Goal: Task Accomplishment & Management: Manage account settings

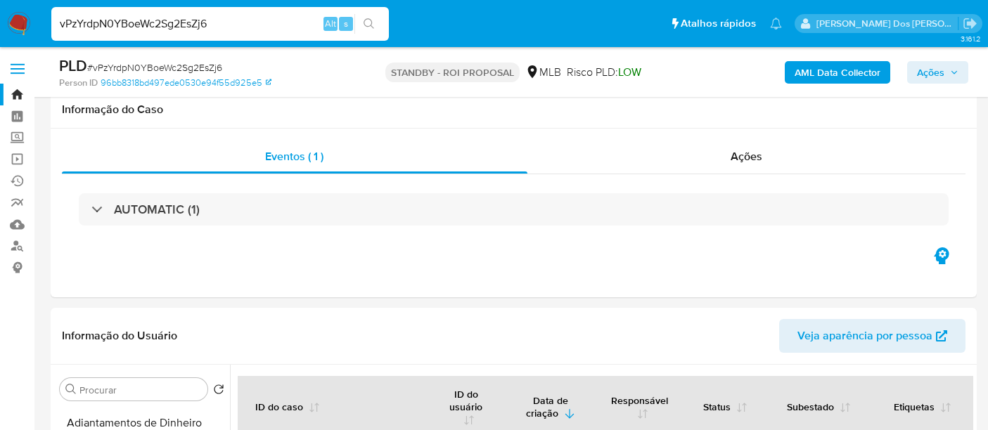
select select "10"
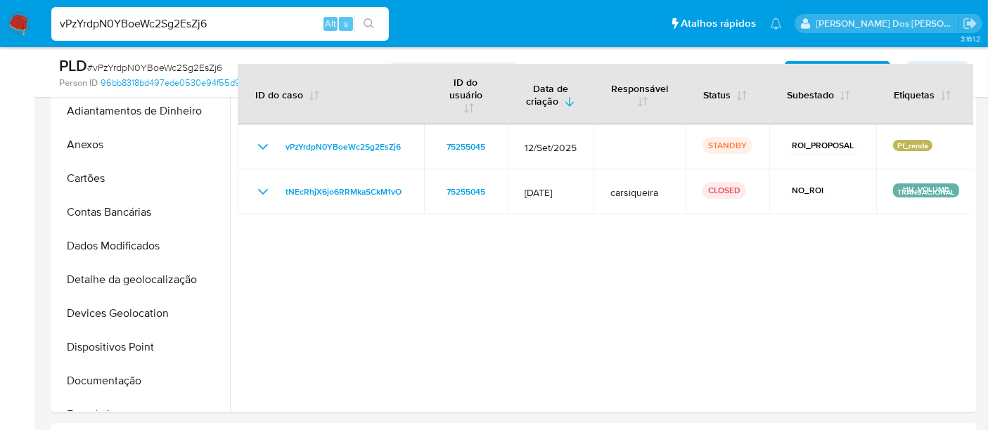
scroll to position [415, 0]
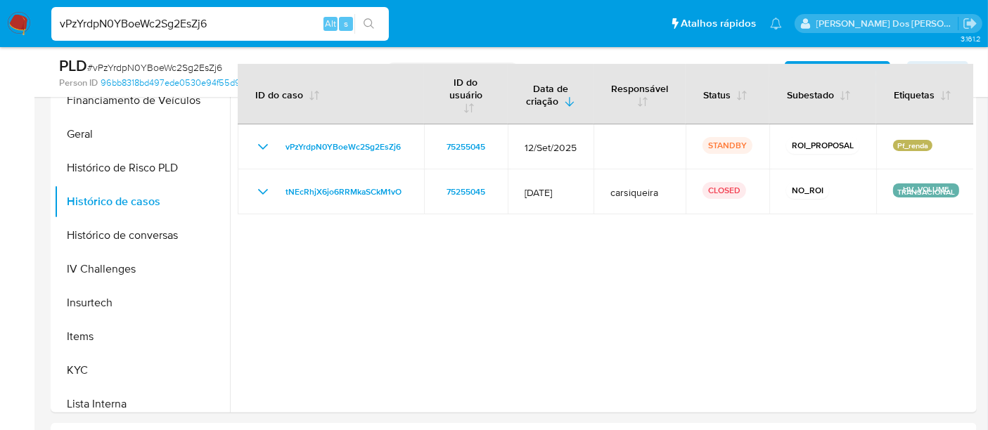
click at [200, 24] on input "vPzYrdpN0YBoeWc2Sg2EsZj6" at bounding box center [219, 24] width 337 height 18
paste input "h2AaZ0t2BhJu947scHLq2Qj1"
type input "h2AaZ0t2BhJu947scHLq2Qj1"
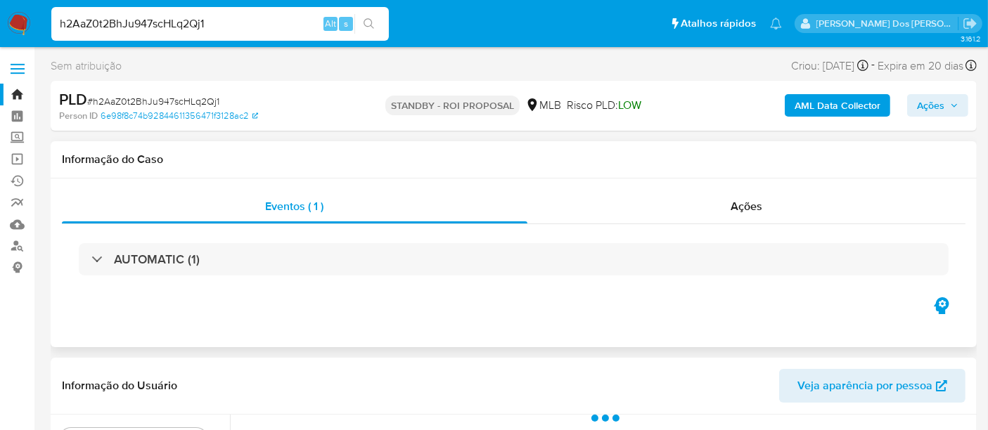
select select "10"
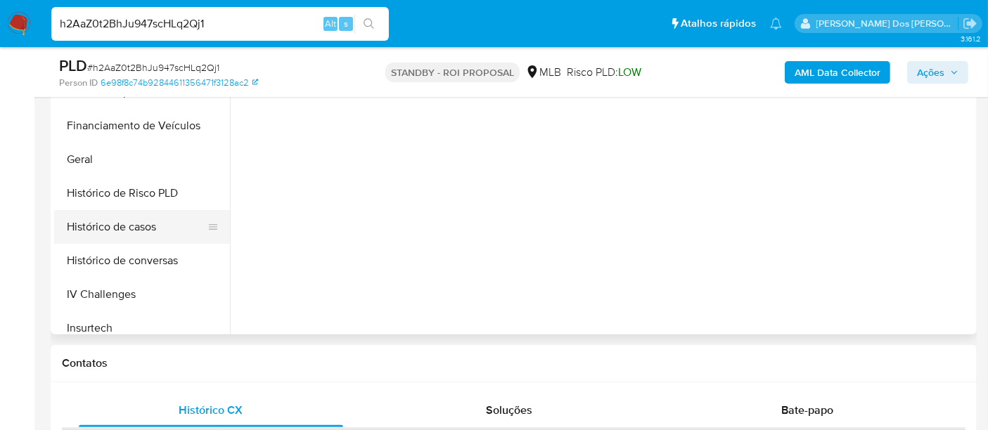
scroll to position [468, 0]
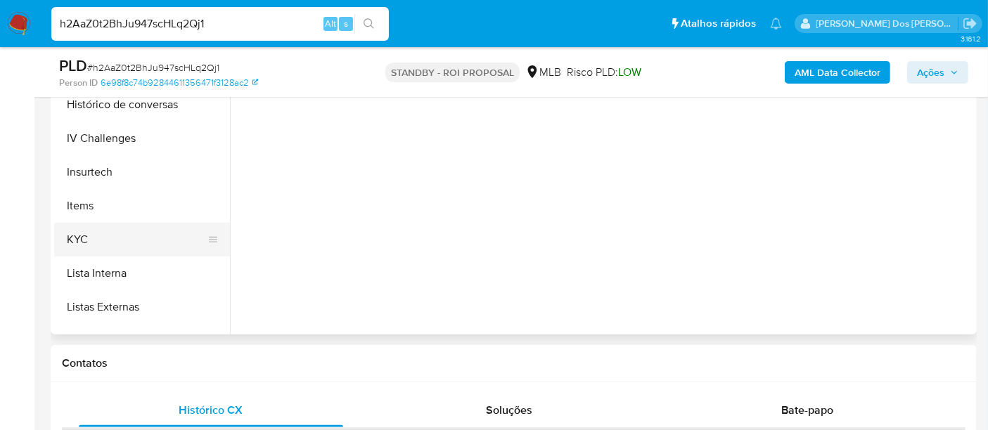
click at [84, 241] on button "KYC" at bounding box center [136, 240] width 165 height 34
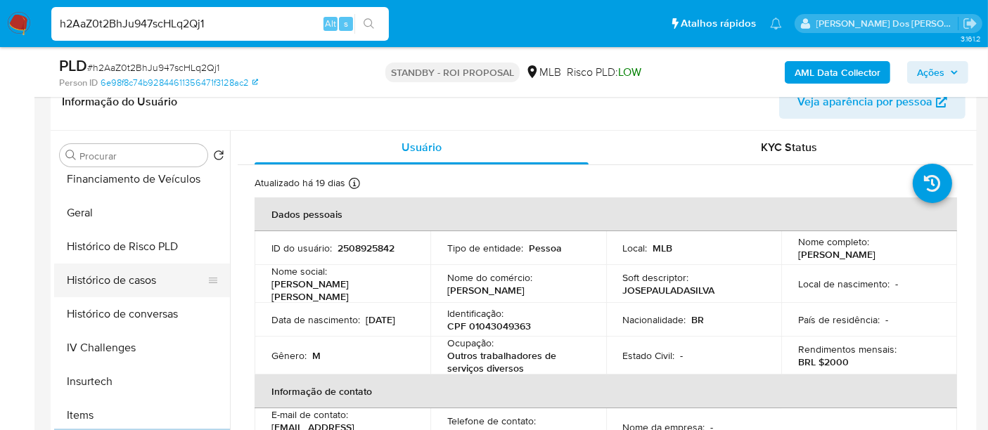
scroll to position [390, 0]
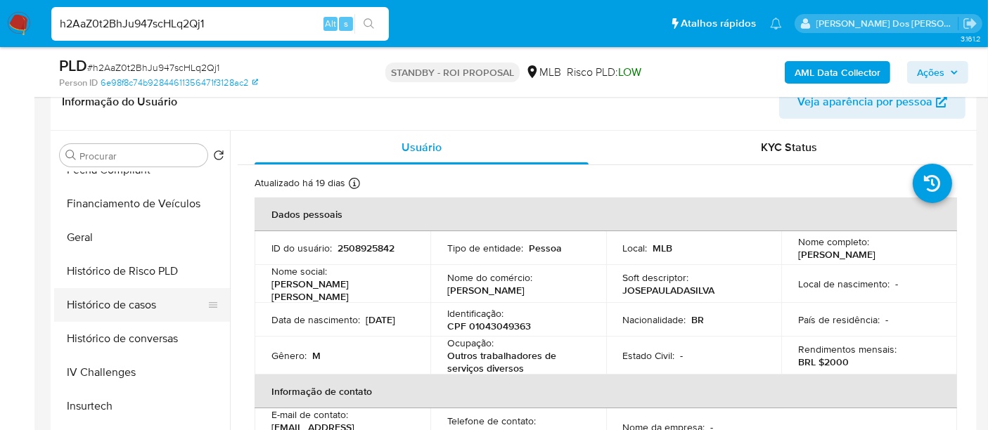
click at [128, 306] on button "Histórico de casos" at bounding box center [136, 305] width 165 height 34
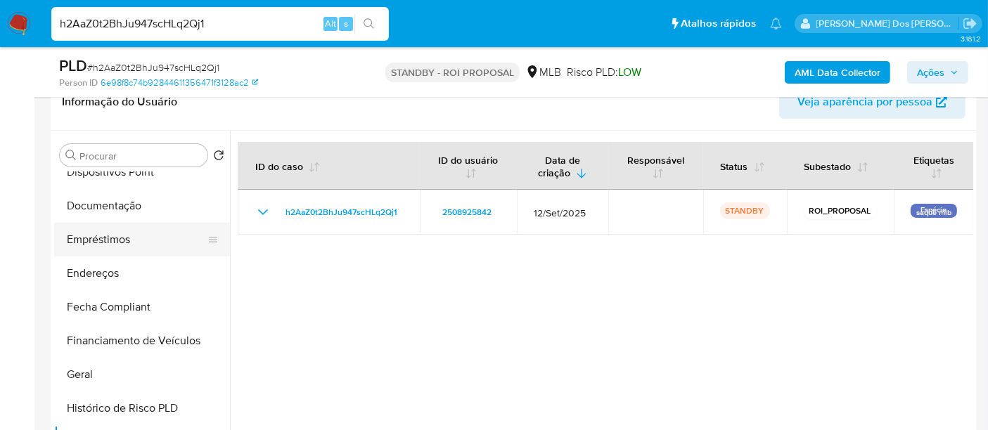
scroll to position [156, 0]
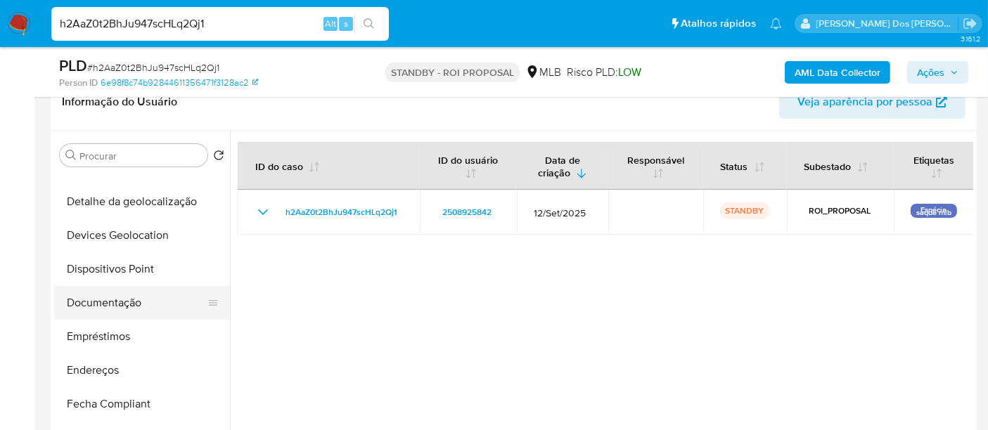
click at [109, 311] on button "Documentação" at bounding box center [136, 303] width 165 height 34
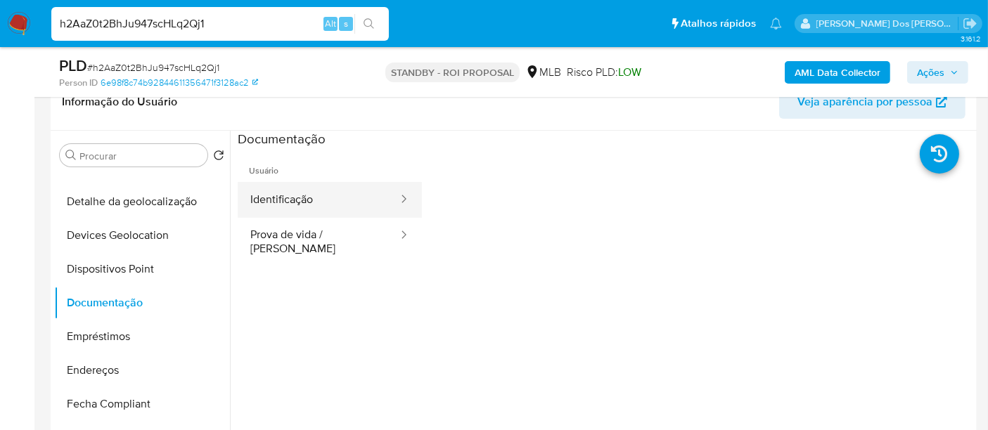
click at [283, 207] on button "Identificação" at bounding box center [319, 200] width 162 height 36
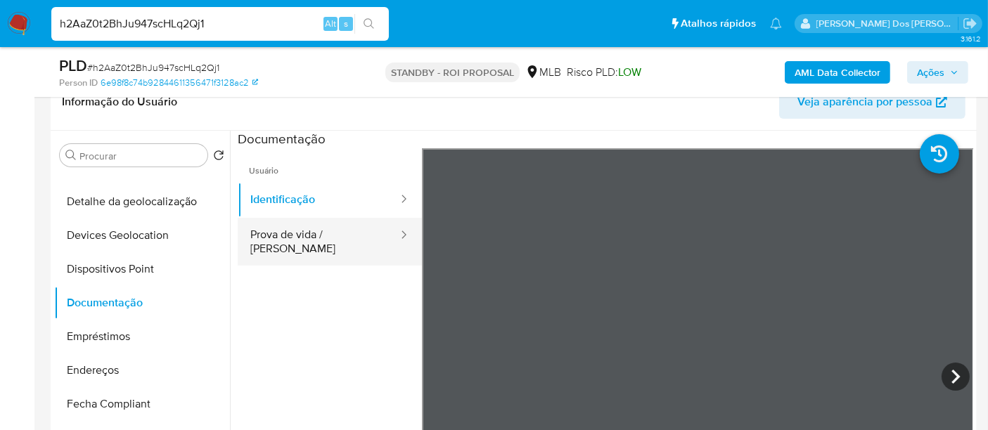
click at [340, 240] on button "Prova de vida / Selfie" at bounding box center [319, 242] width 162 height 48
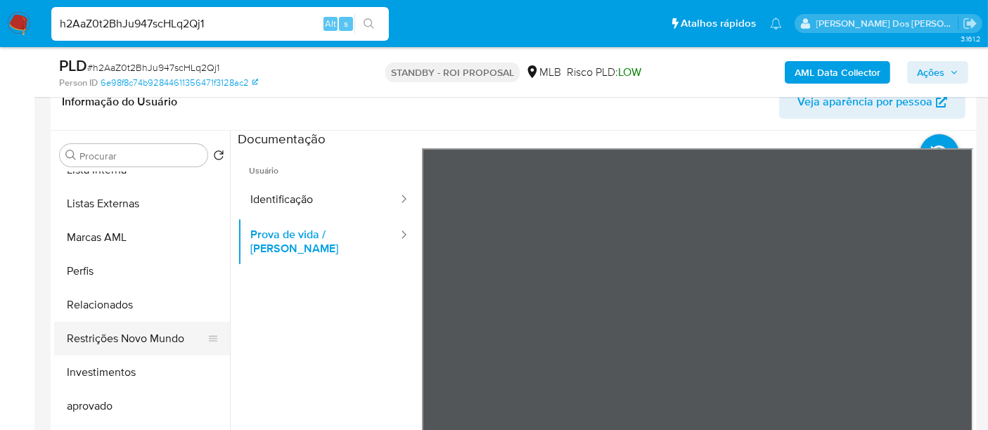
scroll to position [728, 0]
click at [138, 342] on button "Restrições Novo Mundo" at bounding box center [136, 338] width 165 height 34
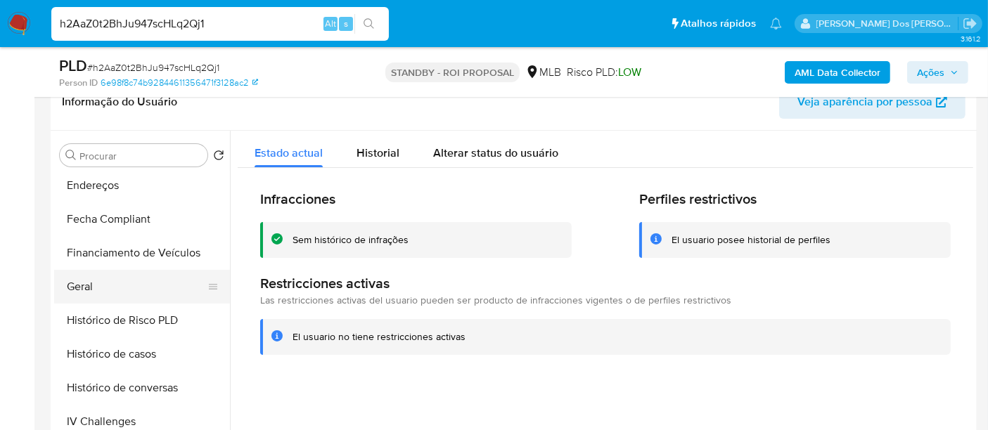
scroll to position [337, 0]
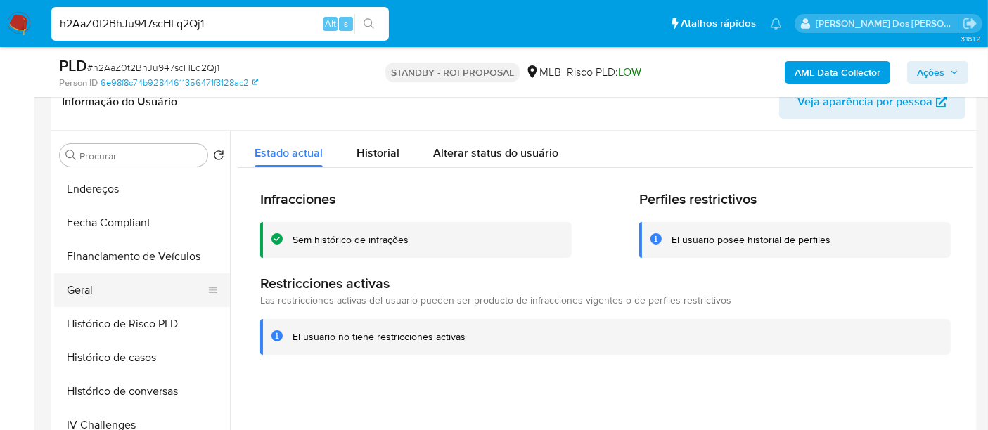
click at [80, 289] on button "Geral" at bounding box center [136, 290] width 165 height 34
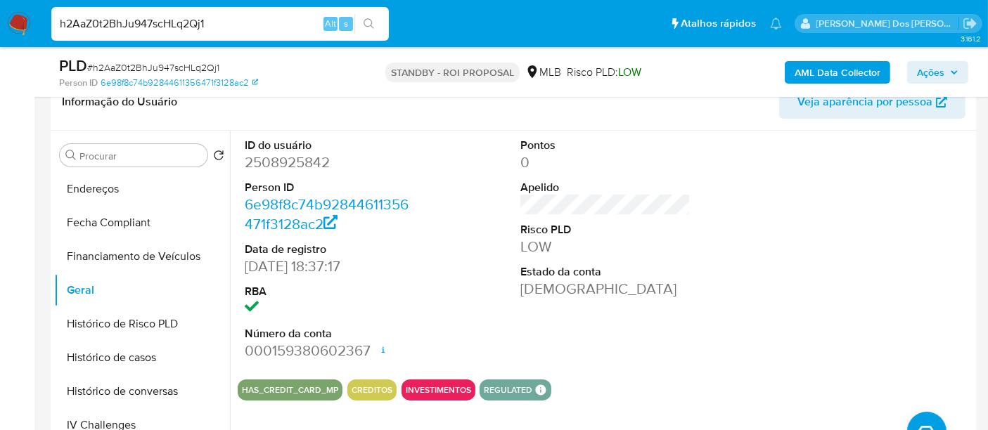
click at [228, 27] on input "h2AaZ0t2BhJu947scHLq2Qj1" at bounding box center [219, 24] width 337 height 18
paste input "xXYsW6Qw3y8fnd4j7DbzpmD"
type input "xXYsW6Qw3y8fnd4j7DbzpmD1"
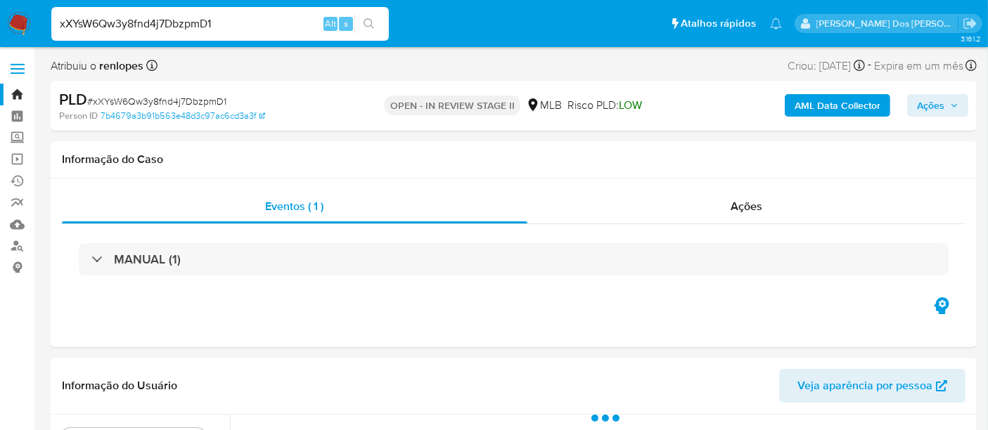
select select "10"
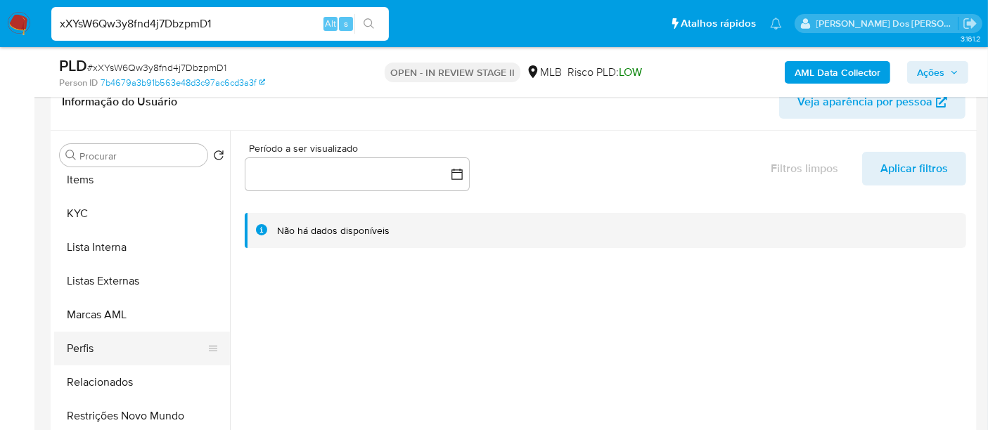
scroll to position [572, 0]
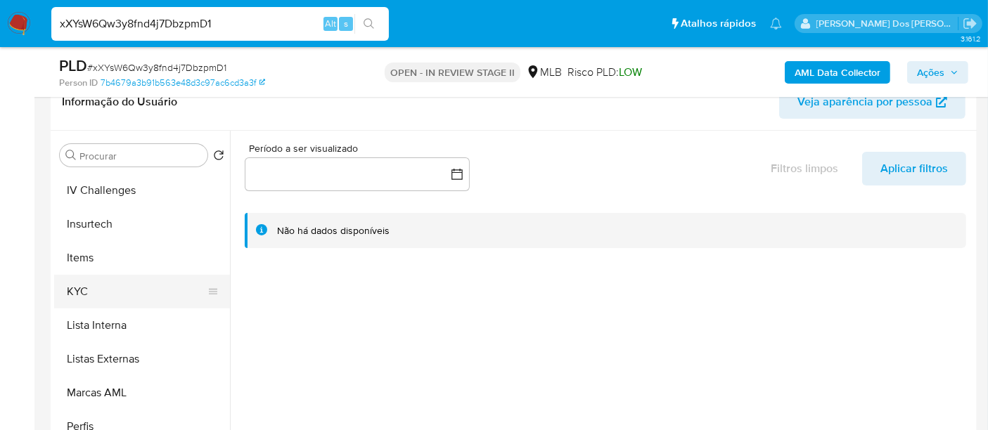
click at [79, 294] on button "KYC" at bounding box center [136, 292] width 165 height 34
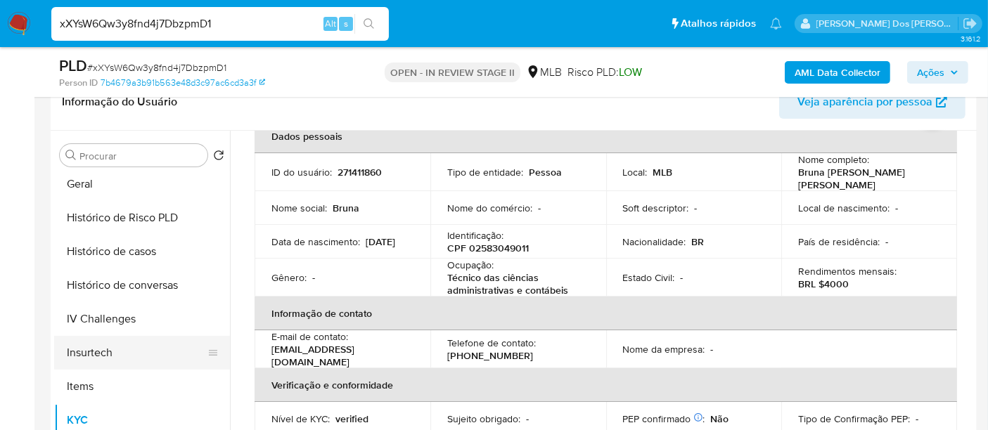
scroll to position [494, 0]
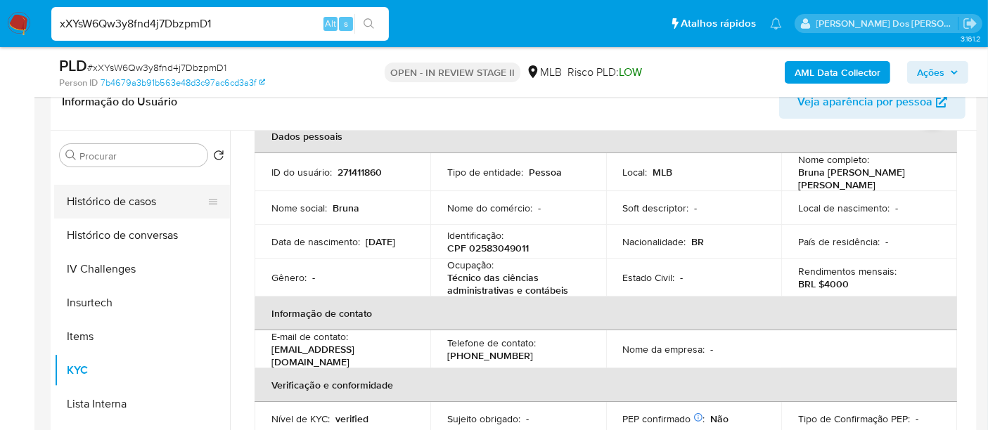
click at [127, 210] on button "Histórico de casos" at bounding box center [136, 202] width 165 height 34
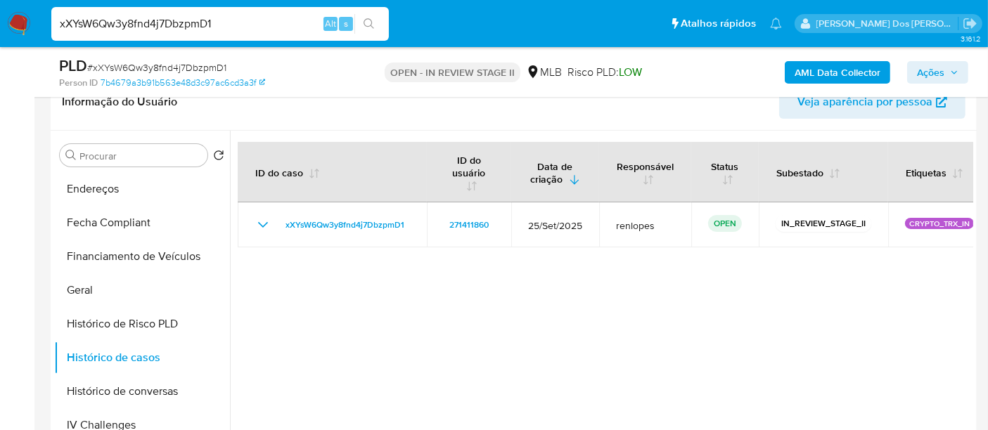
scroll to position [259, 0]
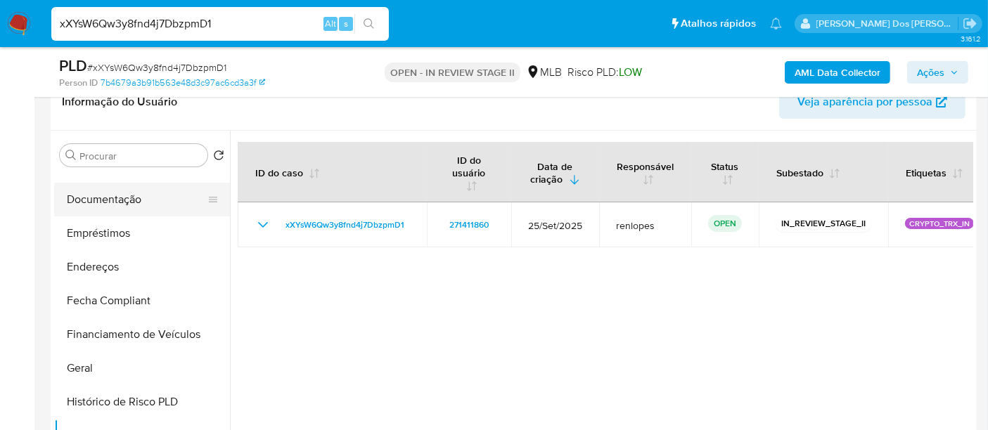
click at [114, 194] on button "Documentação" at bounding box center [136, 200] width 165 height 34
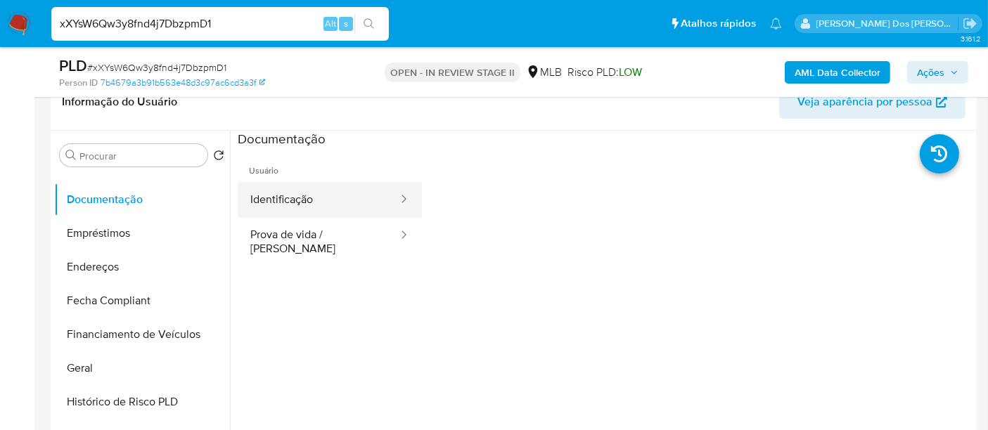
click at [288, 205] on button "Identificação" at bounding box center [319, 200] width 162 height 36
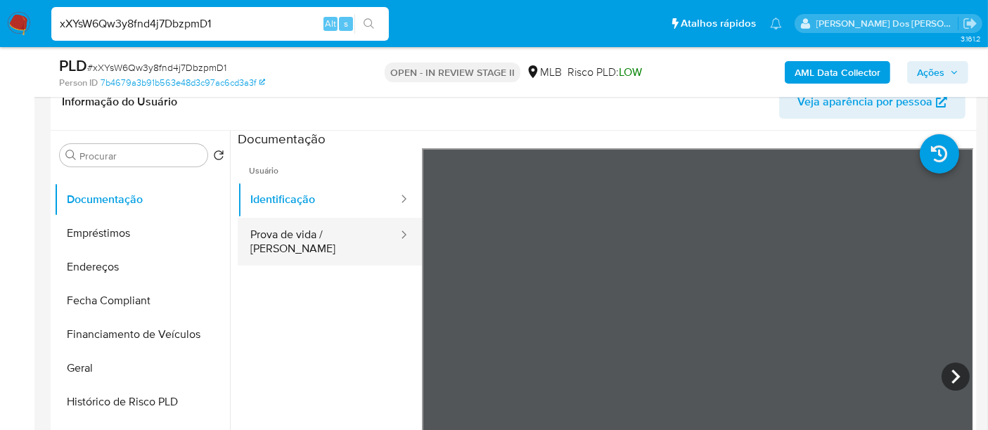
click at [334, 238] on button "Prova de vida / [PERSON_NAME]" at bounding box center [319, 242] width 162 height 48
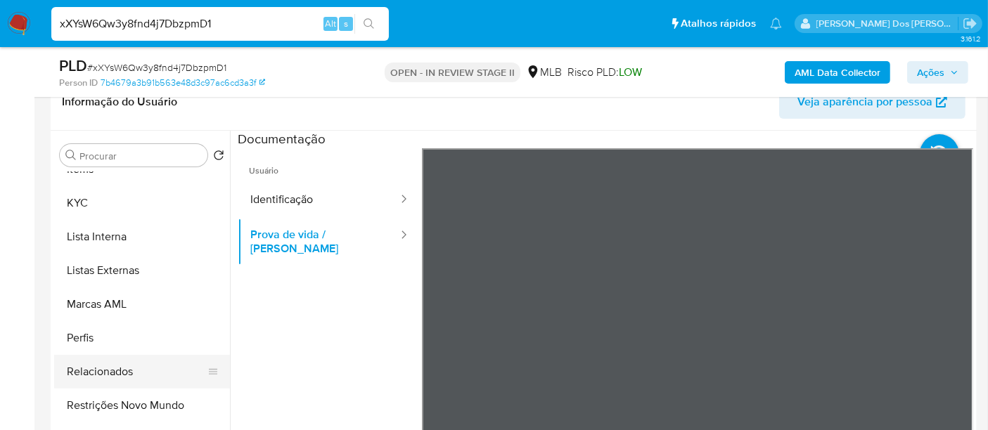
scroll to position [728, 0]
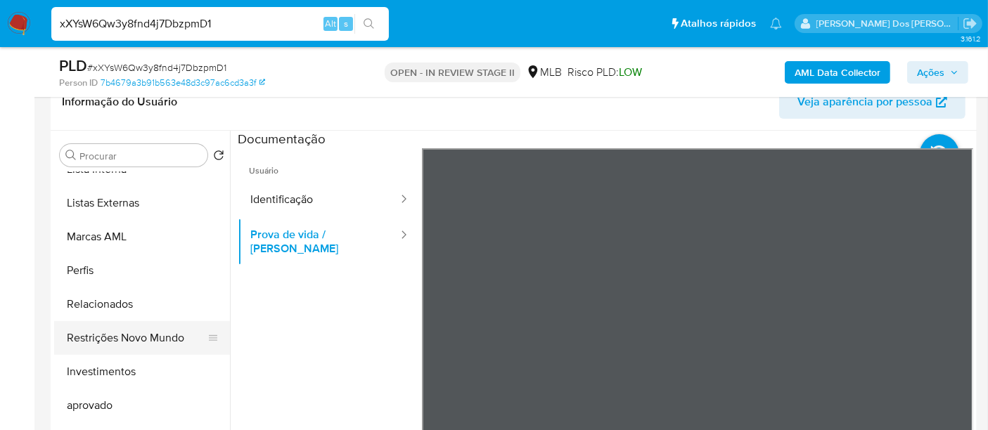
click at [138, 340] on button "Restrições Novo Mundo" at bounding box center [136, 338] width 165 height 34
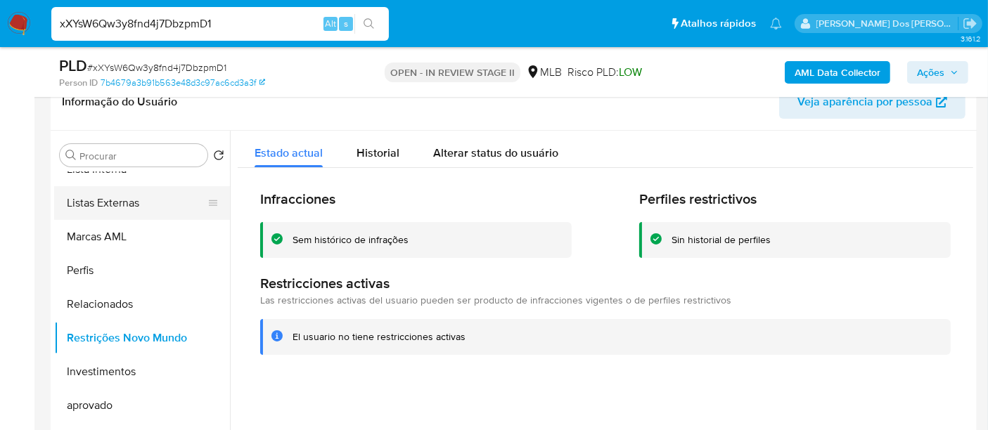
scroll to position [415, 0]
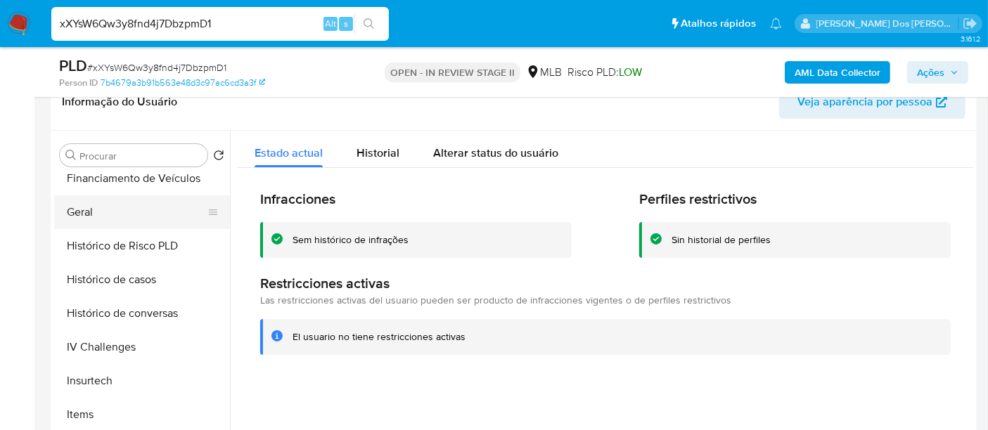
click at [76, 218] on button "Geral" at bounding box center [136, 212] width 165 height 34
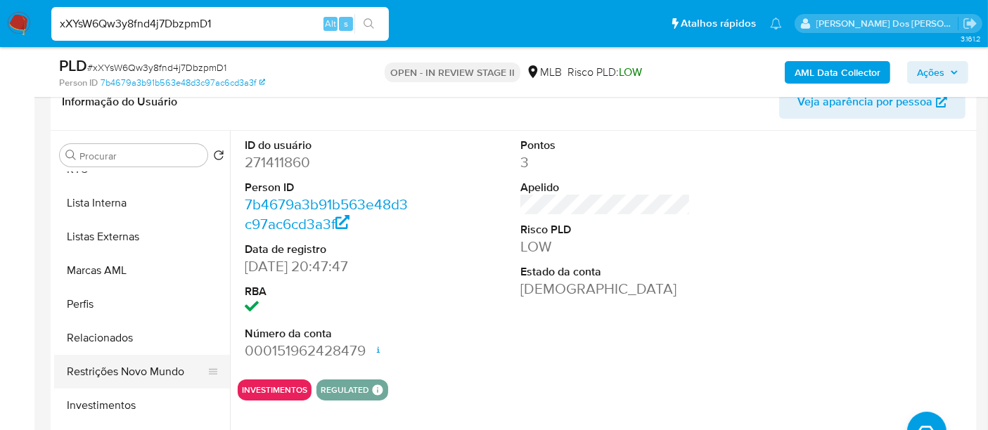
scroll to position [728, 0]
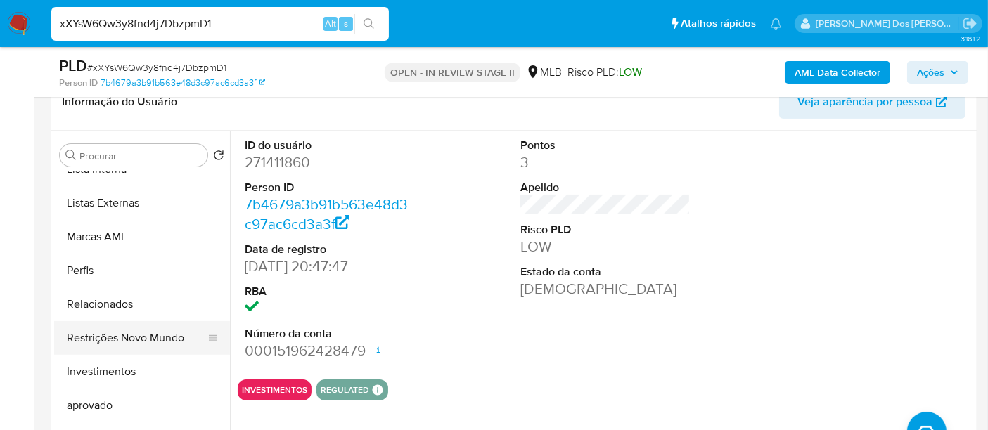
click at [151, 330] on button "Restrições Novo Mundo" at bounding box center [136, 338] width 165 height 34
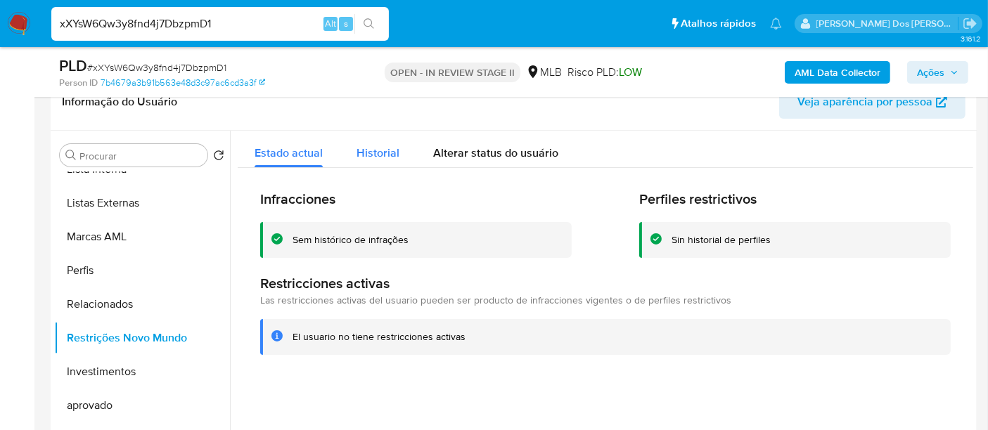
click at [384, 150] on span "Historial" at bounding box center [377, 153] width 43 height 16
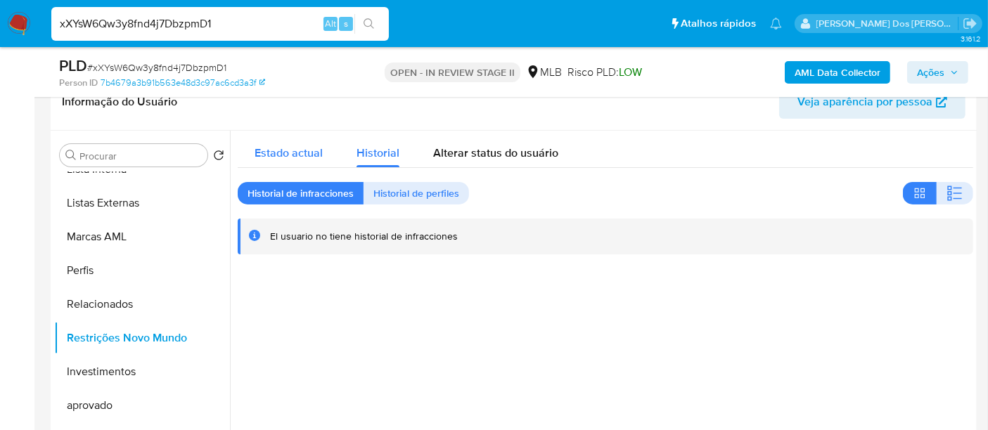
click at [295, 151] on span "Estado actual" at bounding box center [288, 153] width 68 height 16
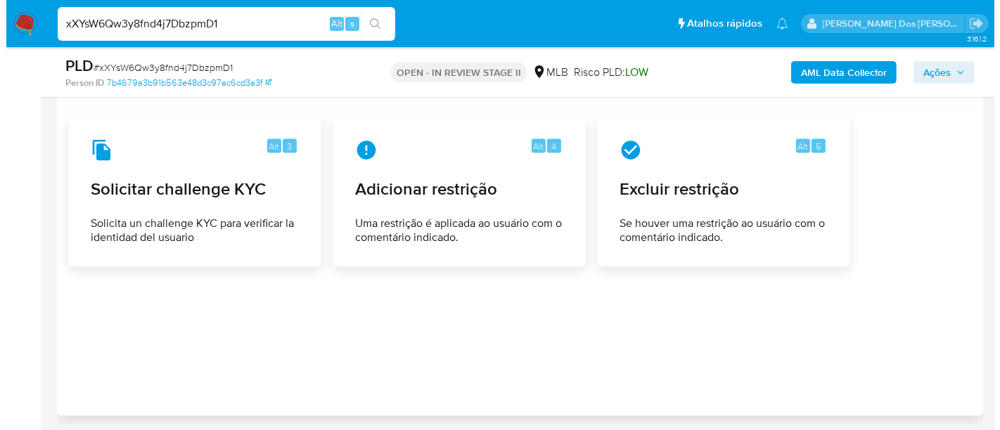
scroll to position [1981, 0]
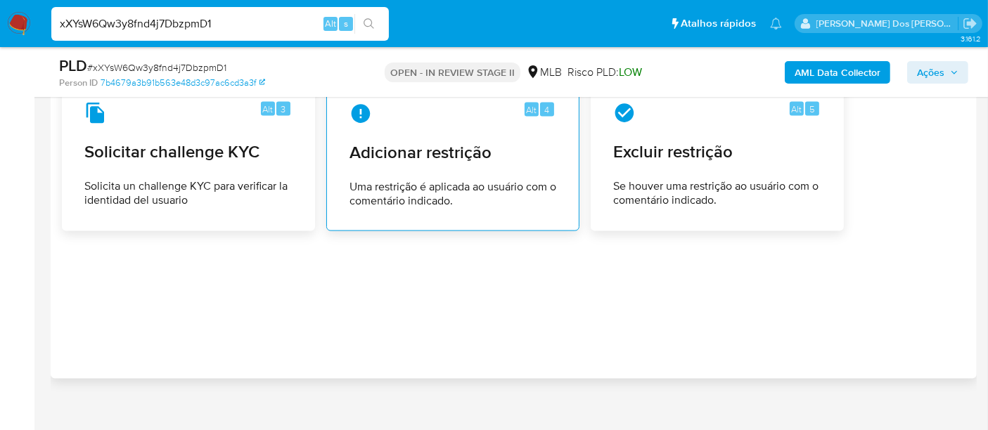
click at [447, 151] on div "Alt 4 Adicionar restrição Uma restrição é aplicada ao usuário com o comentário …" at bounding box center [452, 155] width 229 height 128
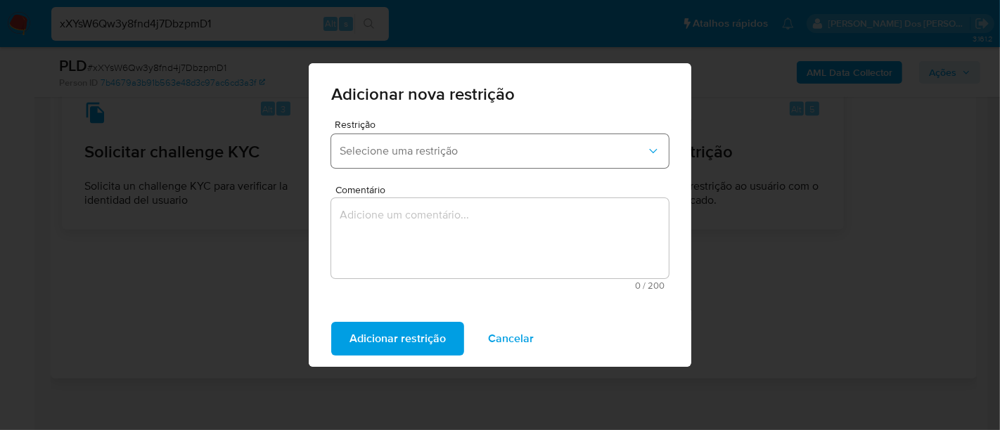
click at [571, 160] on button "Selecione uma restrição" at bounding box center [499, 151] width 337 height 34
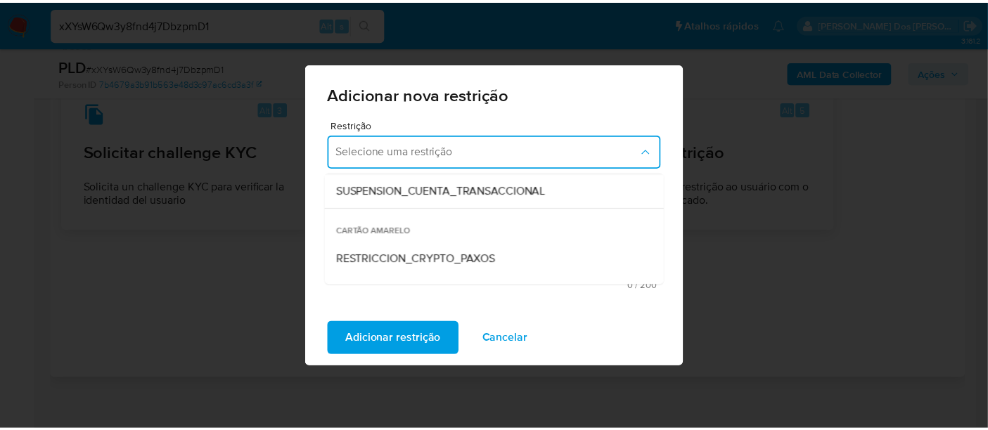
scroll to position [234, 0]
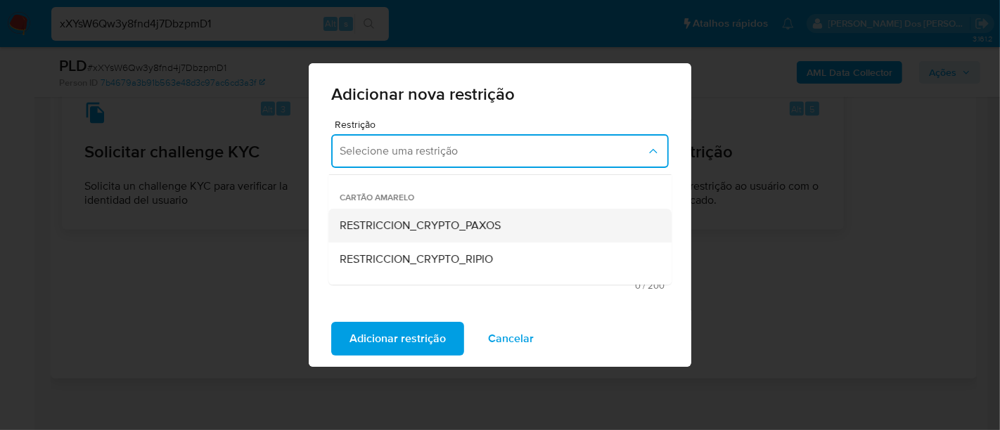
click at [518, 223] on div "RESTRICCION_CRYPTO_PAXOS" at bounding box center [496, 226] width 312 height 34
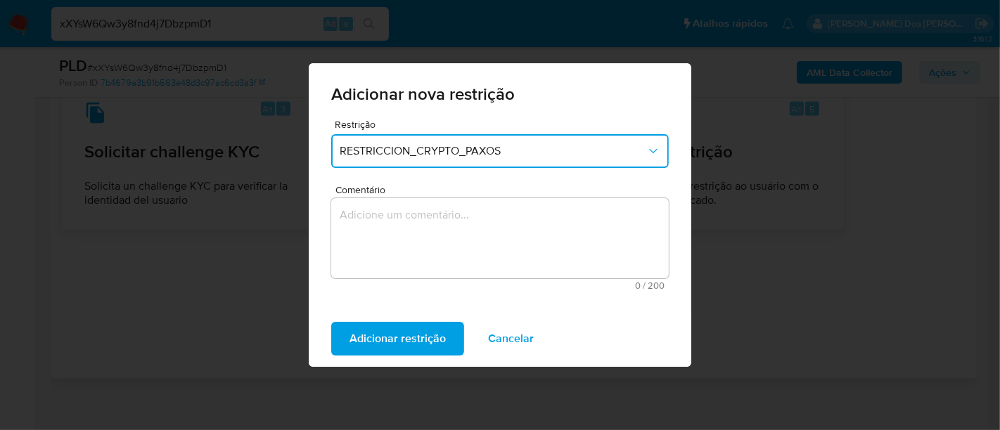
click at [504, 231] on textarea "Comentário" at bounding box center [499, 238] width 337 height 80
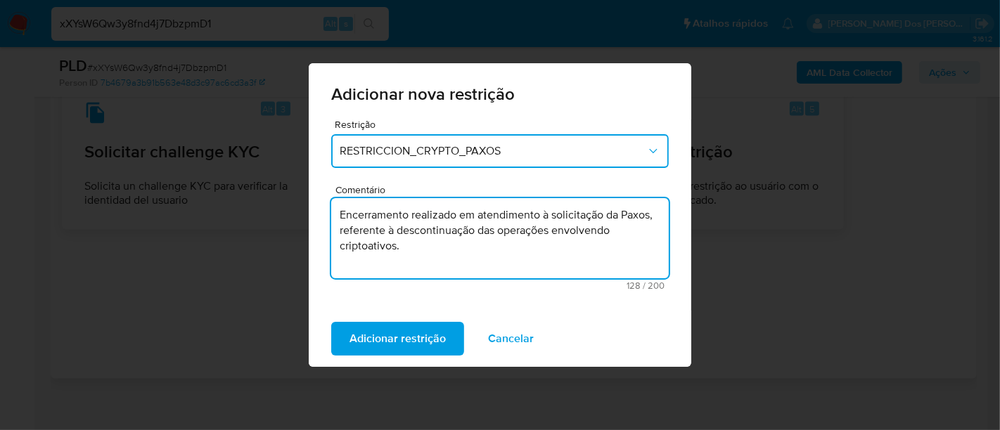
type textarea "Encerramento realizado em atendimento à solicitação da Paxos, referente à desco…"
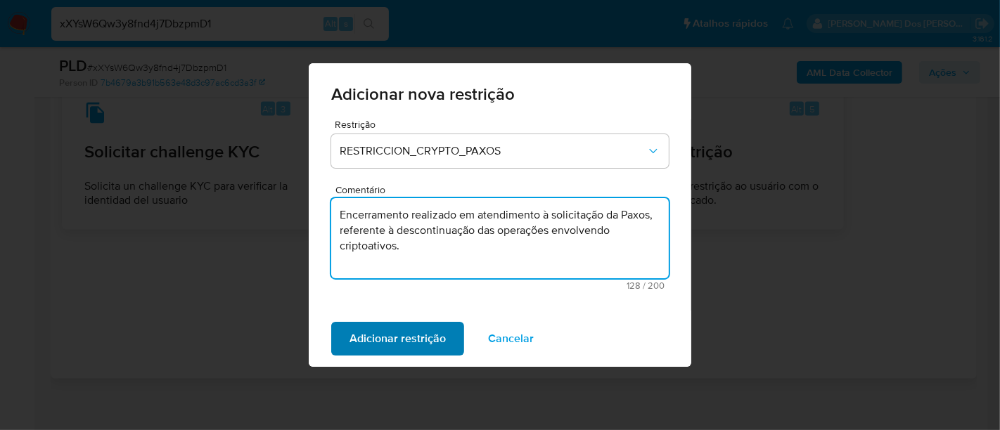
click at [415, 342] on span "Adicionar restrição" at bounding box center [397, 338] width 96 height 31
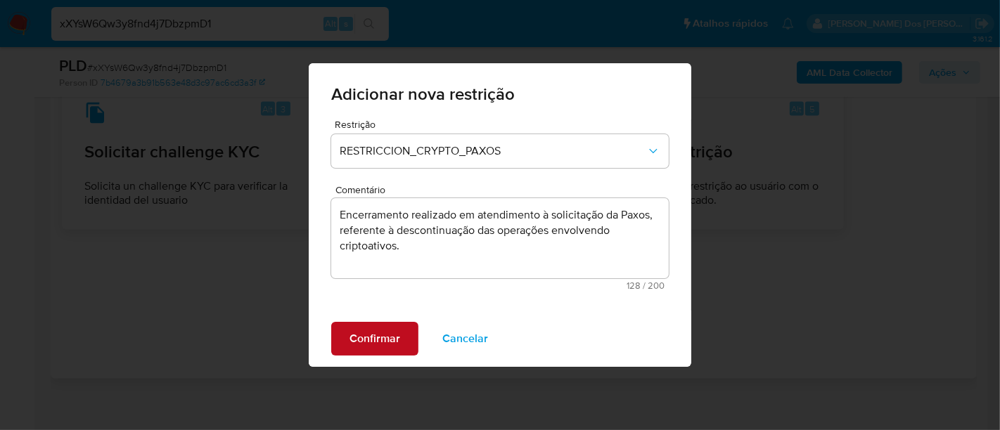
click at [415, 342] on button "Confirmar" at bounding box center [374, 339] width 87 height 34
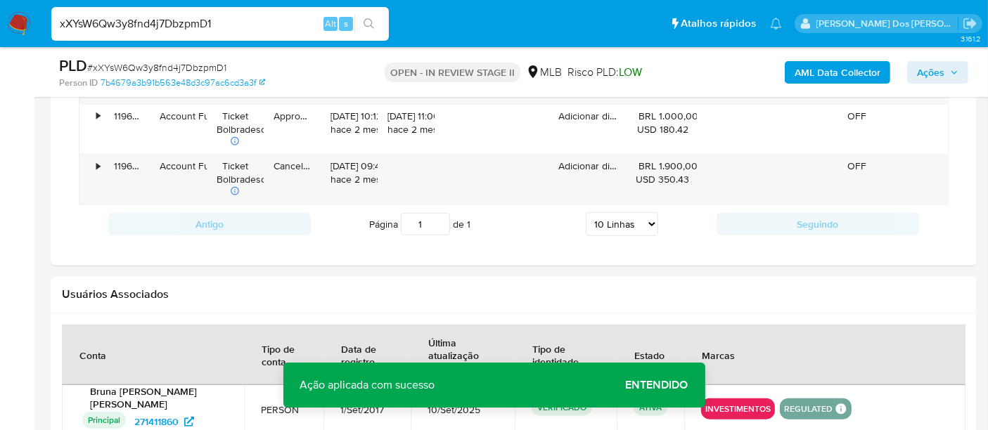
scroll to position [1122, 0]
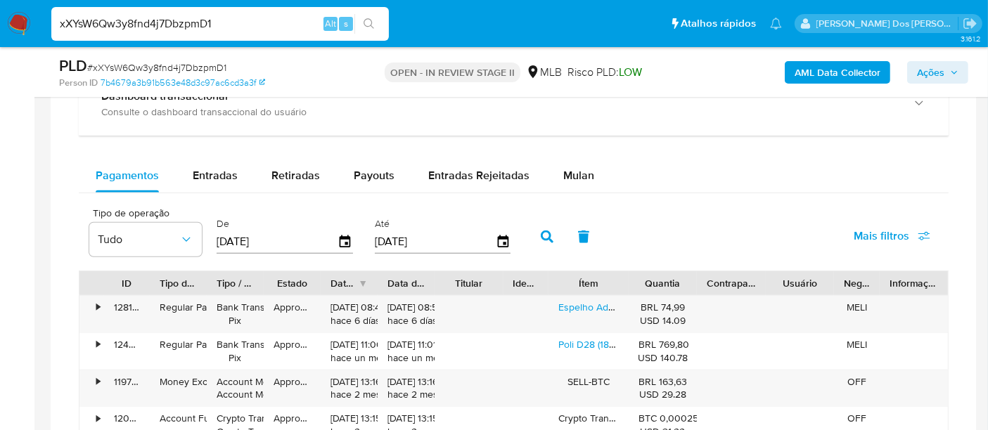
click at [197, 24] on input "xXYsW6Qw3y8fnd4j7DbzpmD1" at bounding box center [219, 24] width 337 height 18
paste input "wSnnUfCzQ5cilVBSy4xUe0h6"
type input "wSnnUfCzQ5cilVBSy4xUe0h6"
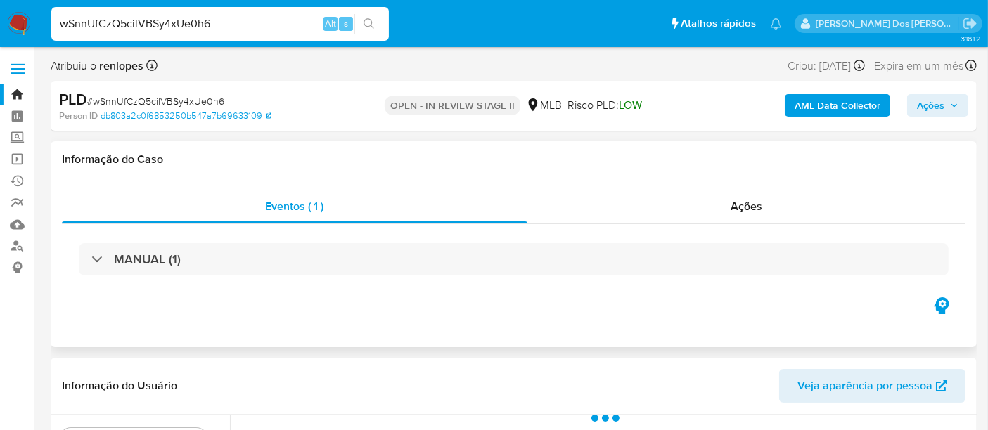
select select "10"
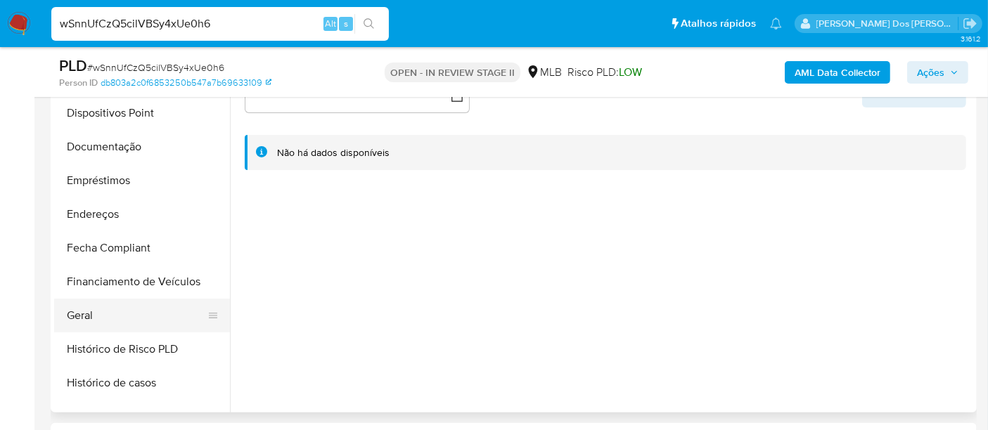
scroll to position [390, 0]
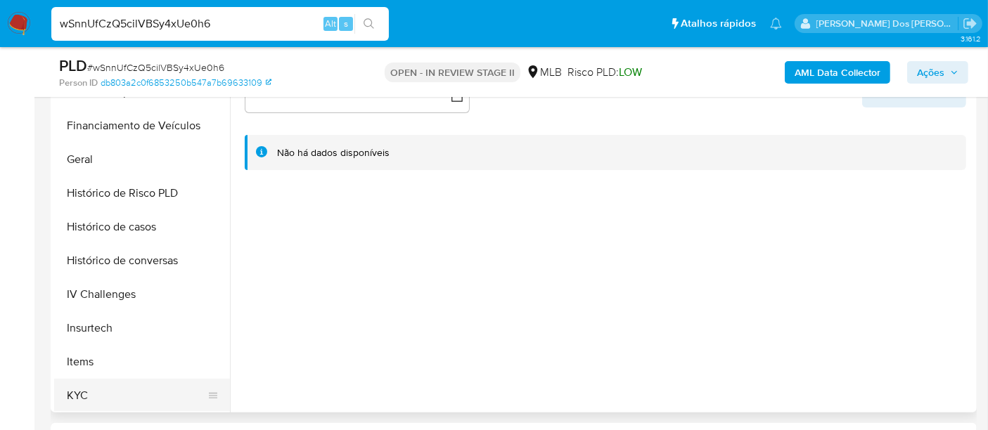
click at [84, 387] on button "KYC" at bounding box center [136, 396] width 165 height 34
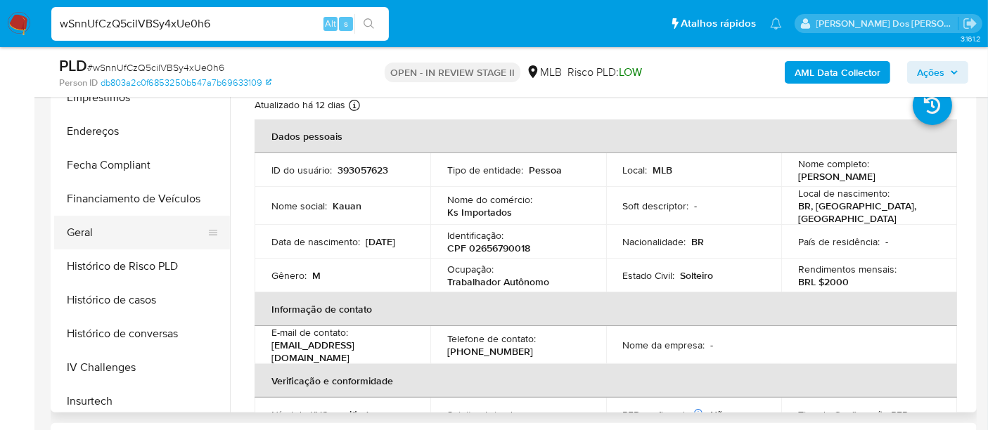
scroll to position [234, 0]
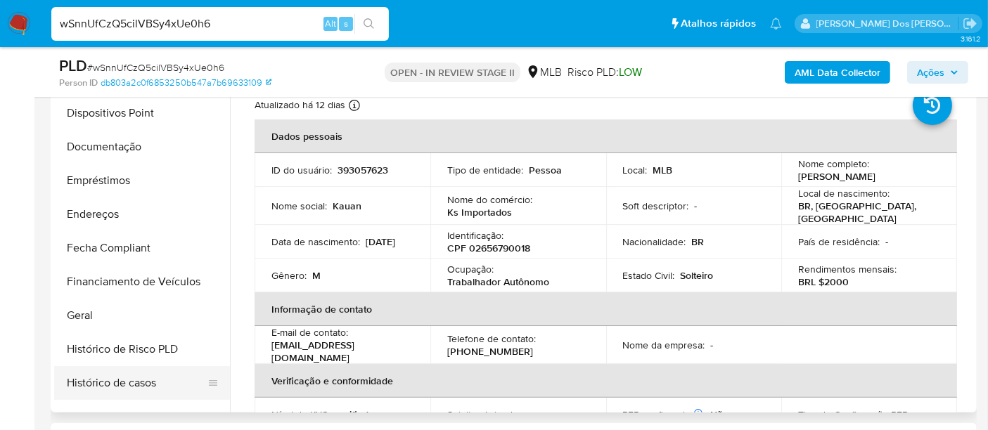
click at [119, 378] on button "Histórico de casos" at bounding box center [136, 383] width 165 height 34
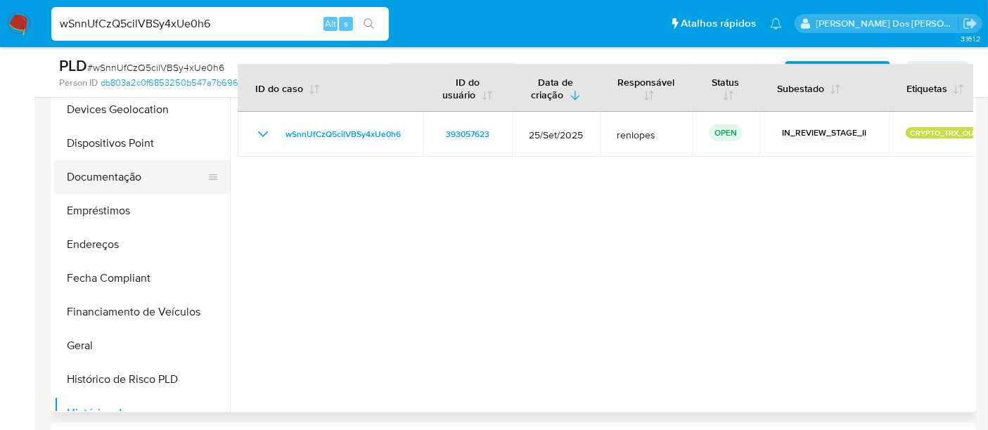
scroll to position [78, 0]
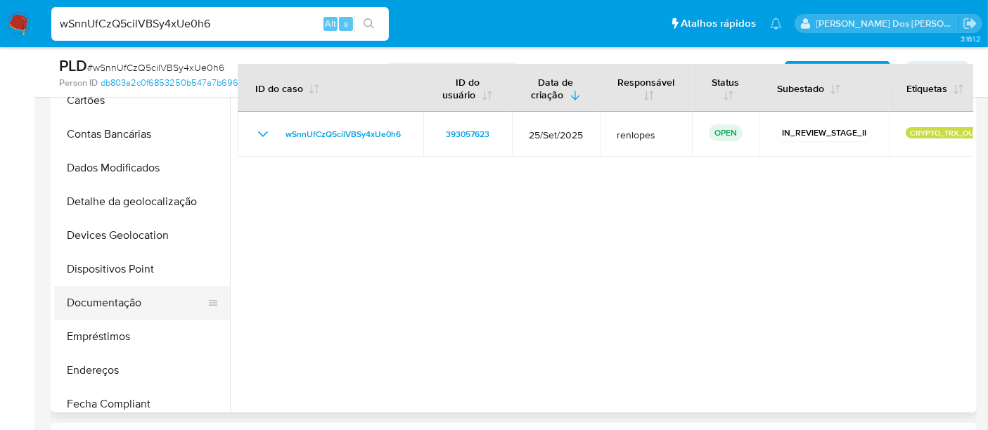
click at [113, 307] on button "Documentação" at bounding box center [136, 303] width 165 height 34
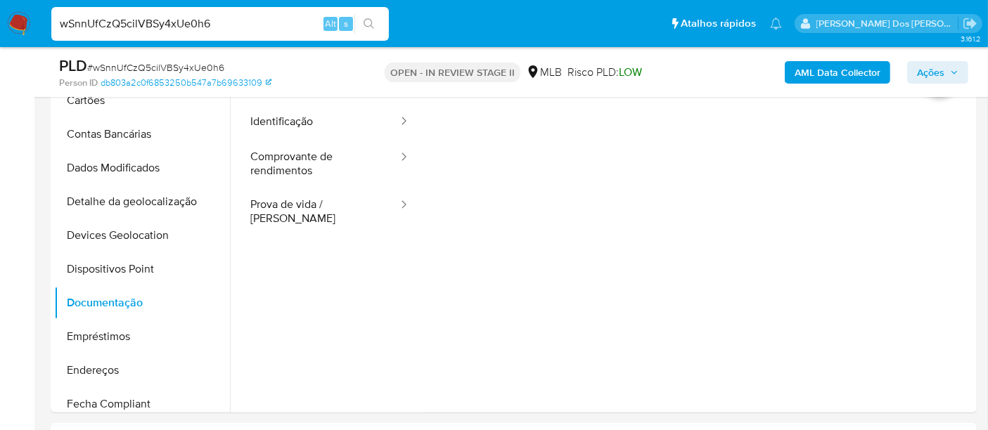
drag, startPoint x: 288, startPoint y: 129, endPoint x: 413, endPoint y: 148, distance: 127.2
click at [288, 129] on button "Identificação" at bounding box center [319, 122] width 162 height 36
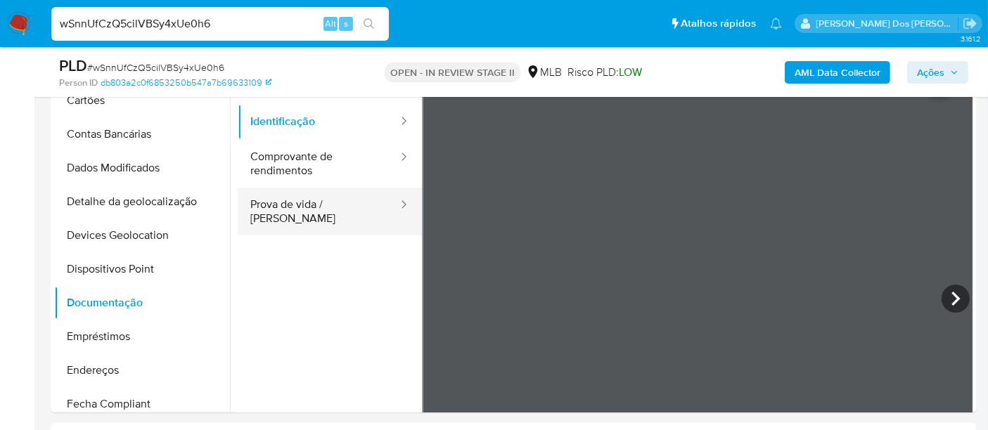
click at [309, 205] on button "Prova de vida / [PERSON_NAME]" at bounding box center [319, 212] width 162 height 48
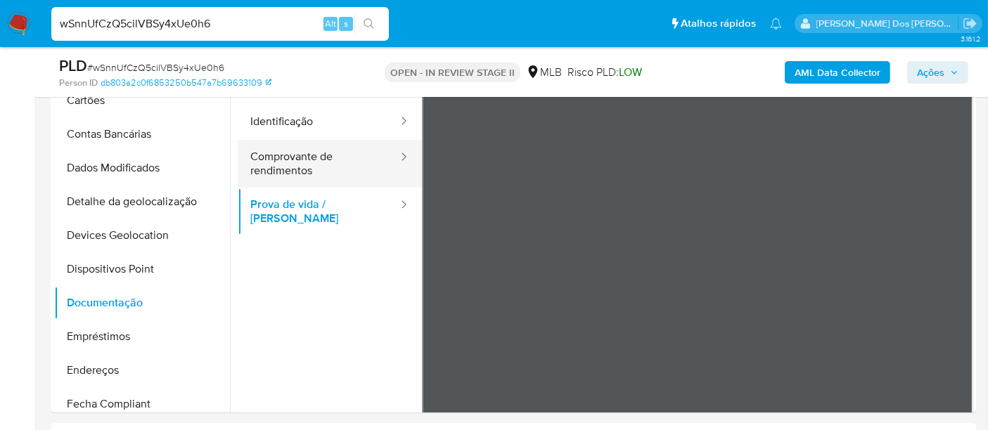
click at [273, 157] on button "Comprovante de rendimentos" at bounding box center [319, 164] width 162 height 48
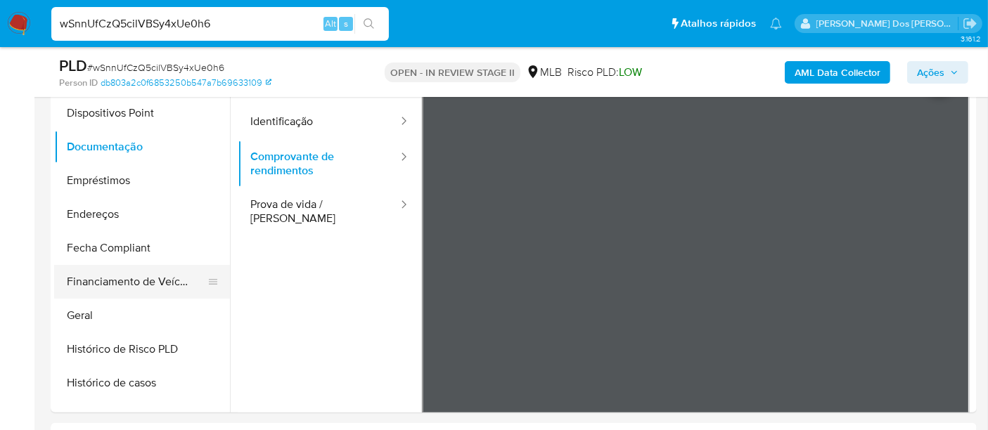
scroll to position [390, 0]
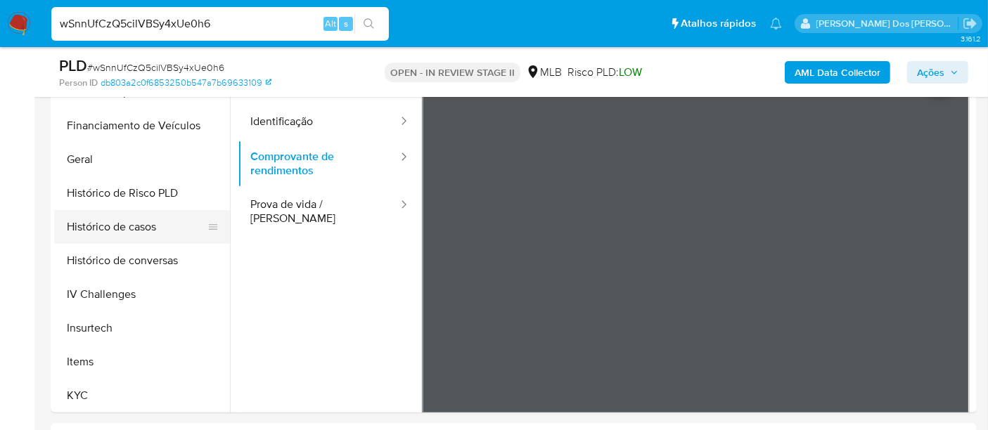
click at [129, 231] on button "Histórico de casos" at bounding box center [136, 227] width 165 height 34
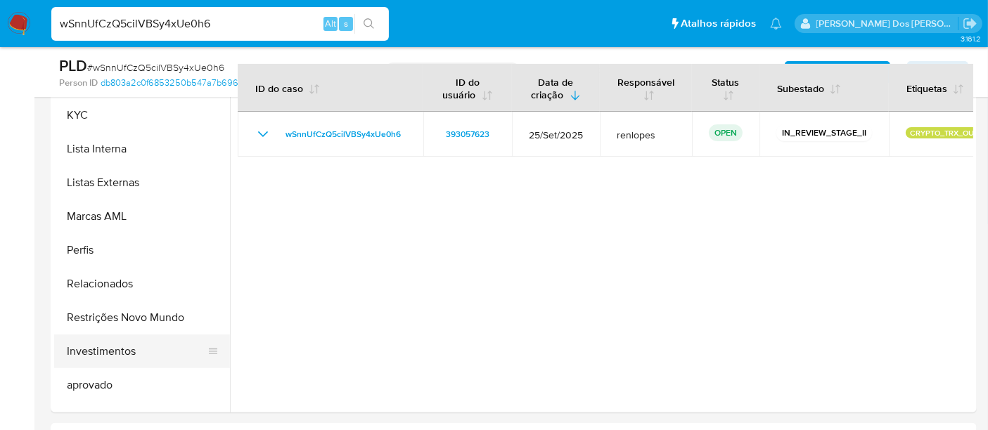
scroll to position [728, 0]
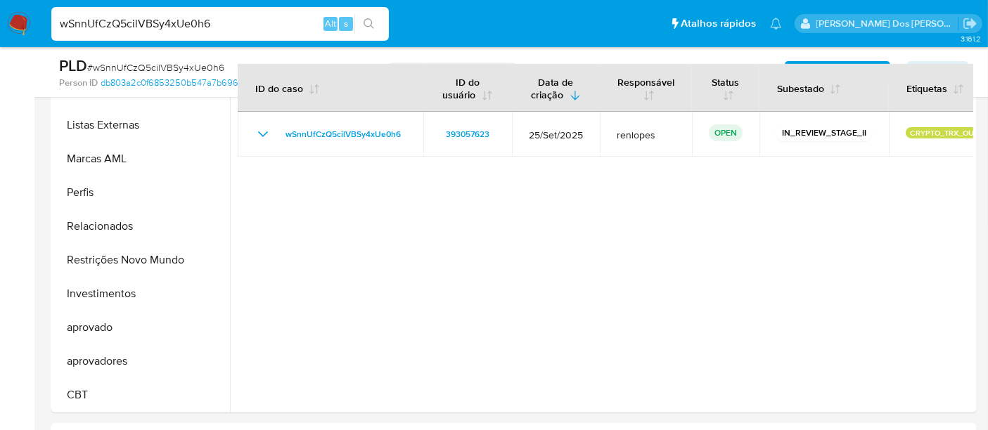
drag, startPoint x: 136, startPoint y: 254, endPoint x: 296, endPoint y: 276, distance: 161.1
click at [136, 254] on button "Restrições Novo Mundo" at bounding box center [142, 260] width 176 height 34
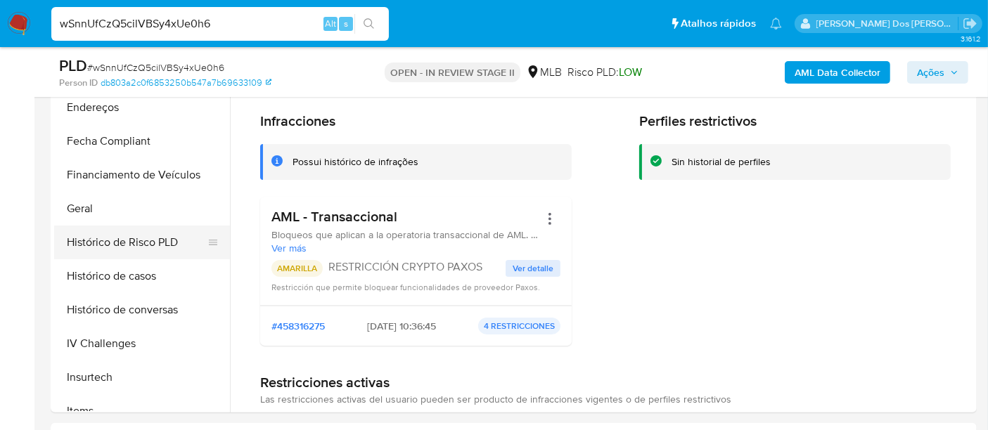
scroll to position [337, 0]
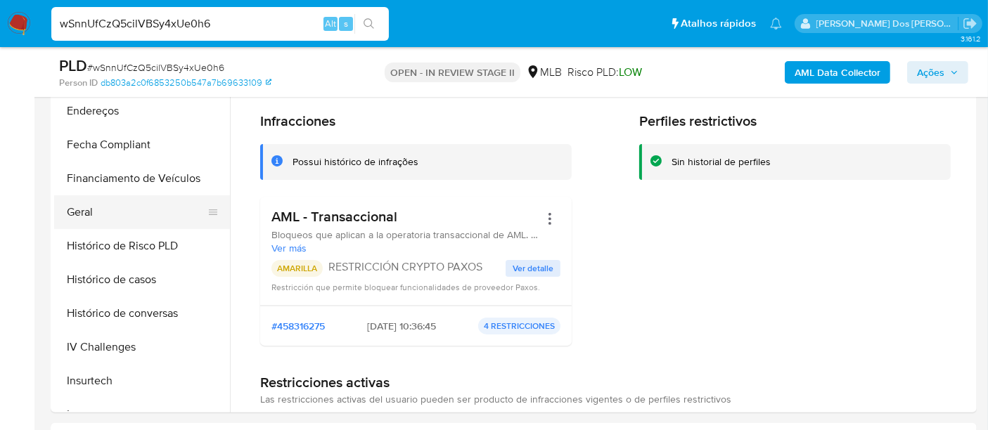
click at [82, 214] on button "Geral" at bounding box center [136, 212] width 165 height 34
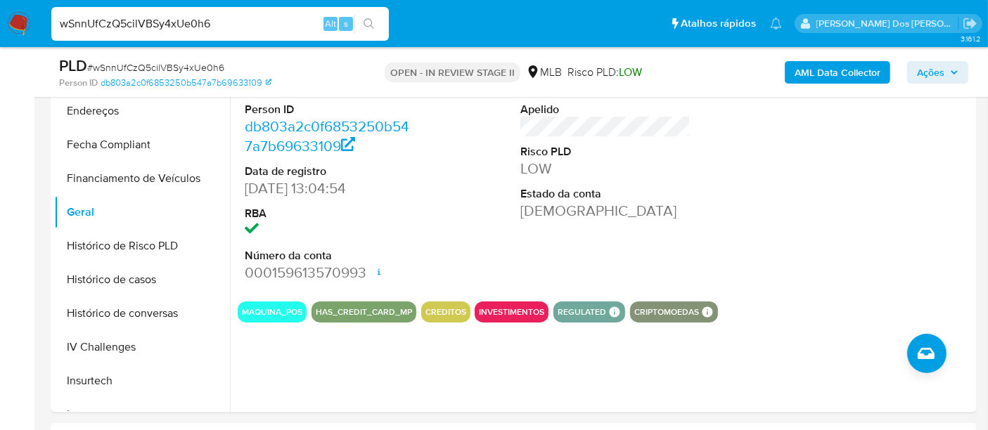
click at [206, 22] on input "wSnnUfCzQ5cilVBSy4xUe0h6" at bounding box center [219, 24] width 337 height 18
paste input "RP0f1mAqbUEYSabZpEWIHWkd"
type input "RP0f1mAqbUEYSabZpEWIHWkd"
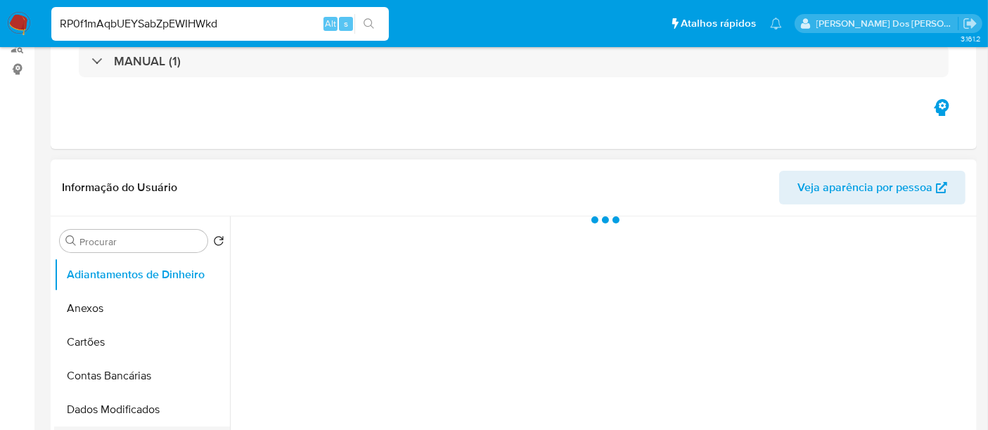
scroll to position [312, 0]
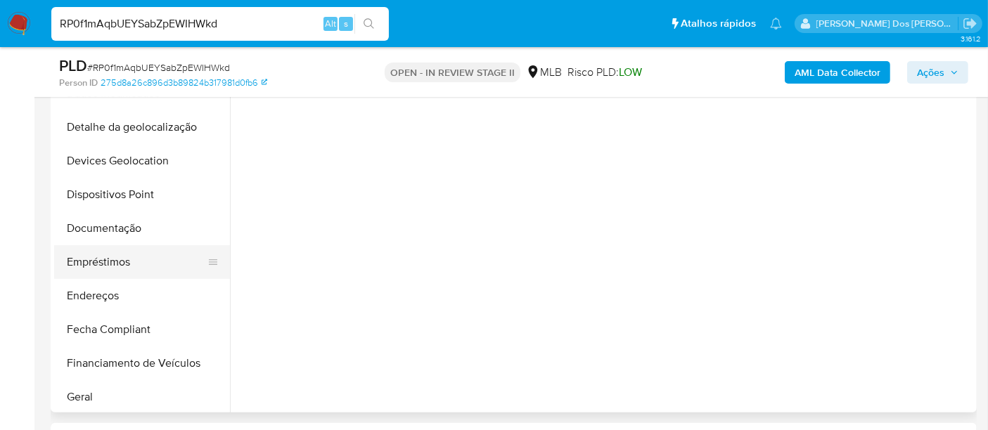
select select "10"
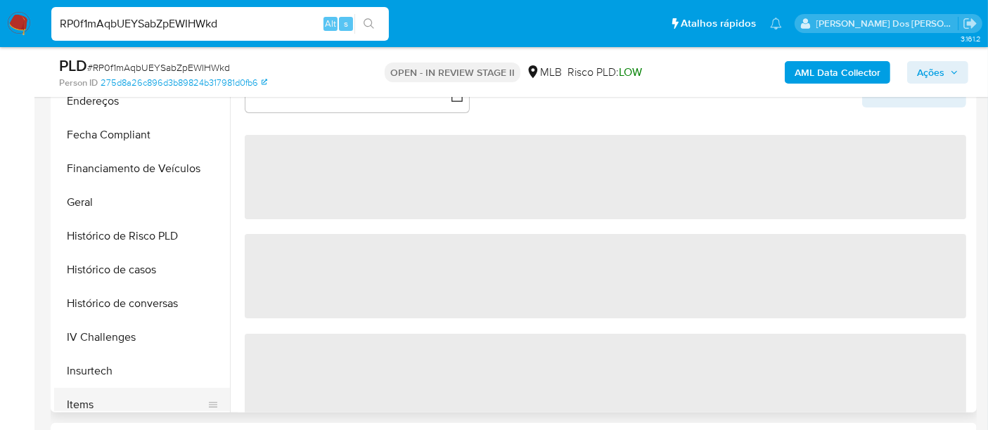
scroll to position [468, 0]
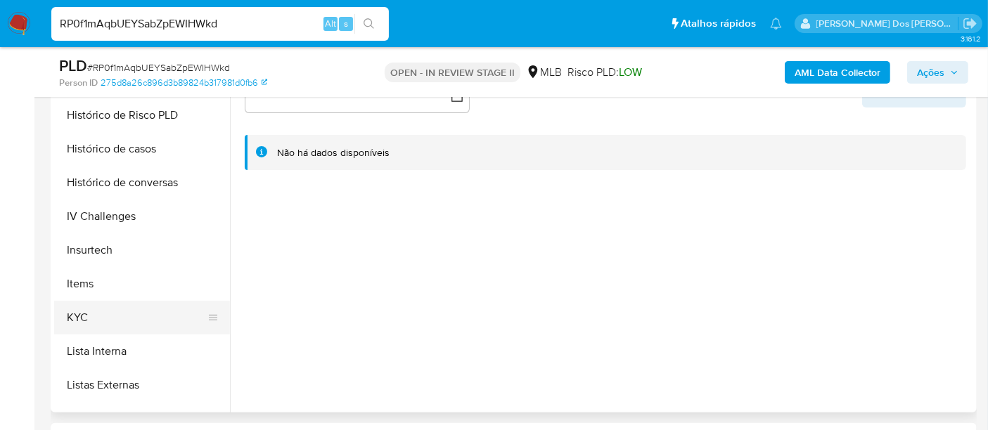
click at [79, 324] on button "KYC" at bounding box center [136, 318] width 165 height 34
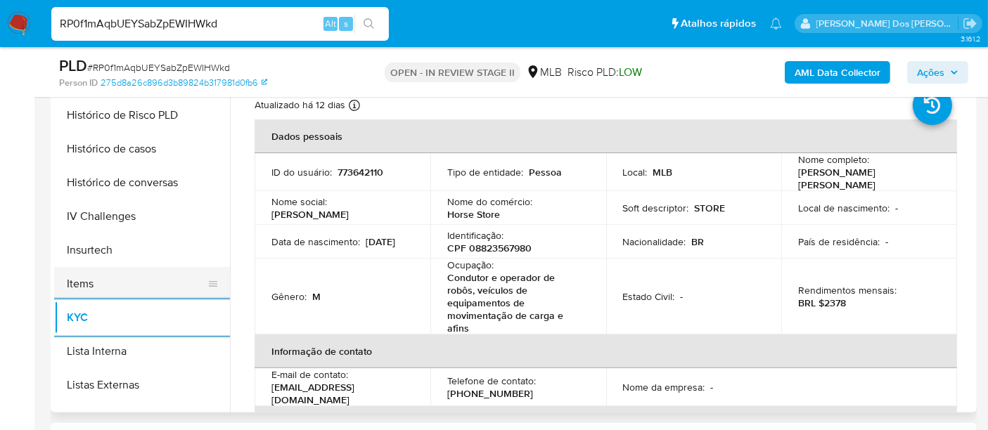
scroll to position [390, 0]
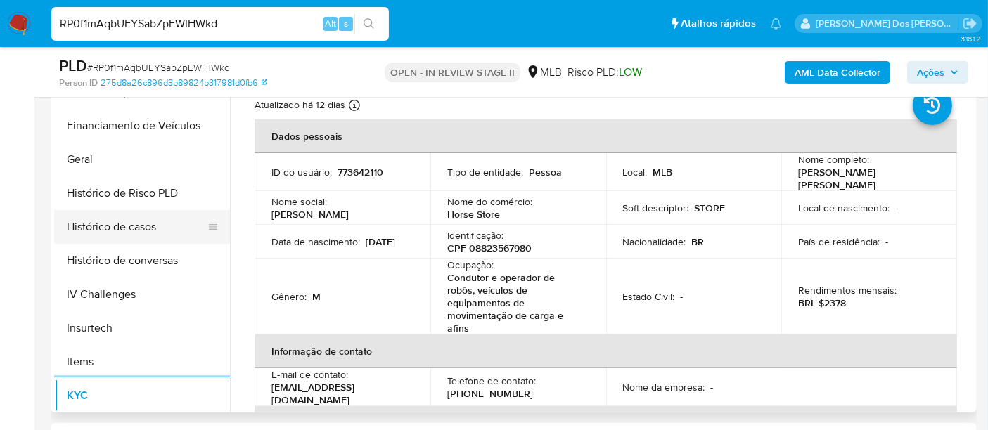
click at [140, 237] on button "Histórico de casos" at bounding box center [136, 227] width 165 height 34
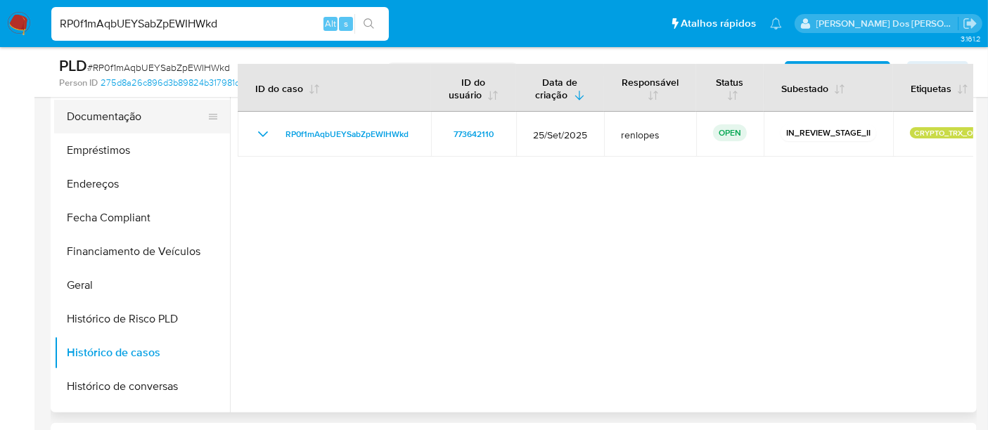
scroll to position [156, 0]
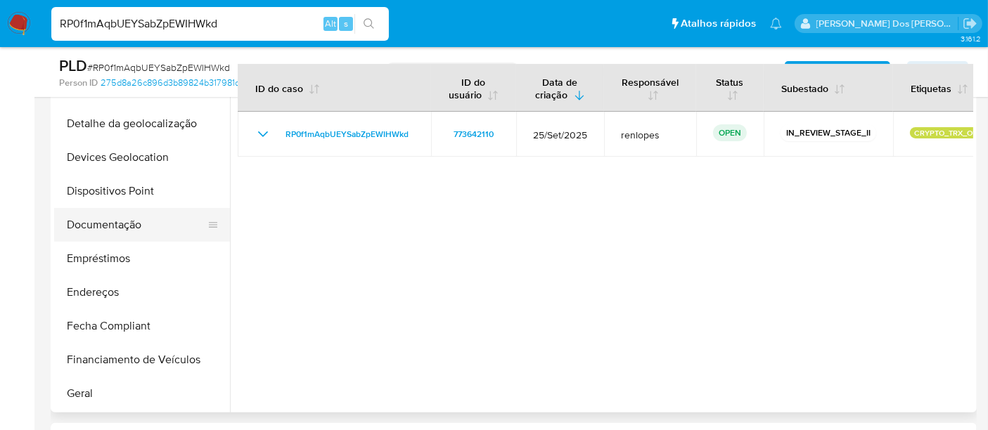
click at [84, 222] on button "Documentação" at bounding box center [136, 225] width 165 height 34
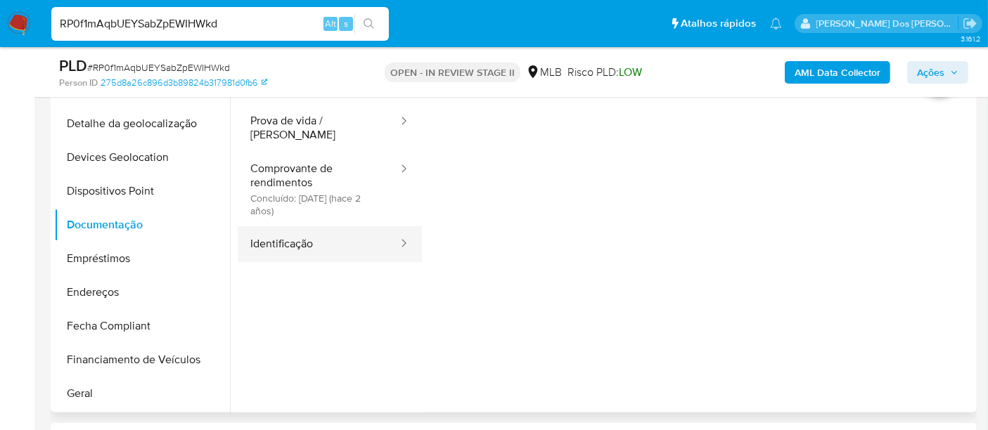
click at [279, 226] on button "Identificação" at bounding box center [319, 244] width 162 height 36
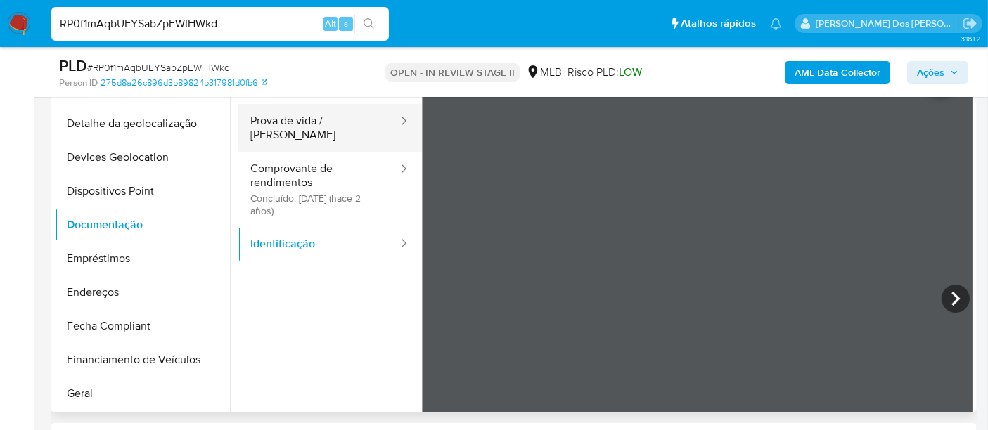
click at [317, 125] on button "Prova de vida / [PERSON_NAME]" at bounding box center [319, 128] width 162 height 48
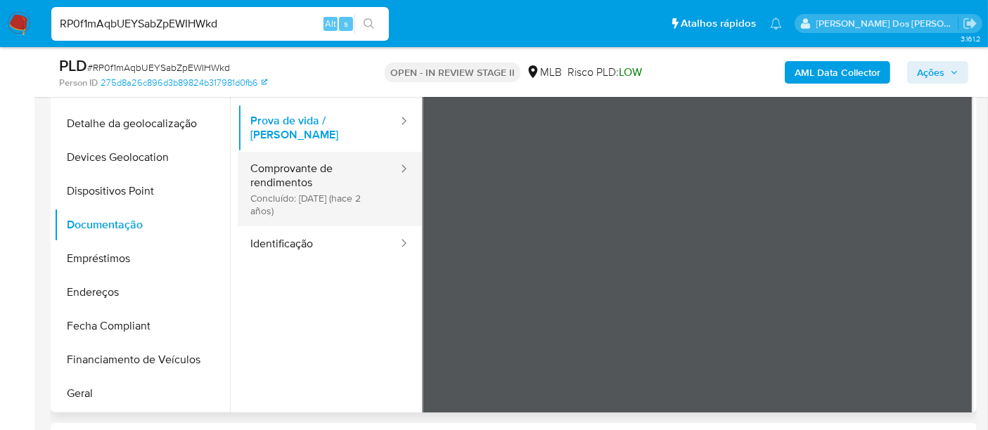
click at [302, 181] on button "Comprovante de rendimentos Concluído: 22/09/2023 (hace 2 años)" at bounding box center [319, 189] width 162 height 75
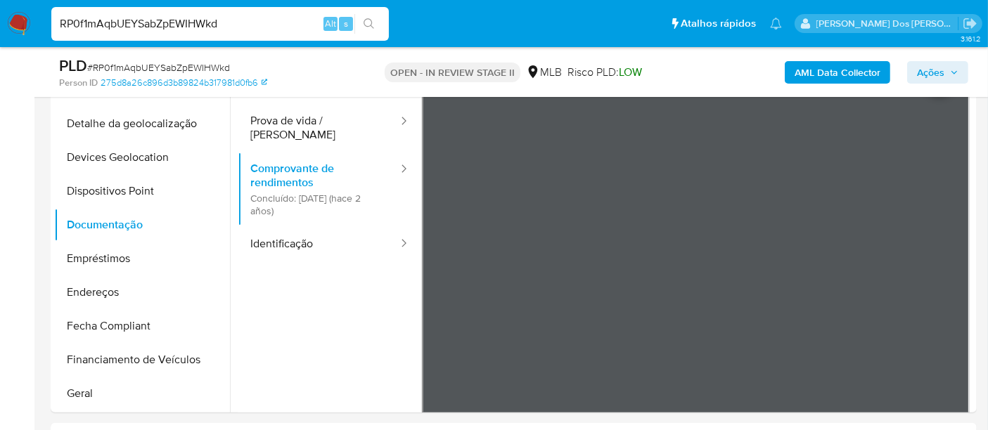
click at [164, 22] on input "RP0f1mAqbUEYSabZpEWIHWkd" at bounding box center [219, 24] width 337 height 18
paste input "GL6HLT1LUan9rclyE6BaQDc2"
type input "GL6HLT1LUan9rclyE6BaQDc2"
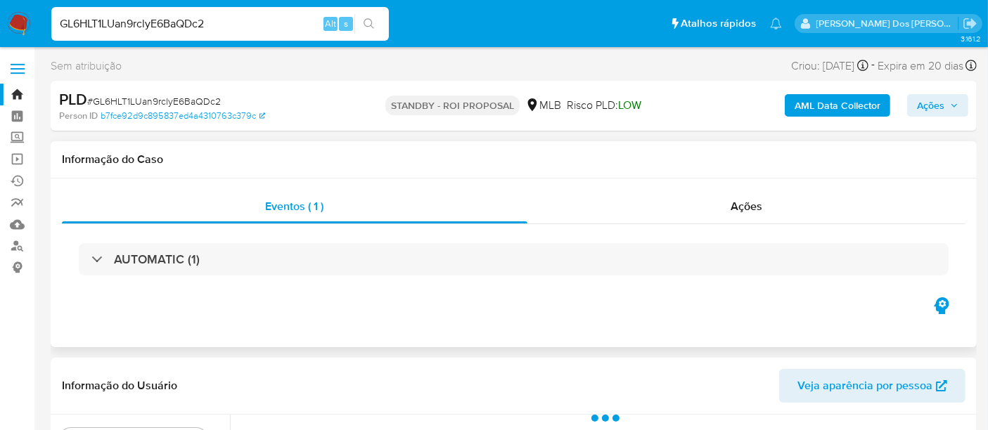
select select "10"
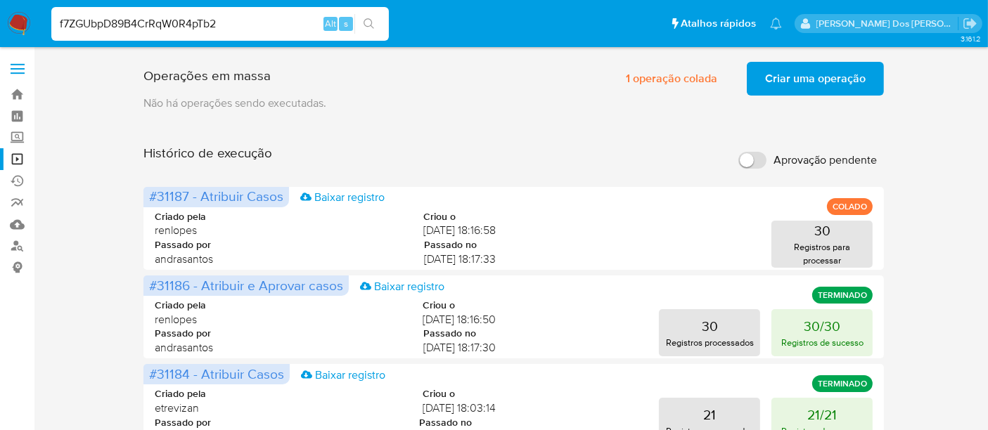
type input "f7ZGUbpD89B4CrRqW0R4pTb2"
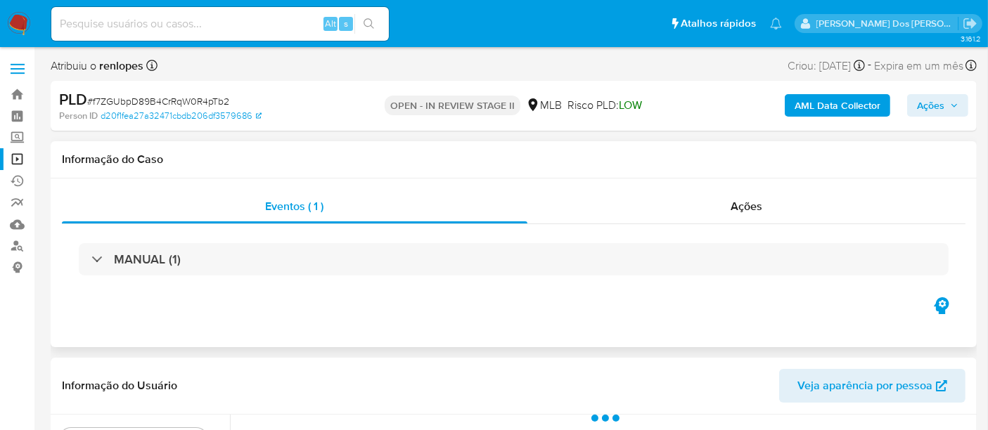
scroll to position [234, 0]
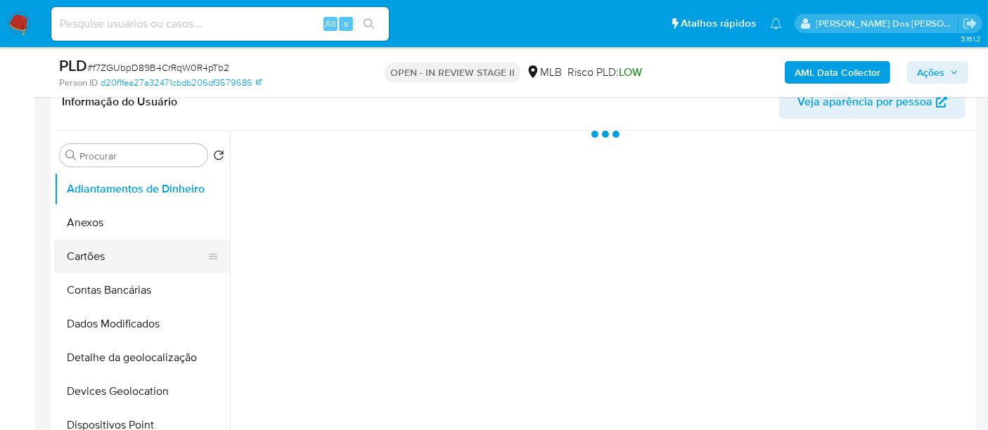
select select "10"
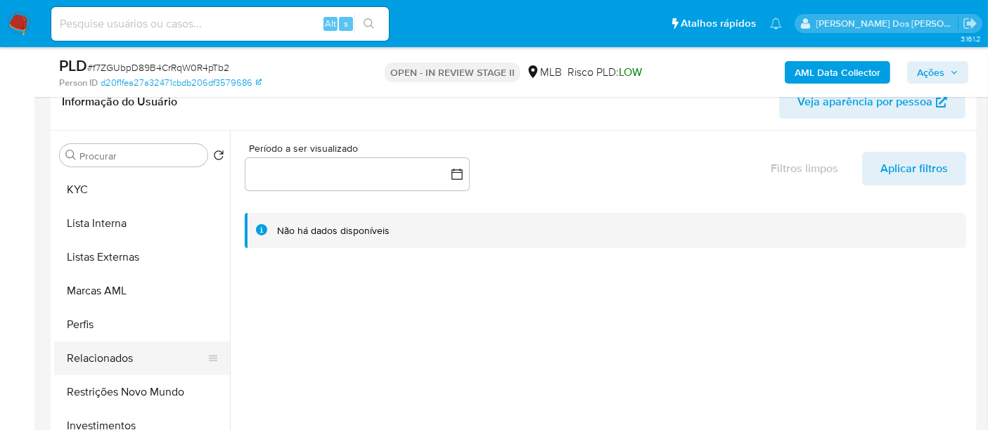
scroll to position [728, 0]
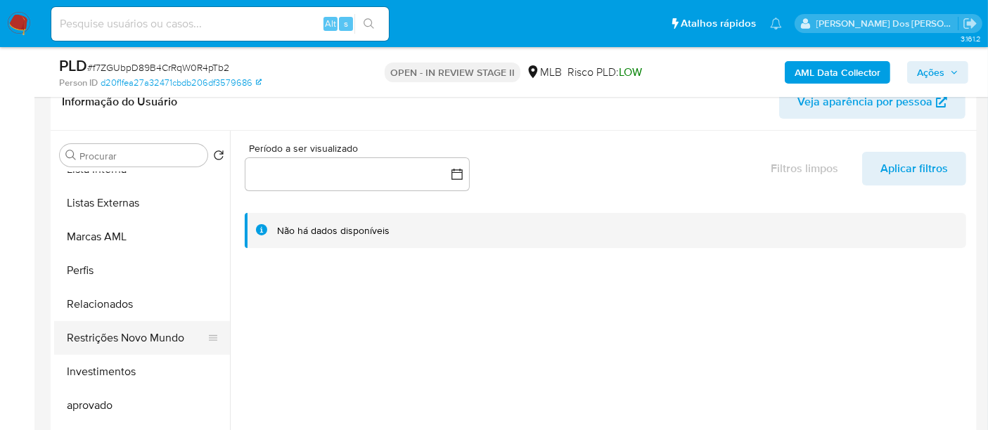
click at [116, 340] on button "Restrições Novo Mundo" at bounding box center [136, 338] width 165 height 34
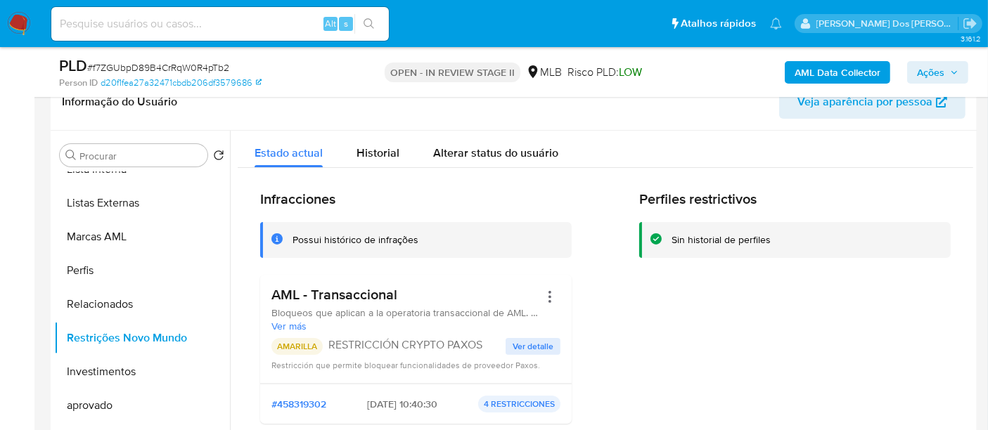
scroll to position [78, 0]
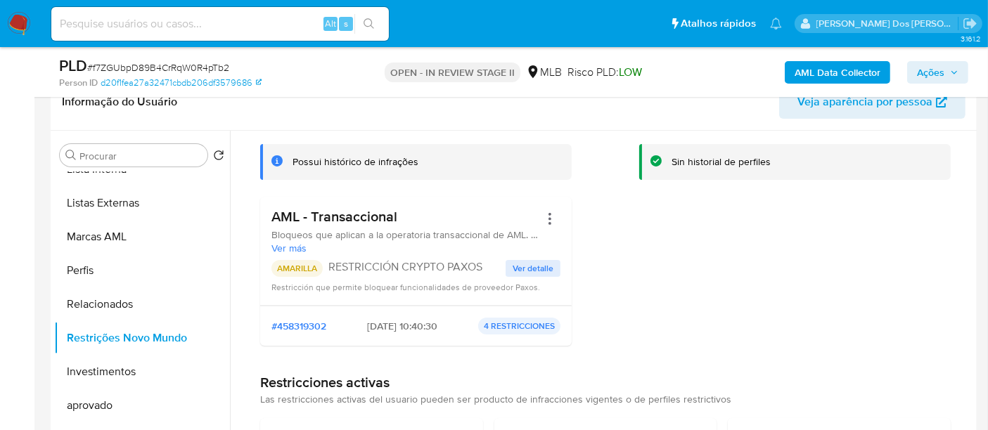
click at [529, 262] on span "Ver detalle" at bounding box center [533, 269] width 41 height 14
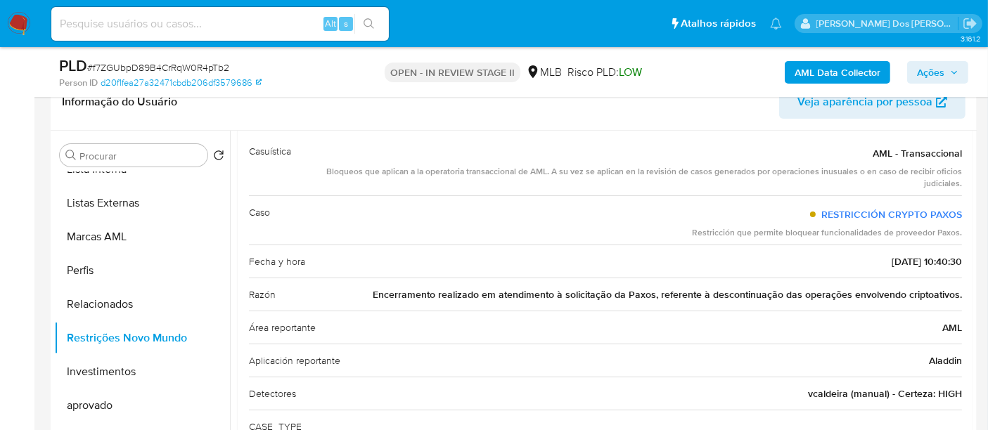
click at [653, 294] on span "Encerramento realizado em atendimento à solicitação da Paxos, referente à desco…" at bounding box center [667, 295] width 589 height 14
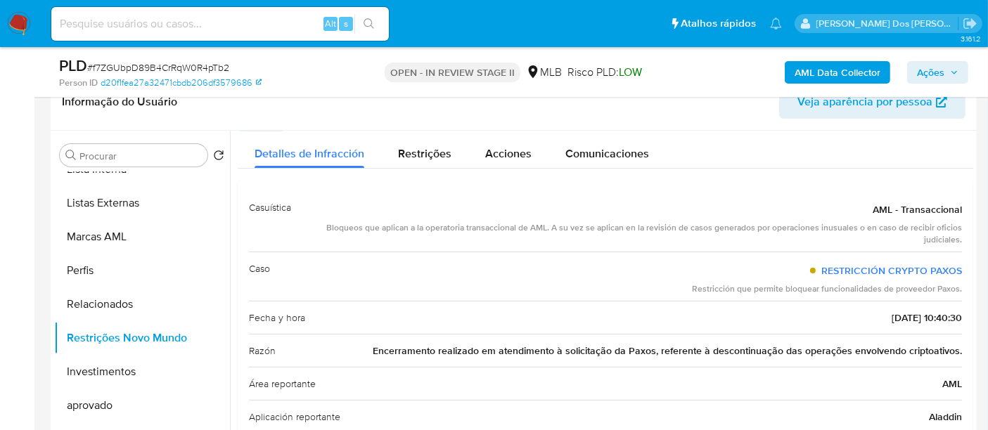
scroll to position [0, 0]
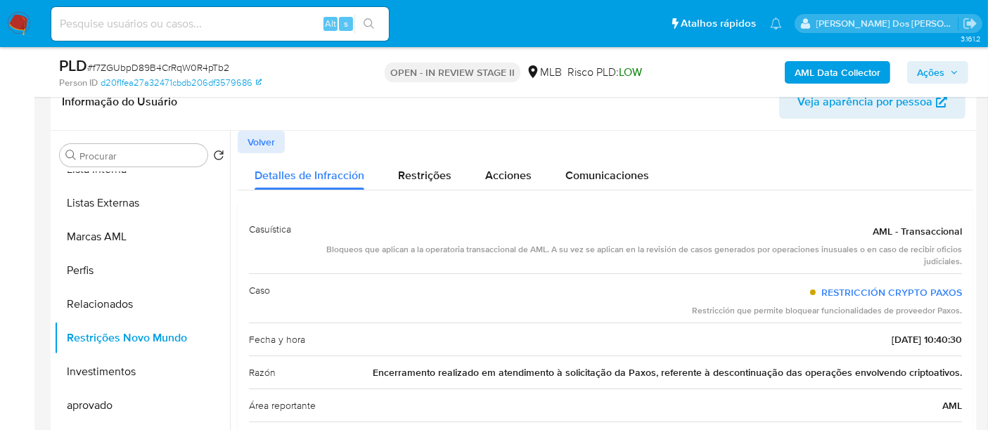
click at [262, 143] on span "Volver" at bounding box center [260, 142] width 27 height 20
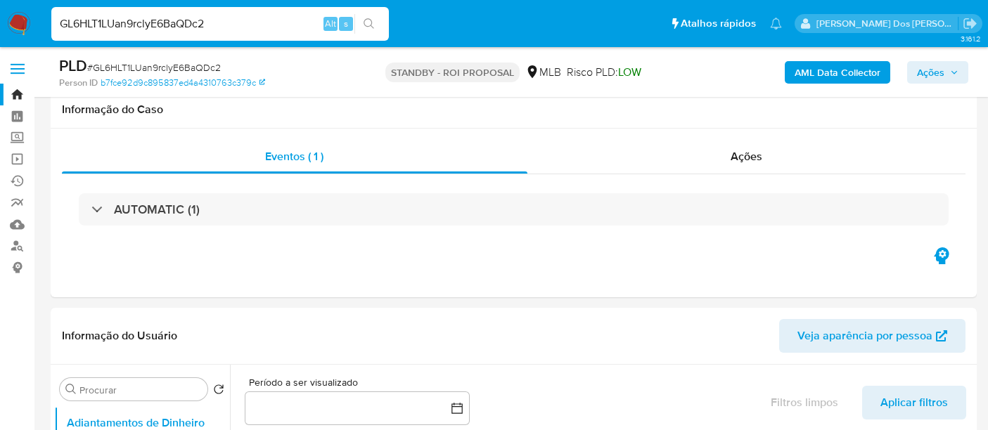
select select "10"
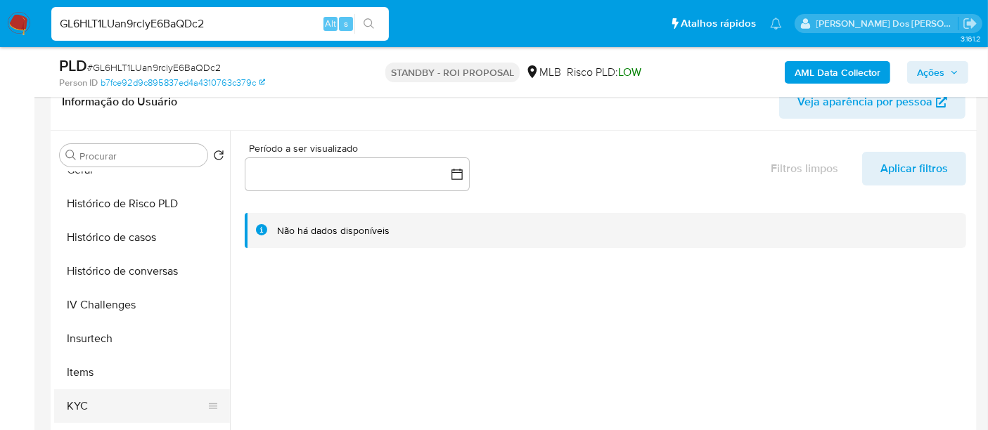
scroll to position [546, 0]
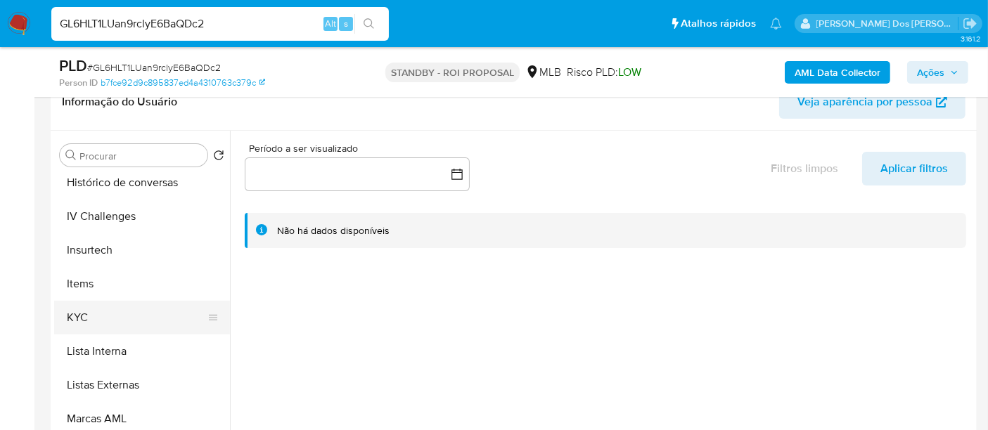
click at [79, 319] on button "KYC" at bounding box center [136, 318] width 165 height 34
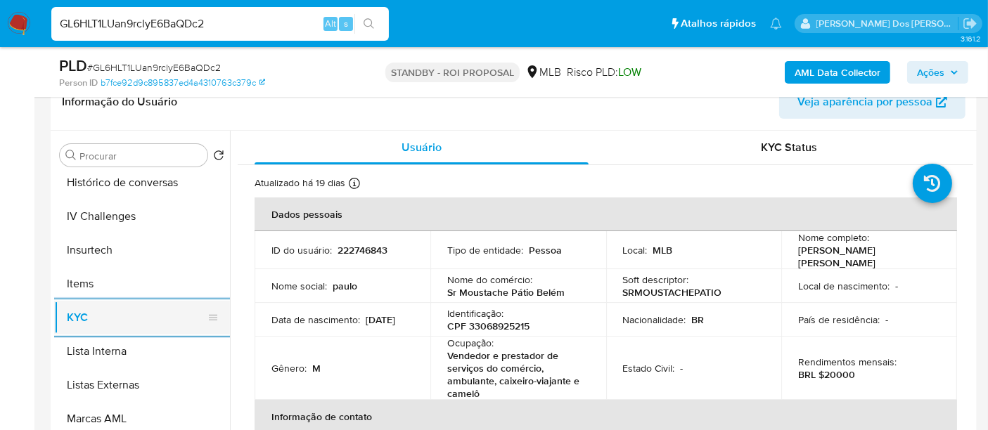
scroll to position [468, 0]
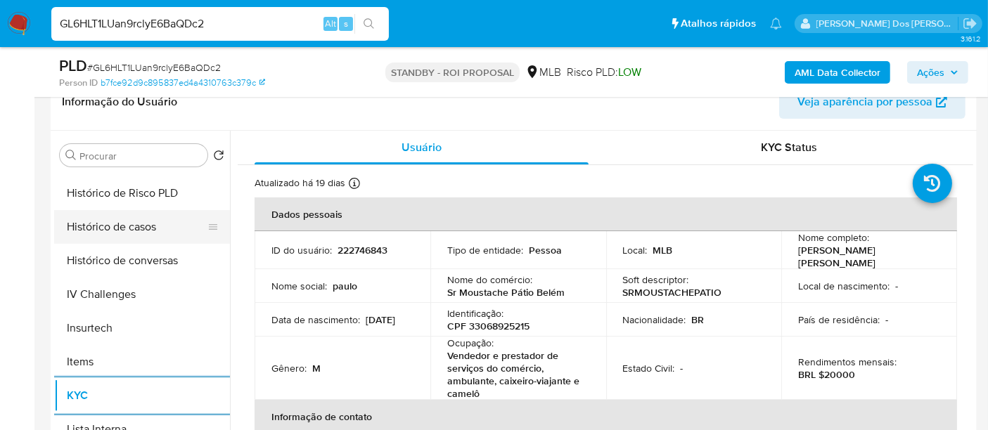
click at [137, 233] on button "Histórico de casos" at bounding box center [136, 227] width 165 height 34
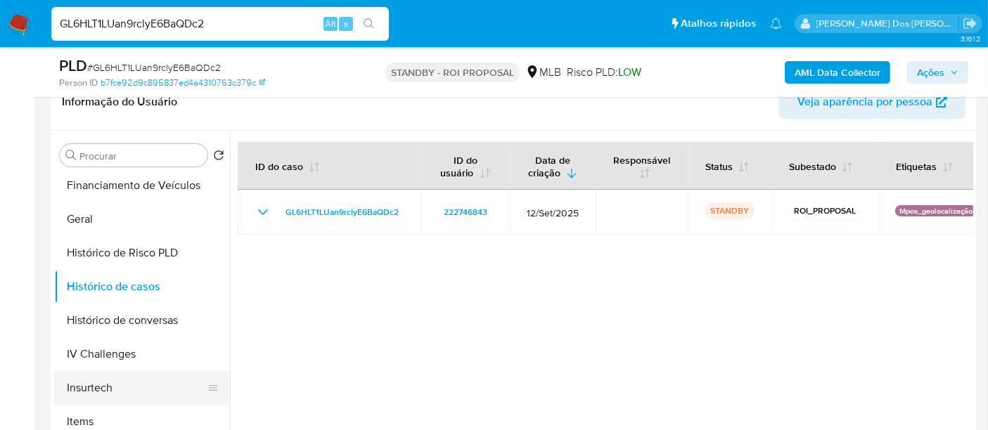
scroll to position [234, 0]
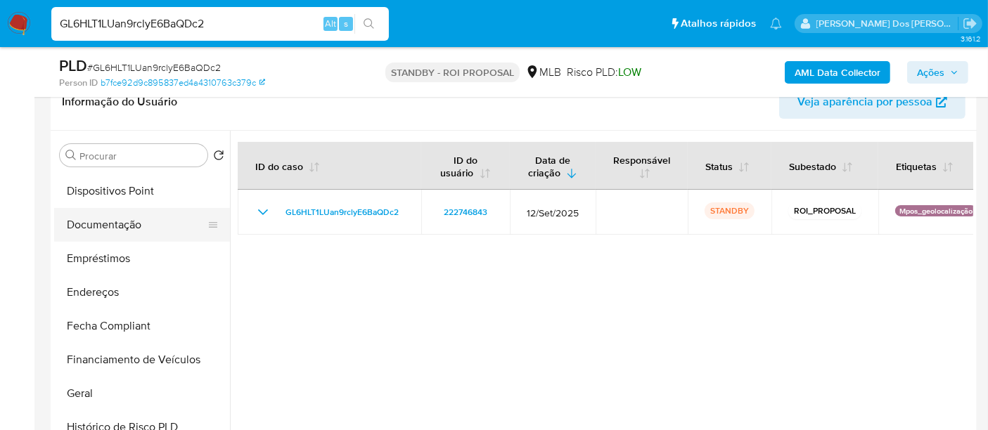
click at [128, 228] on button "Documentação" at bounding box center [136, 225] width 165 height 34
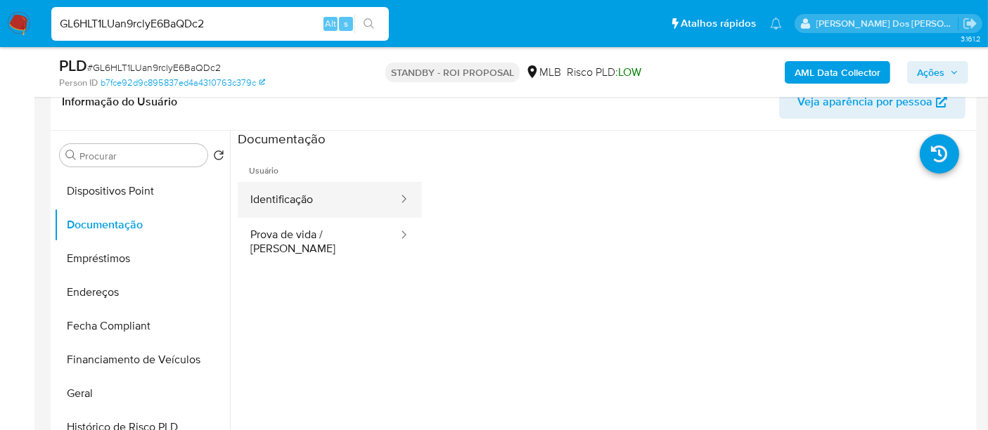
click at [318, 208] on button "Identificação" at bounding box center [319, 200] width 162 height 36
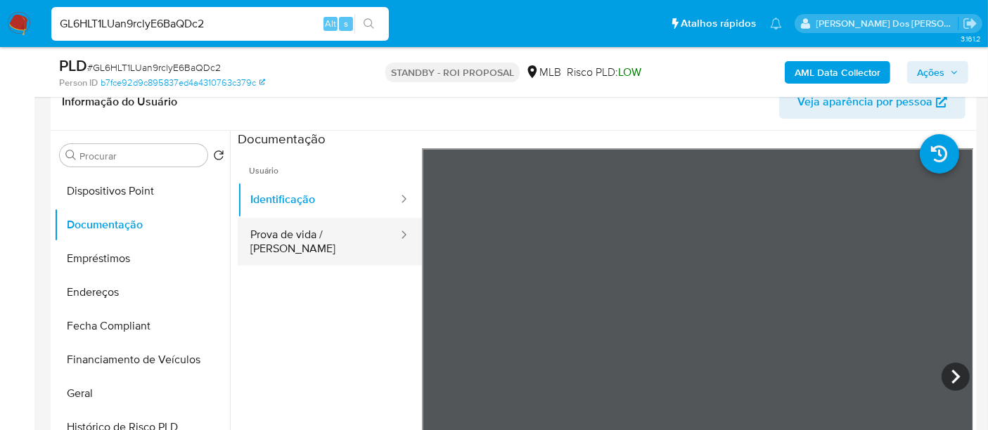
click at [333, 236] on button "Prova de vida / Selfie" at bounding box center [319, 242] width 162 height 48
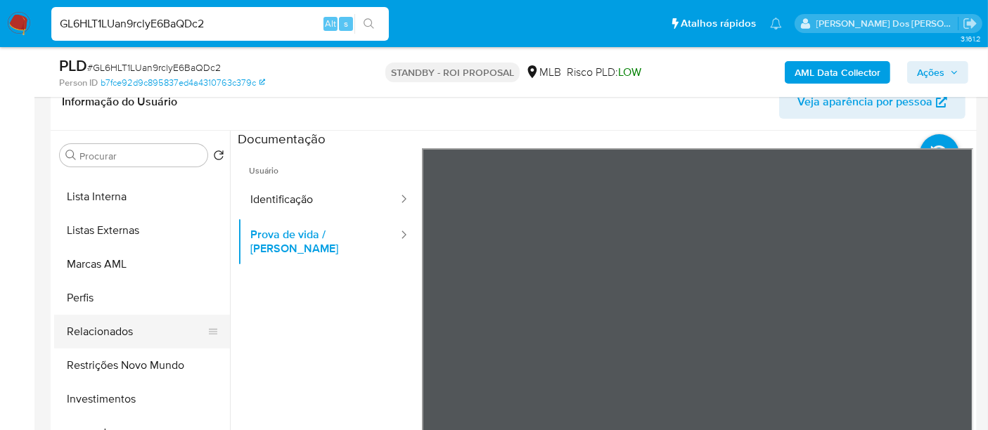
scroll to position [703, 0]
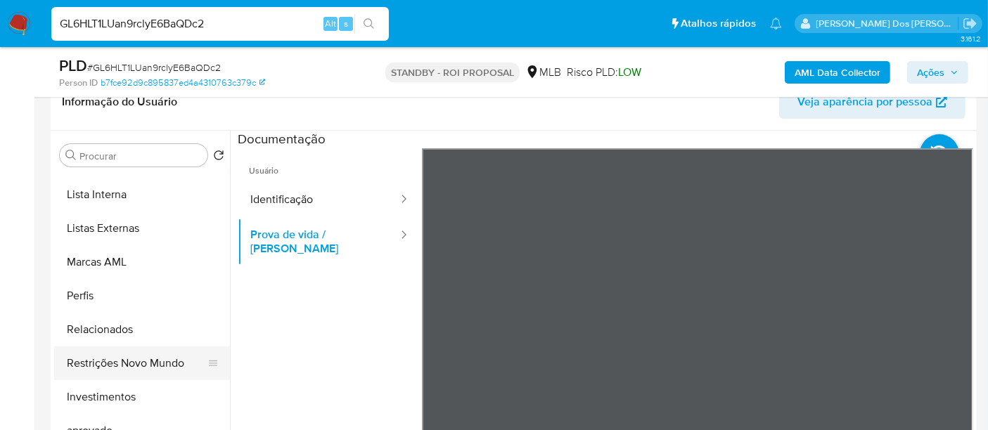
click at [156, 354] on button "Restrições Novo Mundo" at bounding box center [136, 364] width 165 height 34
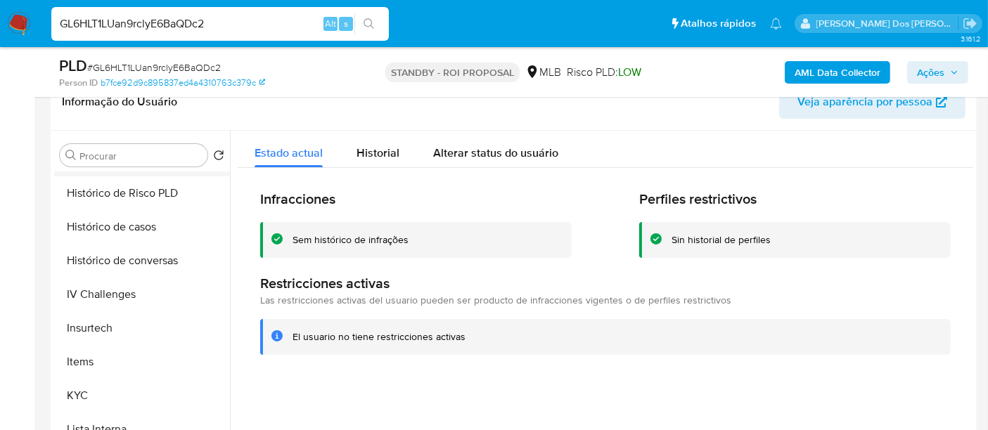
scroll to position [312, 0]
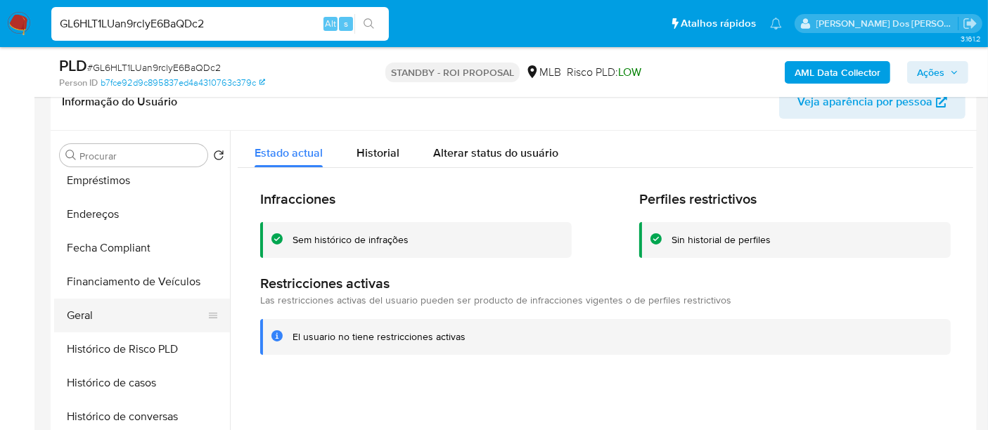
click at [84, 311] on button "Geral" at bounding box center [136, 316] width 165 height 34
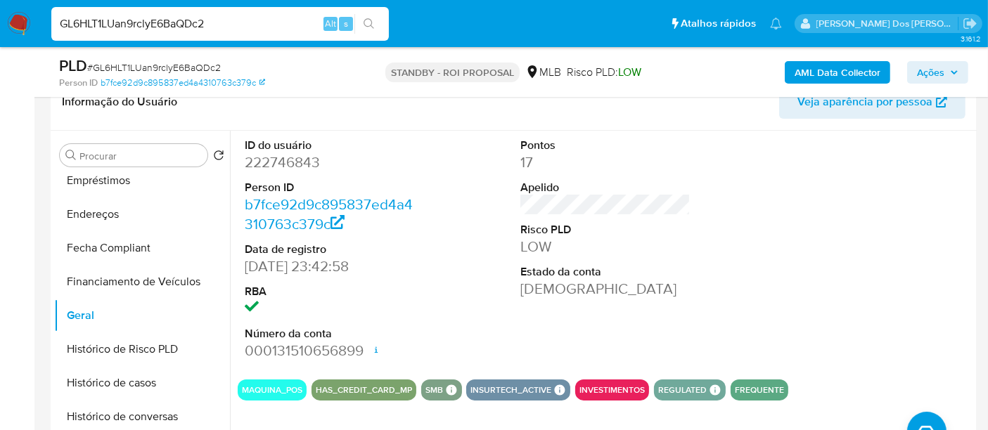
click at [20, 29] on img at bounding box center [19, 24] width 24 height 24
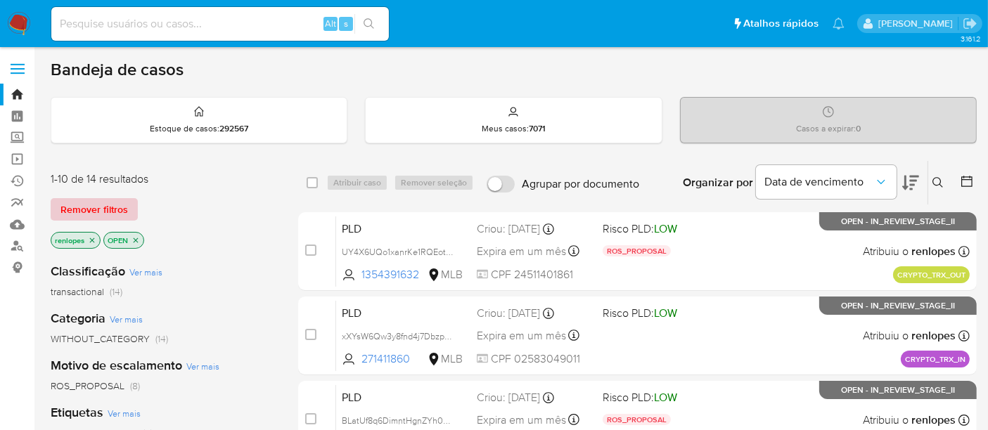
click at [110, 207] on span "Remover filtros" at bounding box center [93, 210] width 67 height 20
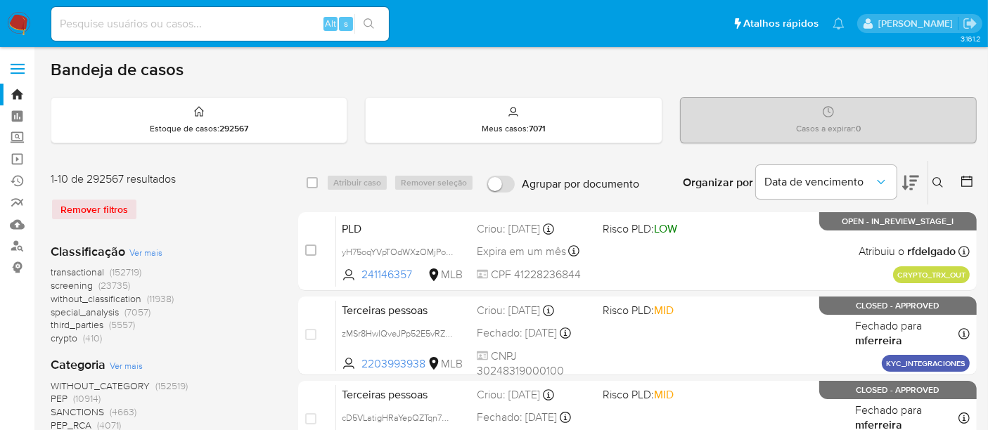
click at [933, 181] on icon at bounding box center [937, 182] width 11 height 11
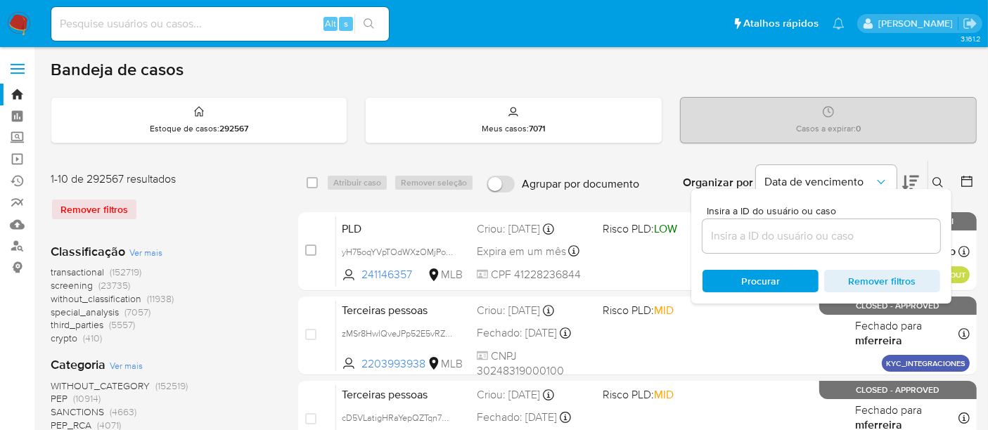
click at [820, 231] on input at bounding box center [821, 236] width 238 height 18
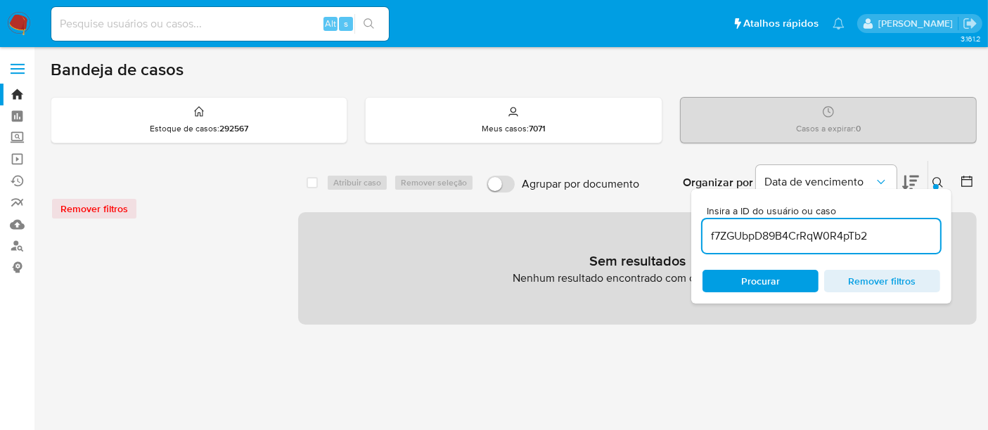
click at [894, 238] on input "f7ZGUbpD89B4CrRqW0R4pTb2" at bounding box center [821, 236] width 238 height 18
type input "f7ZGUbpD89B4CrRqW0R4pTb2"
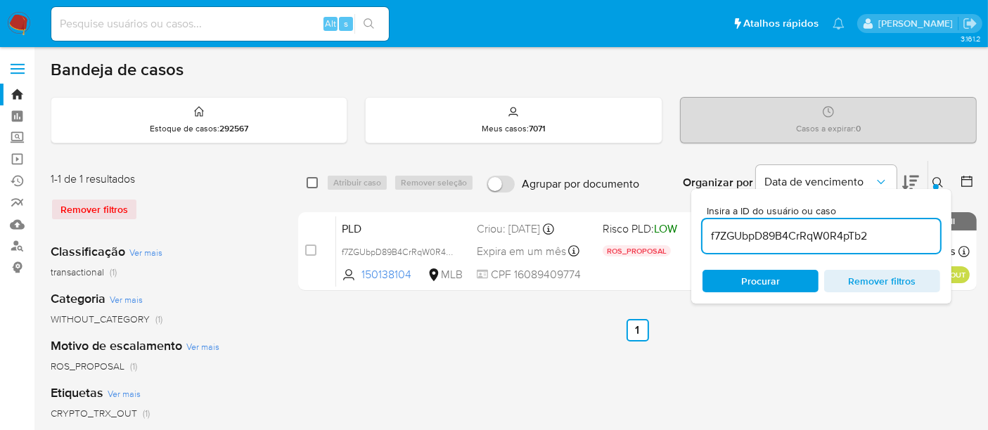
click at [311, 183] on input "checkbox" at bounding box center [312, 182] width 11 height 11
checkbox input "true"
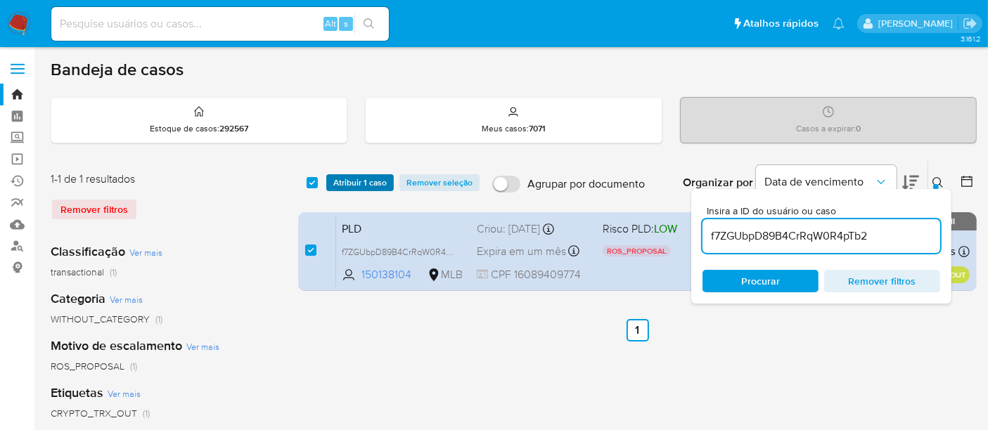
click at [358, 183] on span "Atribuir 1 caso" at bounding box center [359, 183] width 53 height 14
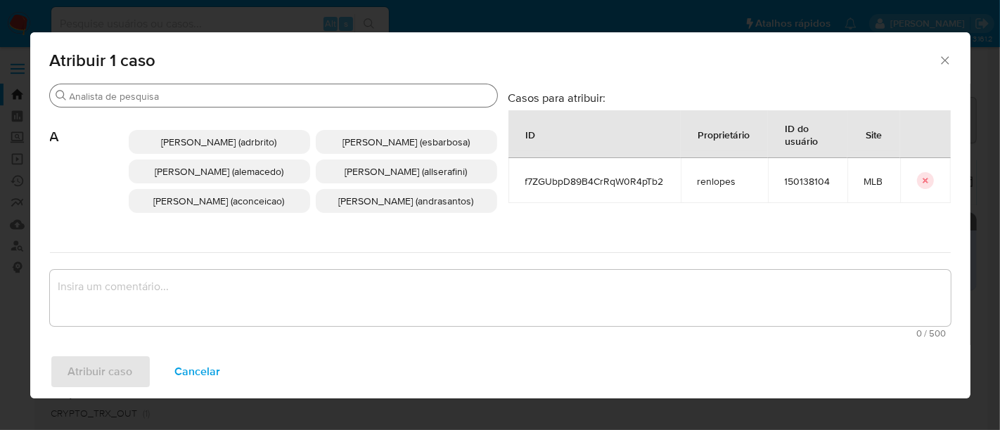
click at [360, 93] on input "Buscar" at bounding box center [281, 96] width 422 height 13
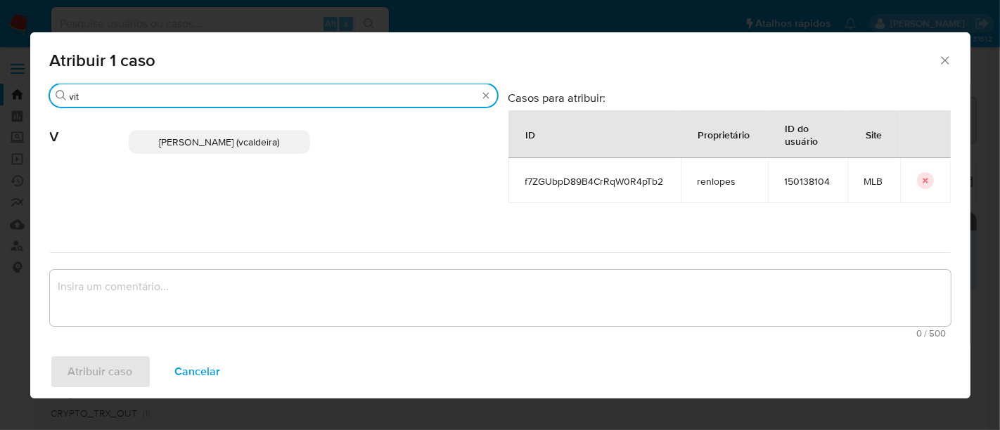
type input "vit"
click at [257, 144] on span "Vitoria Rodrigues Caldeira (vcaldeira)" at bounding box center [219, 142] width 120 height 14
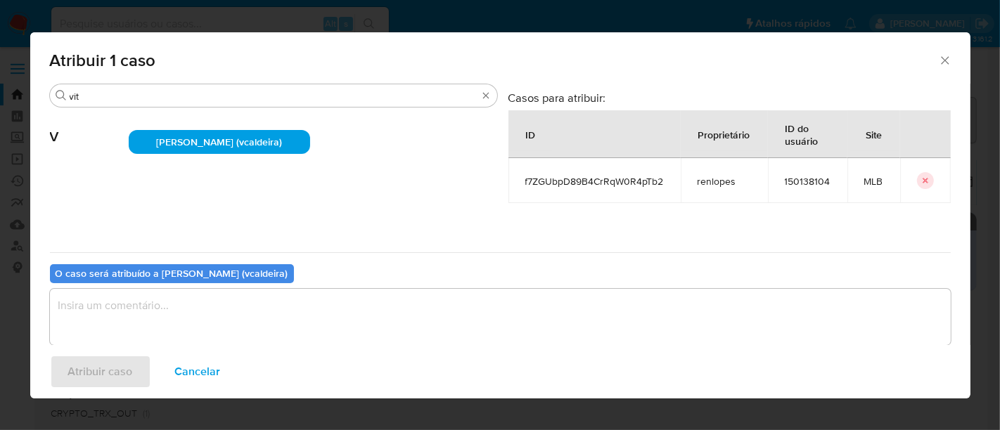
click at [314, 307] on textarea "assign-modal" at bounding box center [500, 317] width 901 height 56
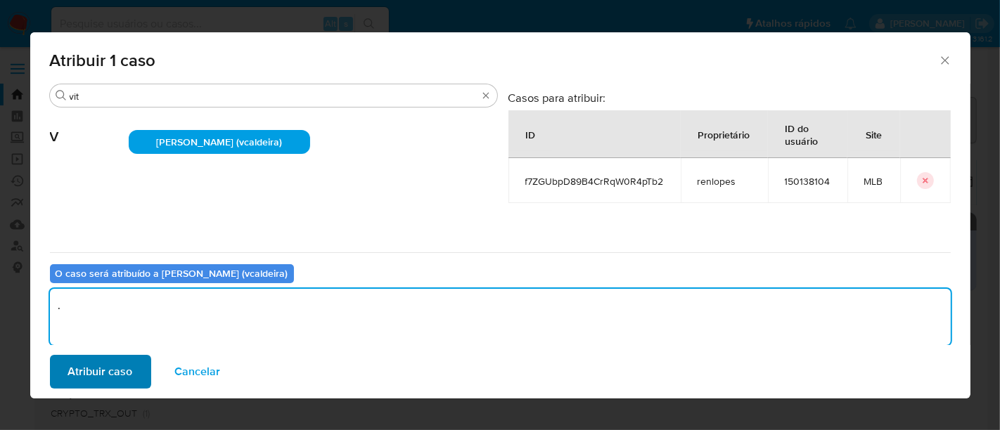
type textarea "."
click at [133, 363] on button "Atribuir caso" at bounding box center [100, 372] width 101 height 34
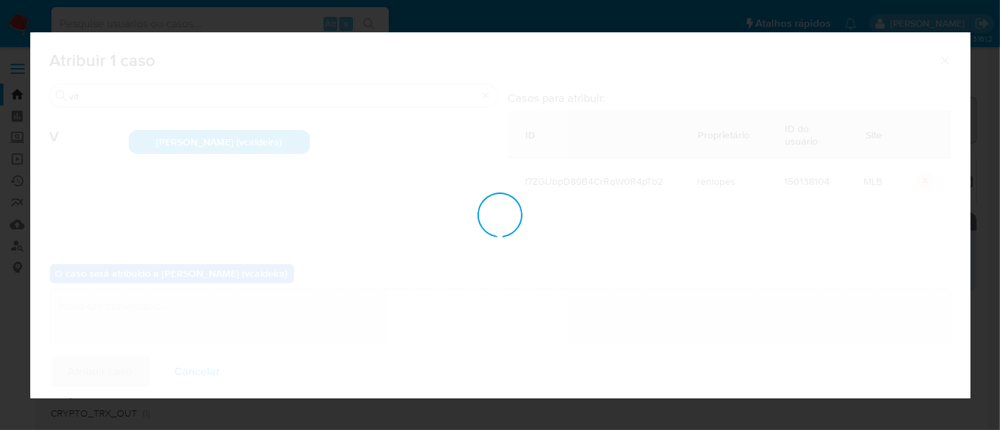
checkbox input "false"
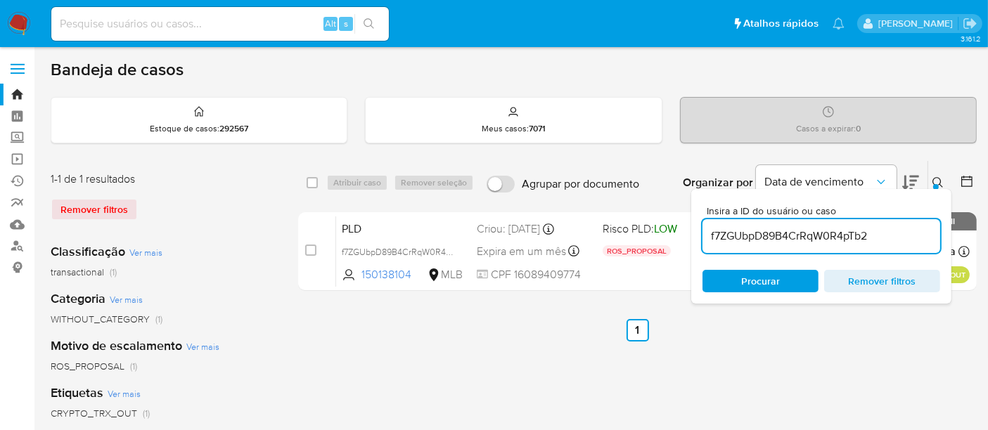
click at [202, 19] on input at bounding box center [219, 24] width 337 height 18
paste input "qYWSdz7b9NUR3DFcmty5ieEa"
type input "qYWSdz7b9NUR3DFcmty5ieEa"
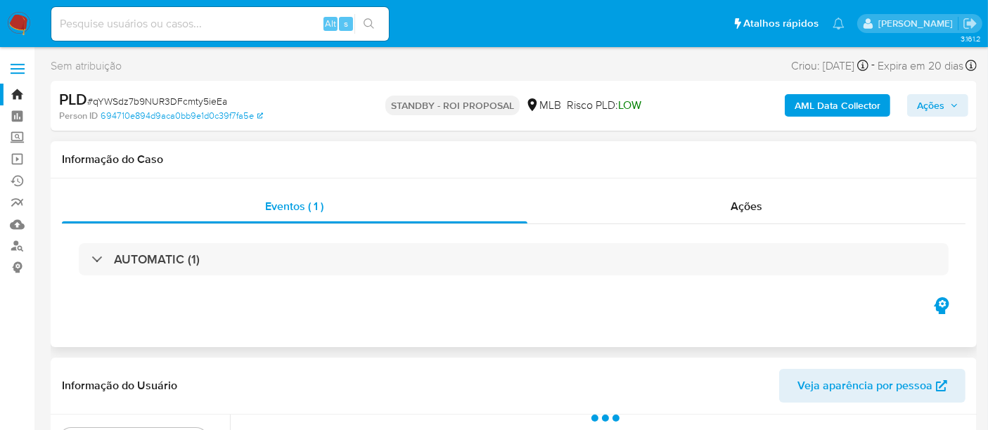
select select "10"
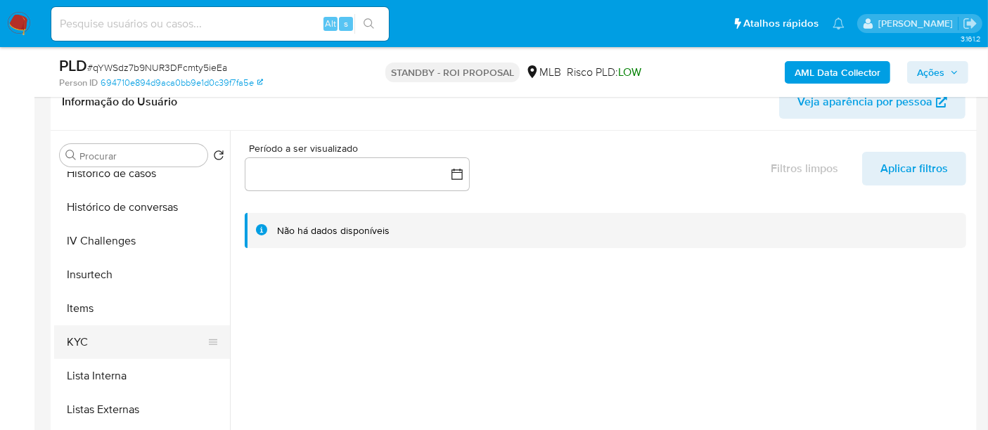
scroll to position [546, 0]
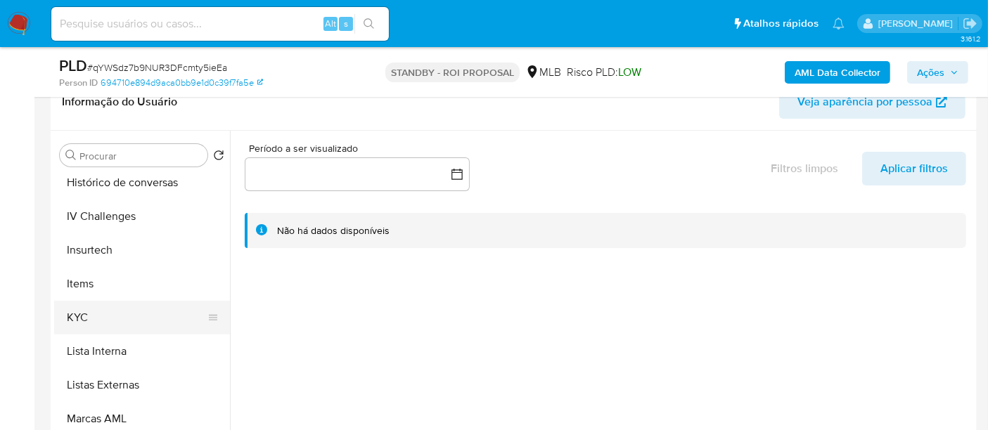
click at [84, 315] on button "KYC" at bounding box center [136, 318] width 165 height 34
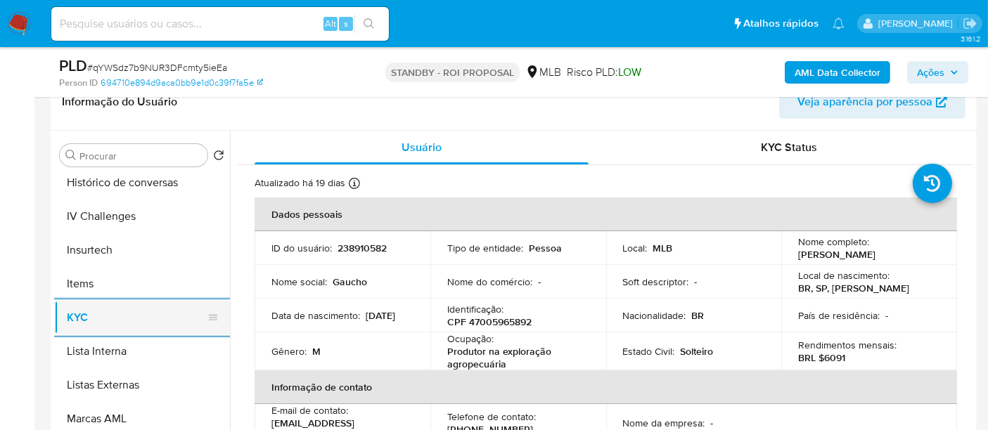
scroll to position [468, 0]
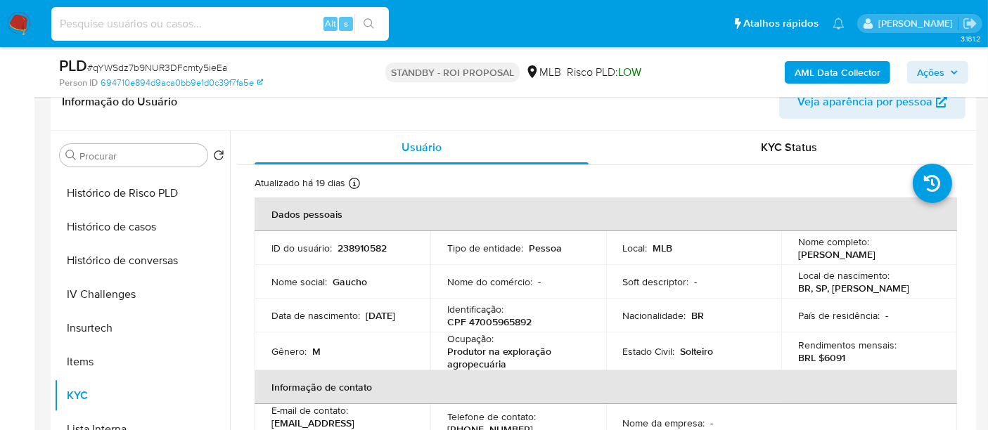
click at [267, 22] on input at bounding box center [219, 24] width 337 height 18
paste input "qYWSdz7b9NUR3DFcmty5ieEa"
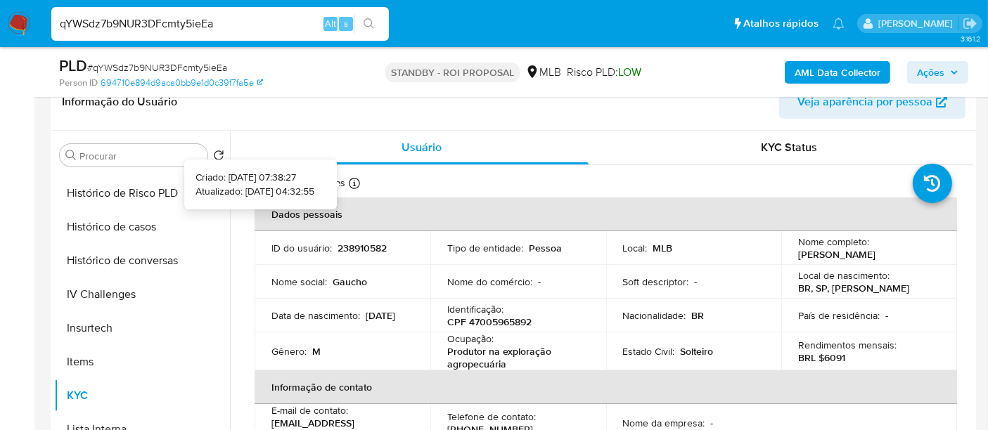
type input "qYWSdz7b9NUR3DFcmty5ieEa"
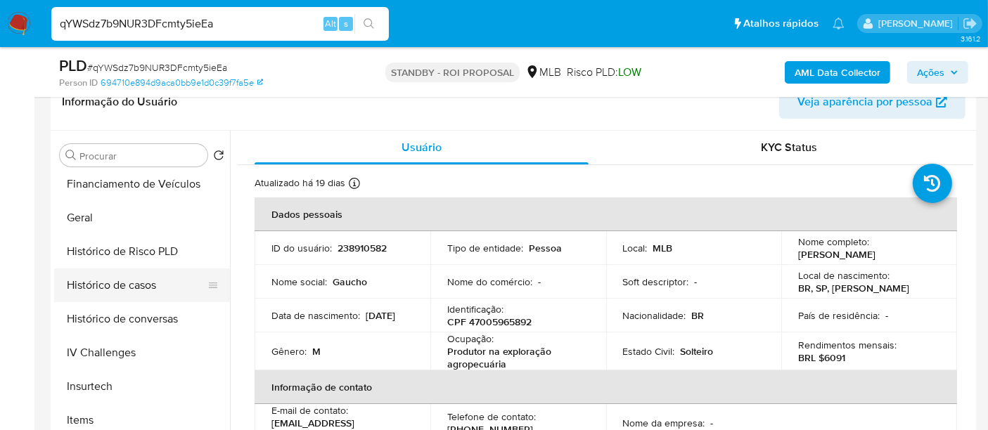
scroll to position [390, 0]
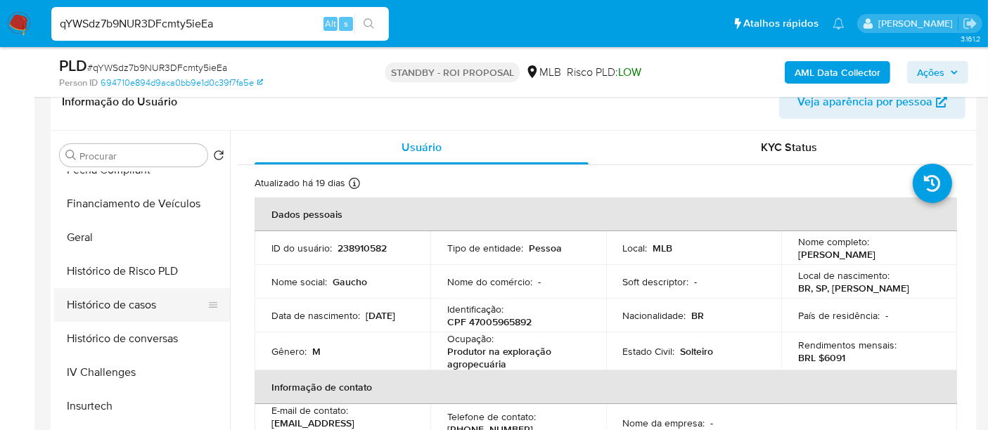
click at [141, 310] on button "Histórico de casos" at bounding box center [136, 305] width 165 height 34
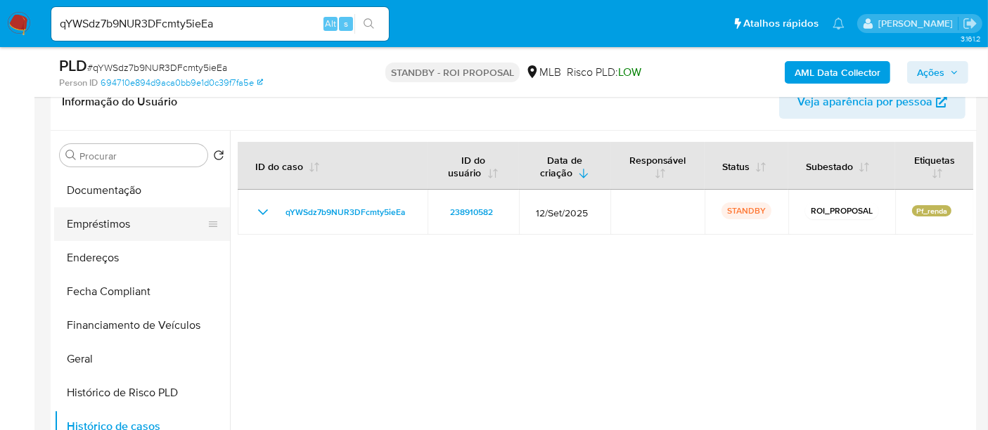
scroll to position [156, 0]
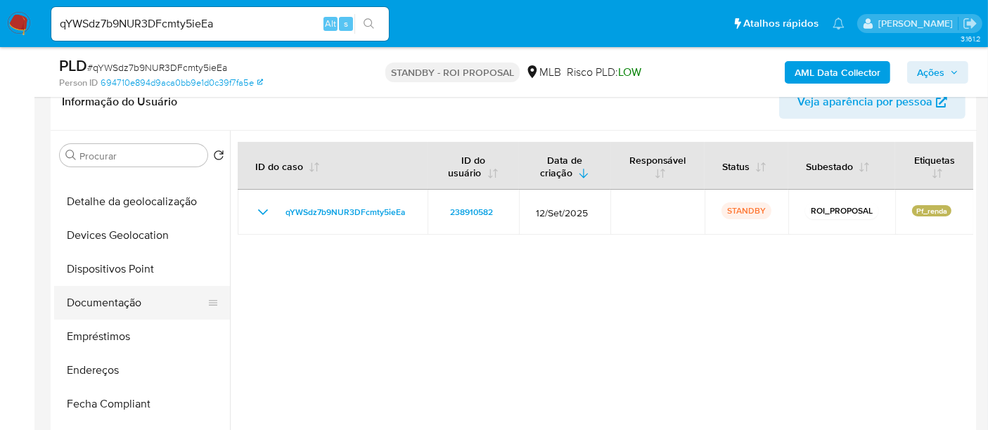
click at [124, 311] on button "Documentação" at bounding box center [136, 303] width 165 height 34
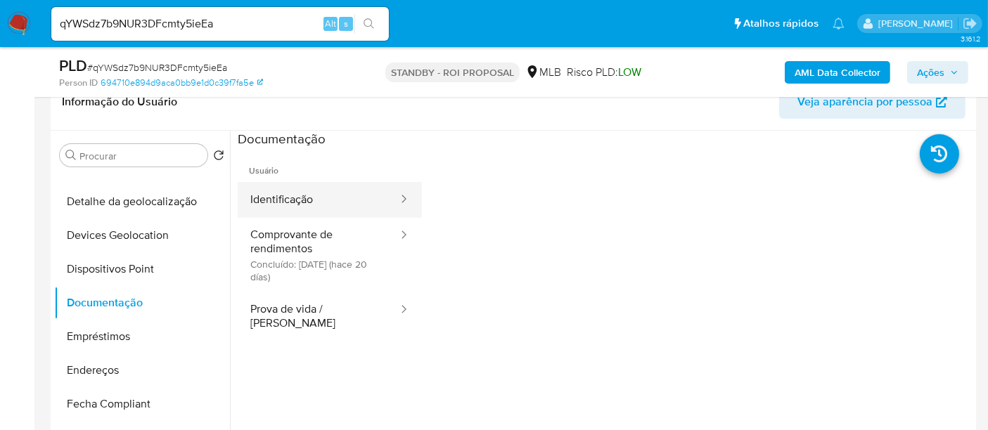
click at [285, 207] on button "Identificação" at bounding box center [319, 200] width 162 height 36
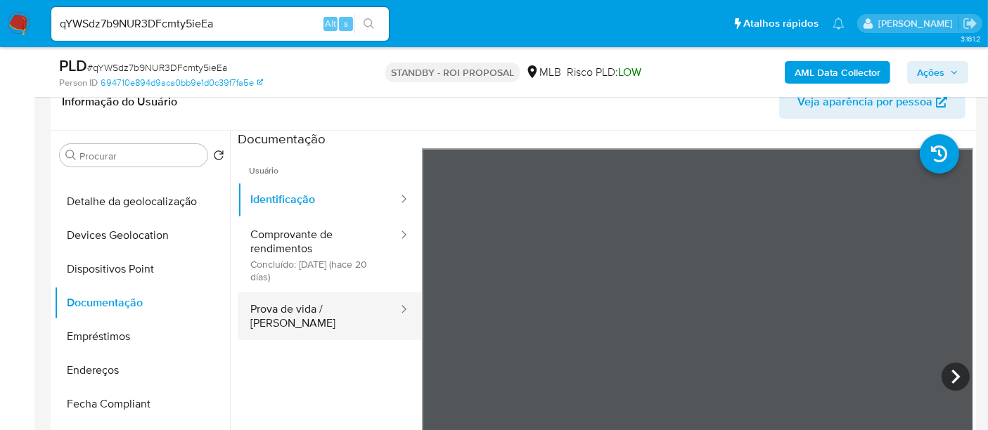
click at [353, 302] on button "Prova de vida / Selfie" at bounding box center [319, 316] width 162 height 48
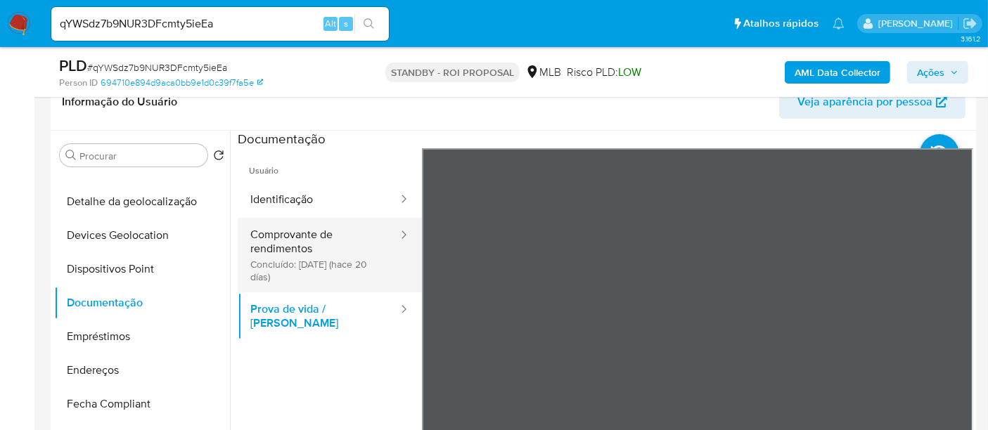
click at [287, 239] on button "Comprovante de rendimentos Concluído: 17/09/2025 (hace 20 días)" at bounding box center [319, 255] width 162 height 75
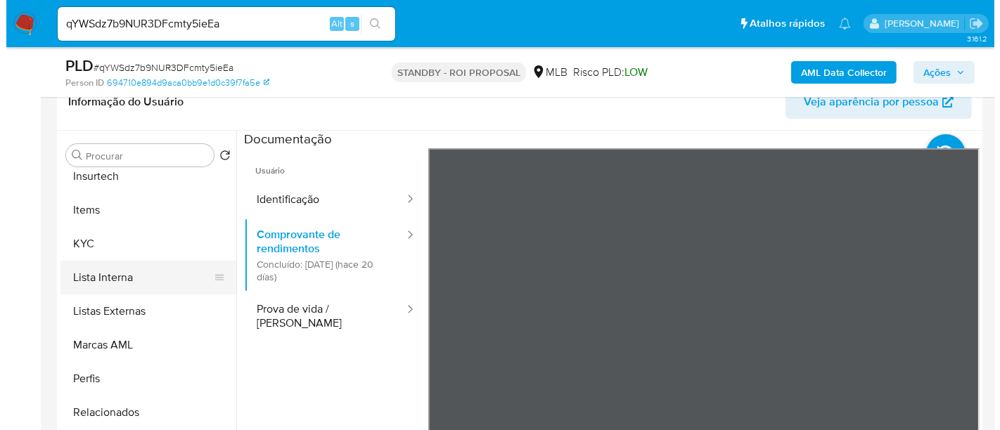
scroll to position [624, 0]
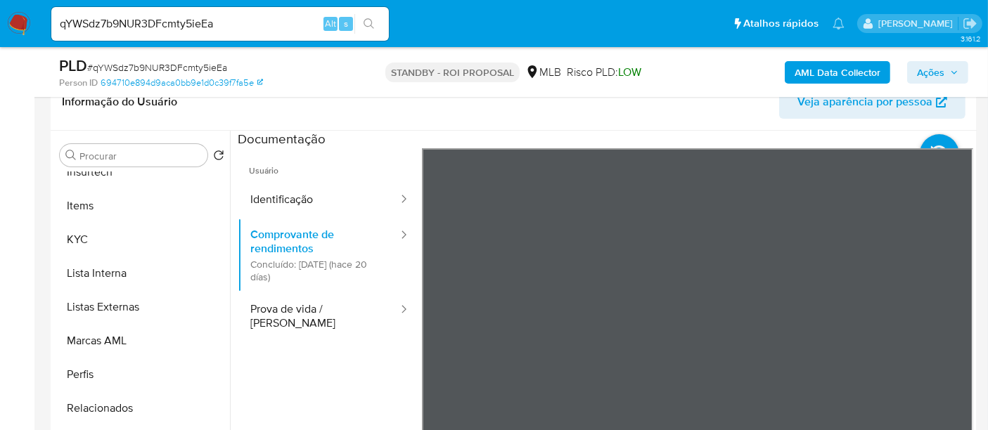
click at [816, 72] on b "AML Data Collector" at bounding box center [837, 72] width 86 height 22
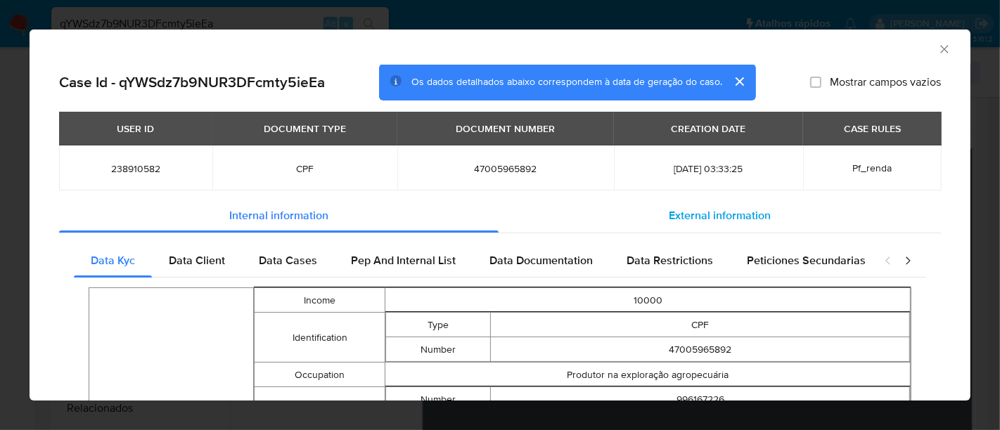
click at [669, 221] on span "External information" at bounding box center [720, 216] width 102 height 16
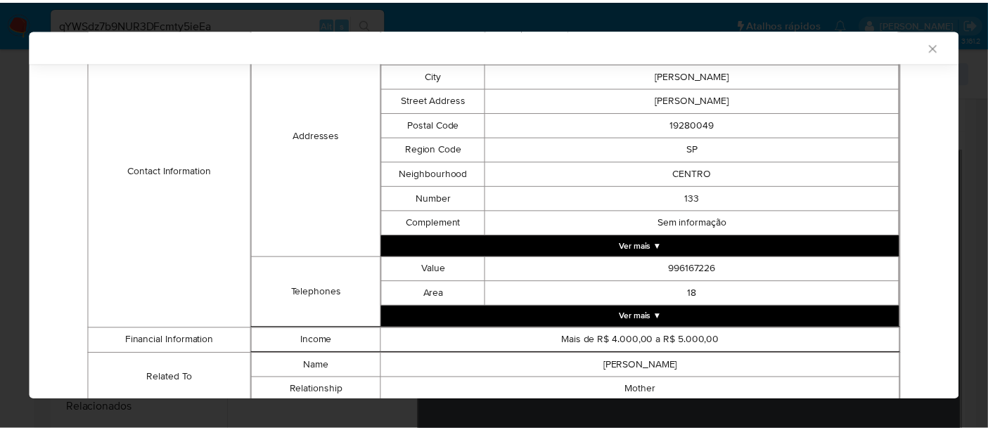
scroll to position [520, 0]
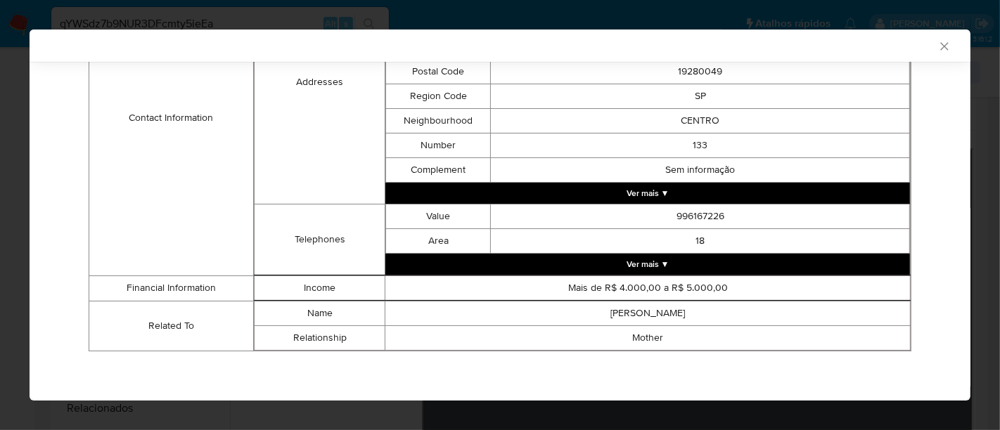
click at [940, 47] on icon "Fechar a janela" at bounding box center [944, 46] width 8 height 8
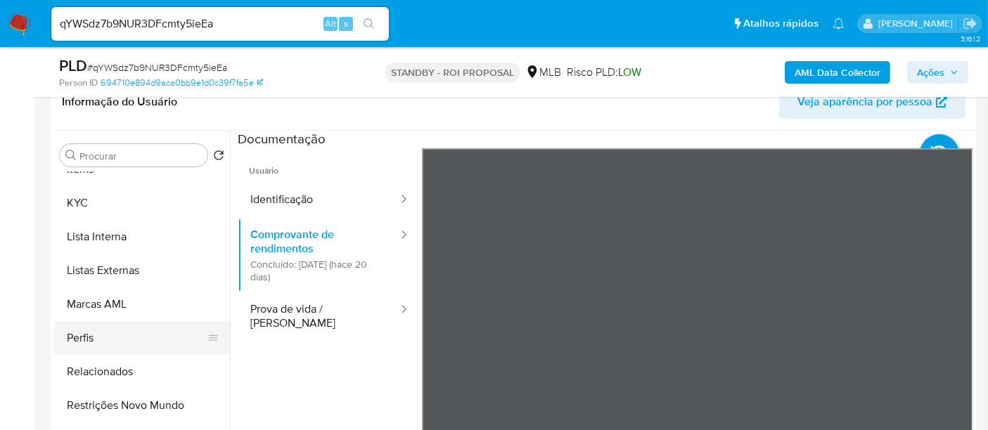
scroll to position [728, 0]
click at [150, 332] on button "Restrições Novo Mundo" at bounding box center [136, 338] width 165 height 34
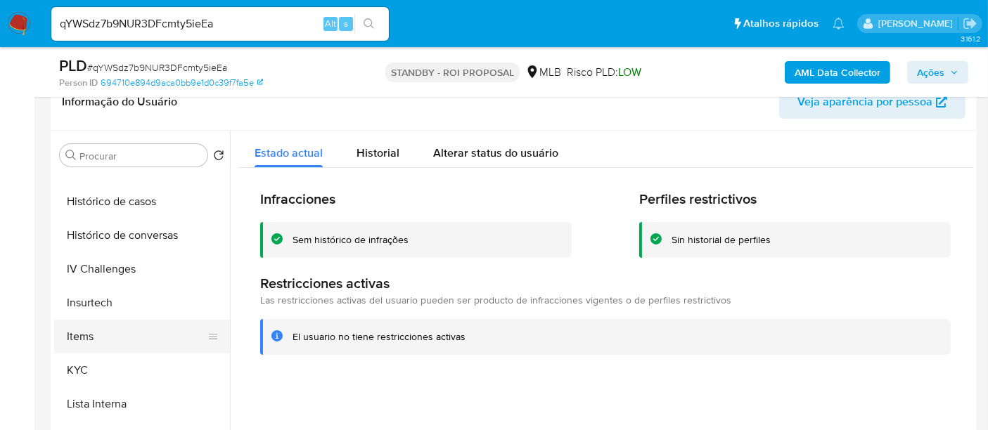
scroll to position [415, 0]
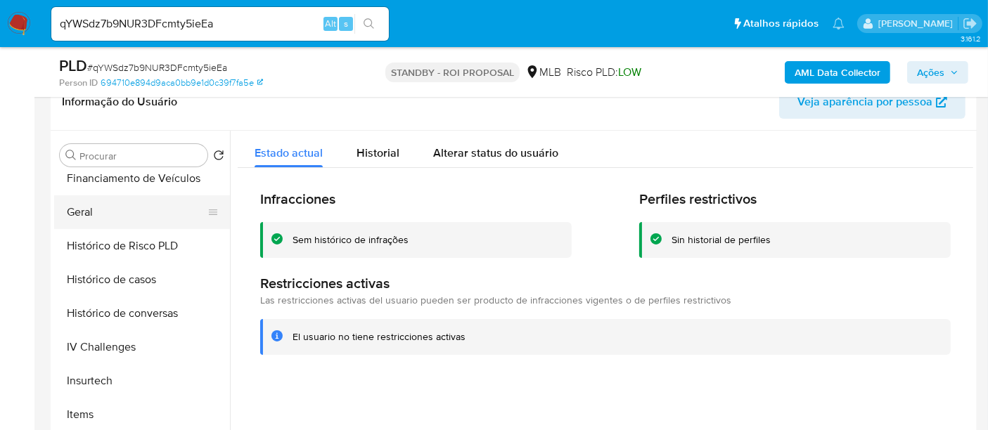
click at [79, 214] on button "Geral" at bounding box center [136, 212] width 165 height 34
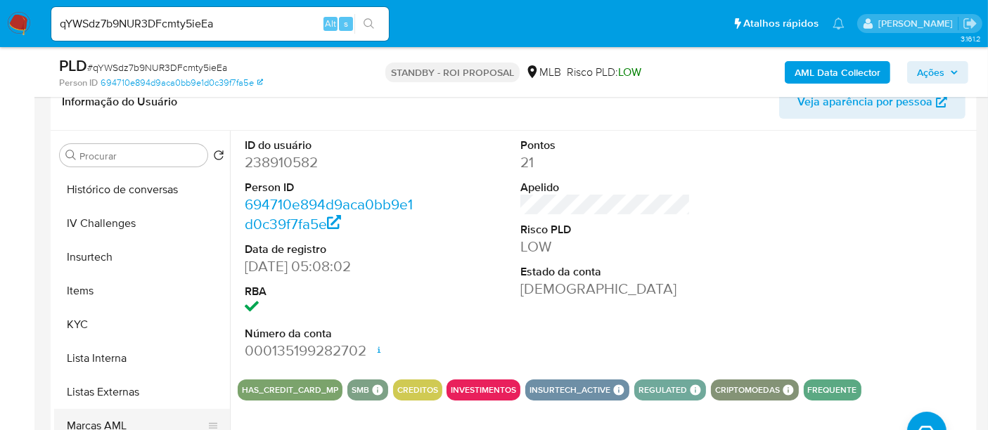
scroll to position [650, 0]
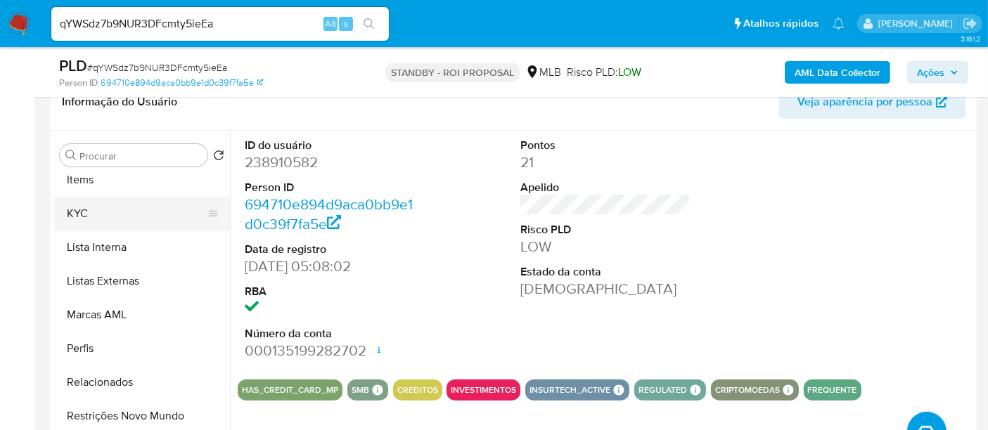
click at [72, 214] on button "KYC" at bounding box center [136, 214] width 165 height 34
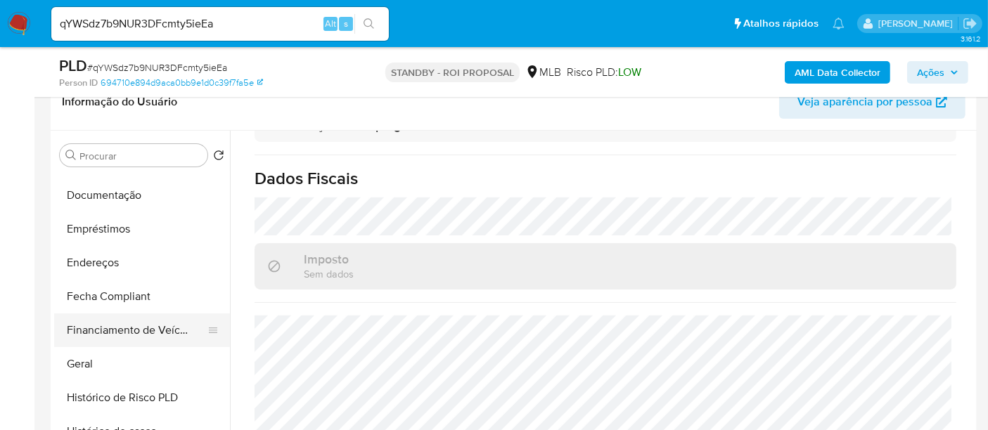
scroll to position [259, 0]
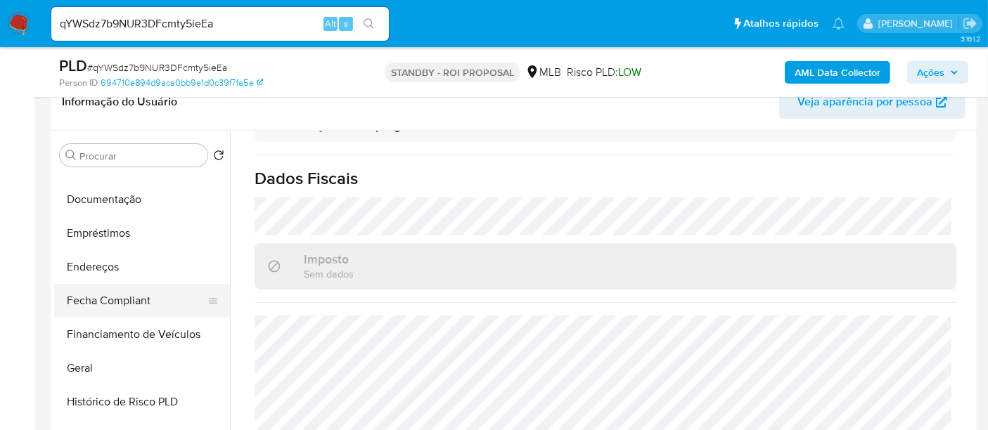
click at [92, 265] on button "Endereços" at bounding box center [142, 267] width 176 height 34
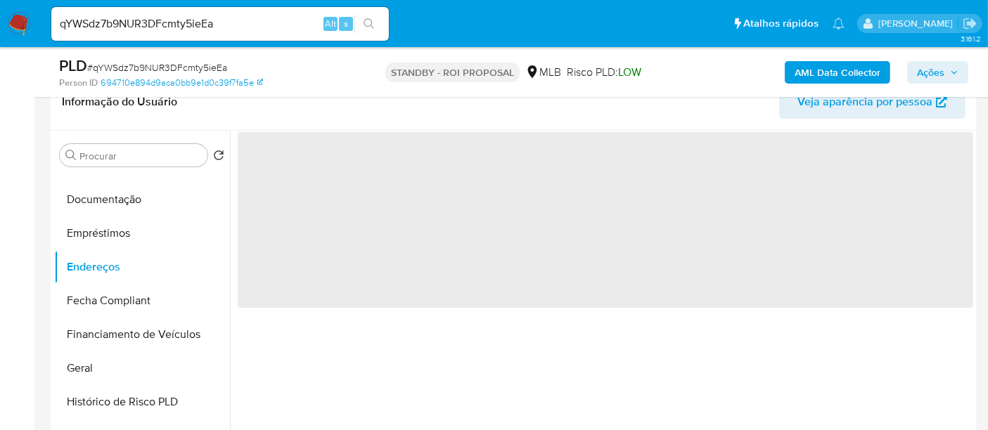
scroll to position [0, 0]
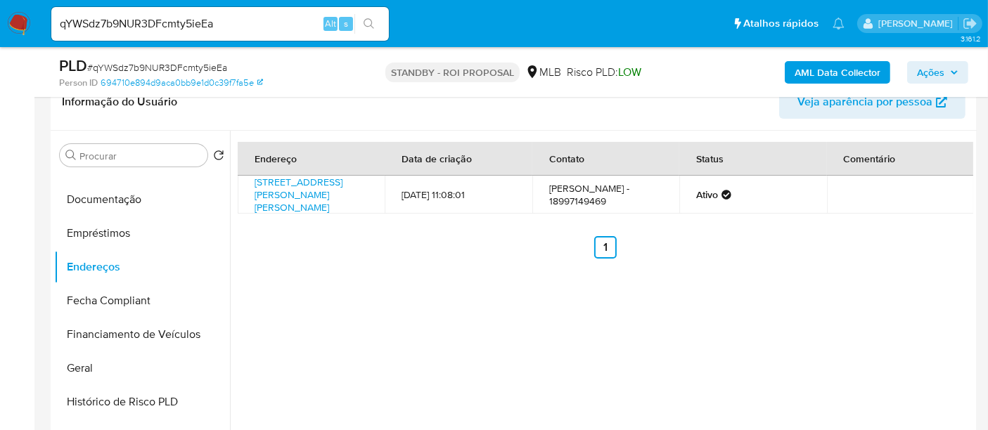
click at [198, 25] on input "qYWSdz7b9NUR3DFcmty5ieEa" at bounding box center [219, 24] width 337 height 18
paste input "RaA9so03M3sBh8CGdZx5b746"
type input "RaA9so03M3sBh8CGdZx5b746"
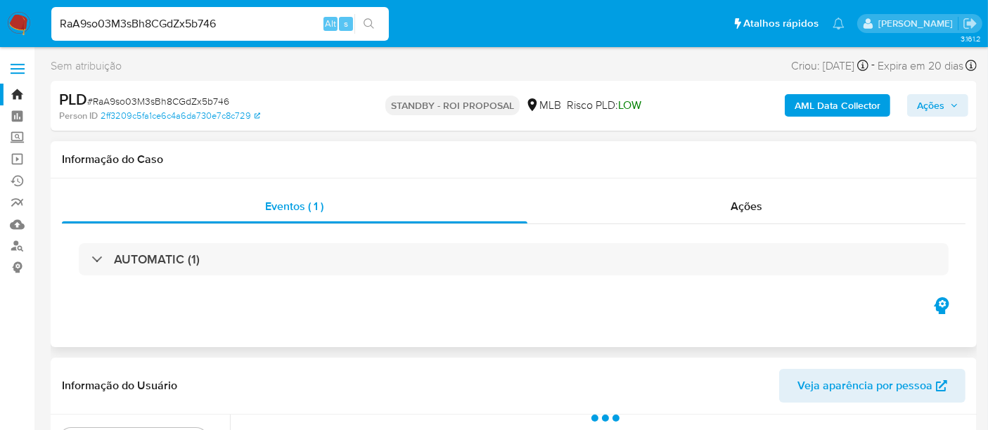
scroll to position [234, 0]
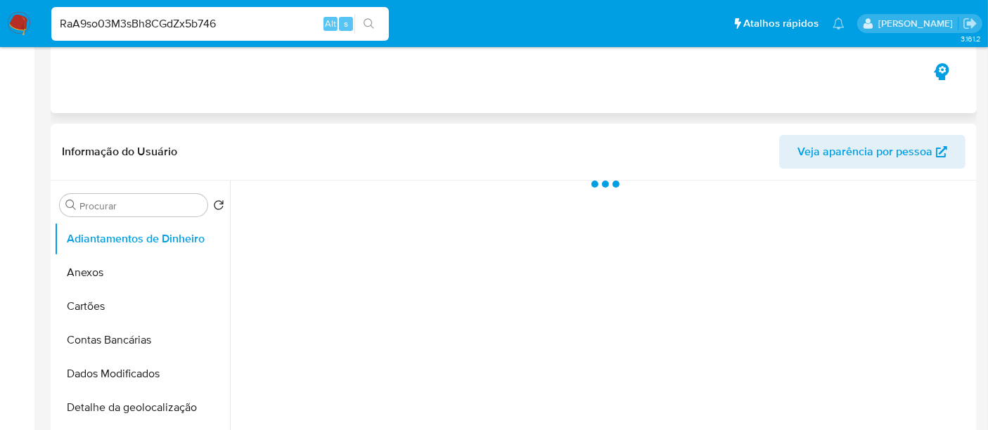
select select "10"
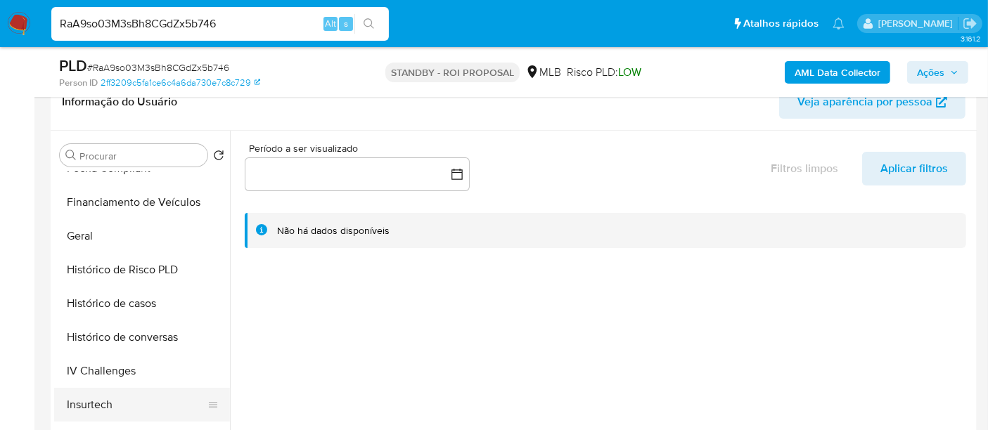
scroll to position [468, 0]
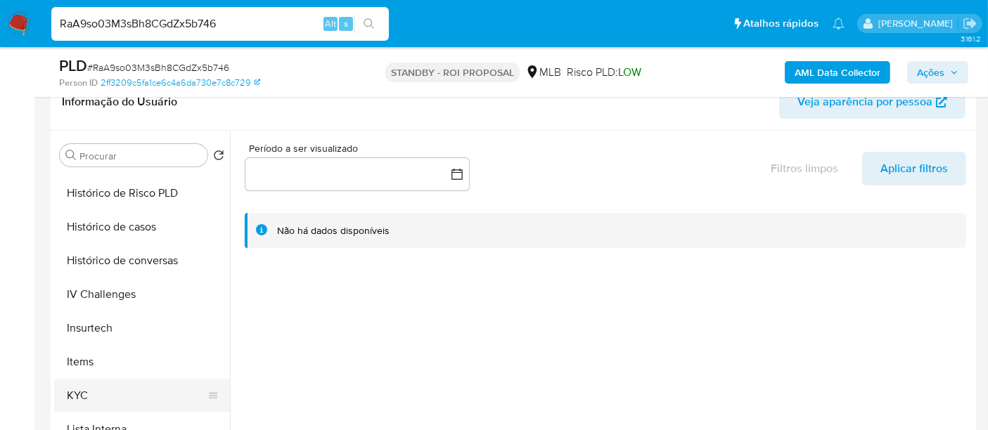
click at [75, 390] on button "KYC" at bounding box center [136, 396] width 165 height 34
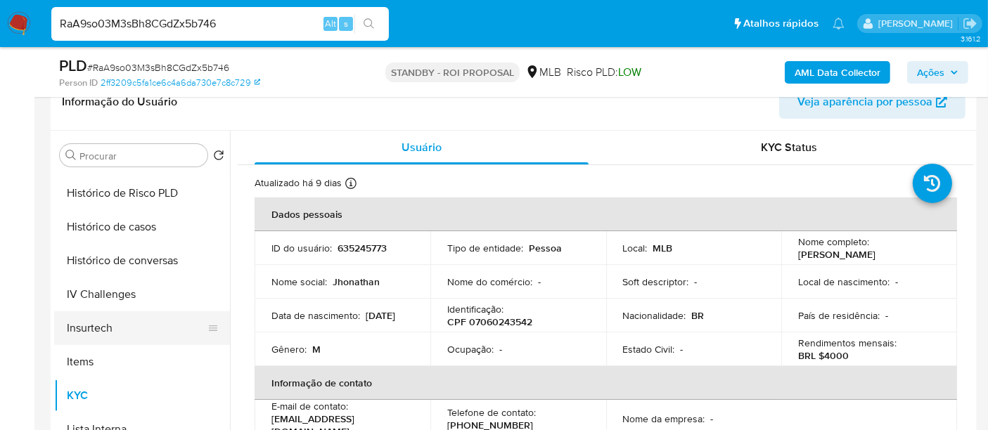
scroll to position [390, 0]
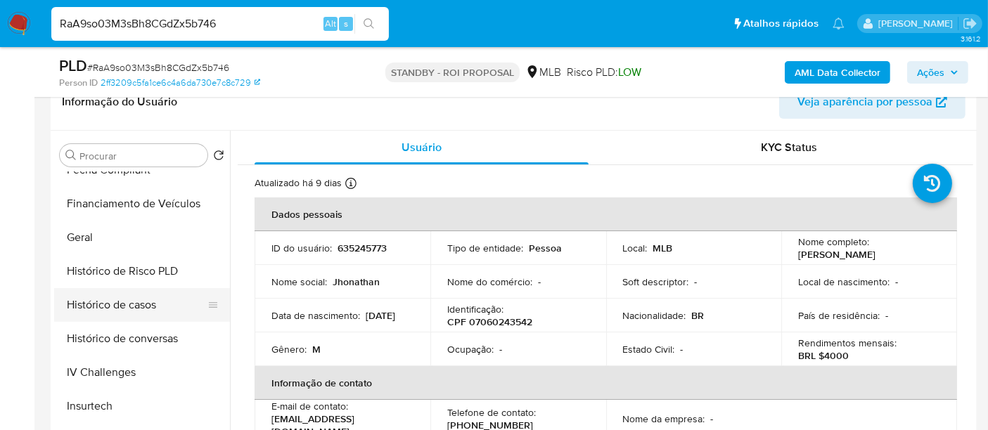
click at [113, 313] on button "Histórico de casos" at bounding box center [136, 305] width 165 height 34
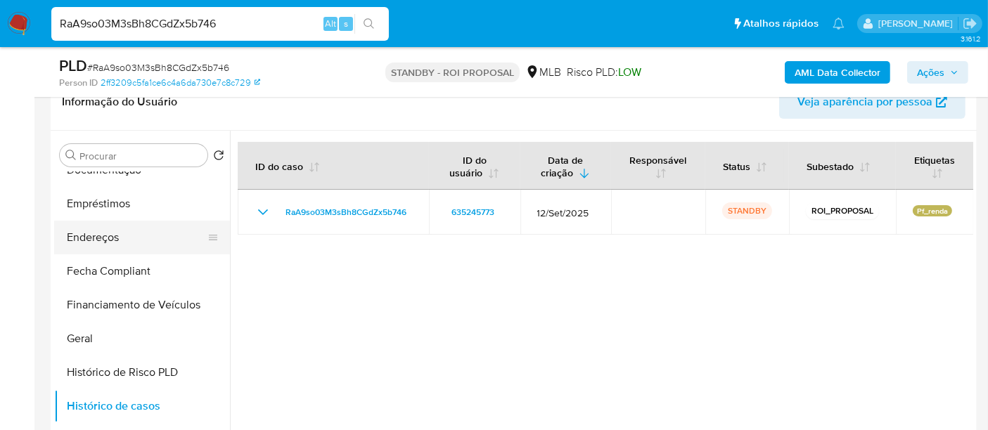
scroll to position [156, 0]
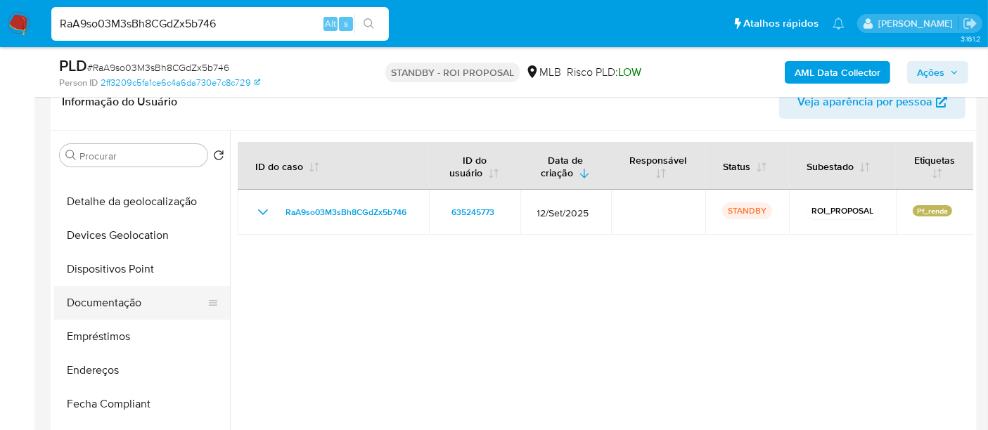
click at [136, 296] on button "Documentação" at bounding box center [136, 303] width 165 height 34
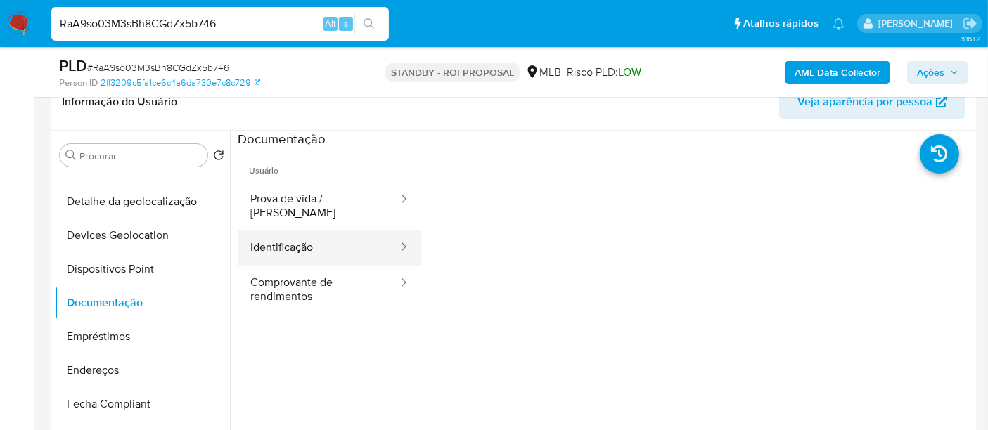
click at [295, 238] on button "Identificação" at bounding box center [319, 248] width 162 height 36
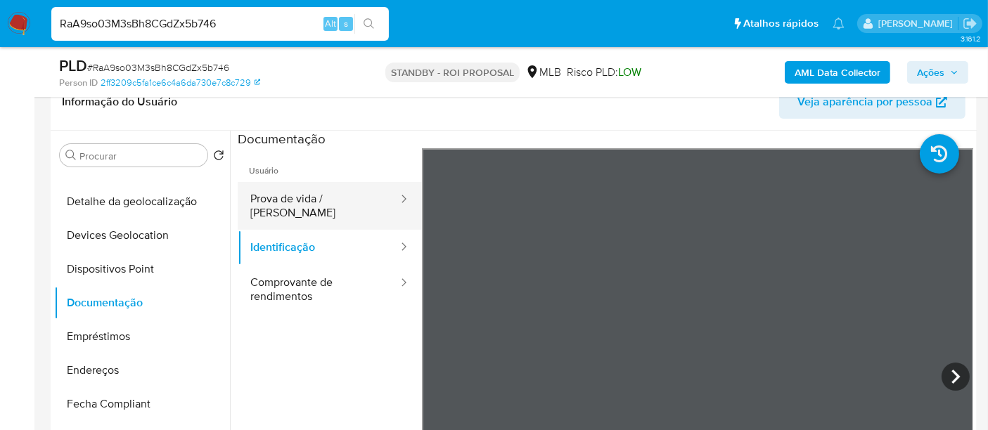
click at [301, 201] on button "Prova de vida / [PERSON_NAME]" at bounding box center [319, 206] width 162 height 48
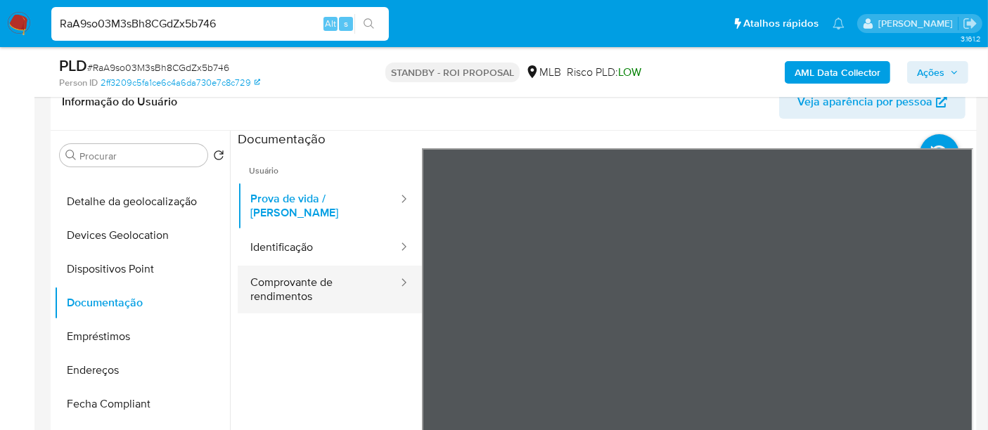
click at [315, 276] on button "Comprovante de rendimentos" at bounding box center [319, 290] width 162 height 48
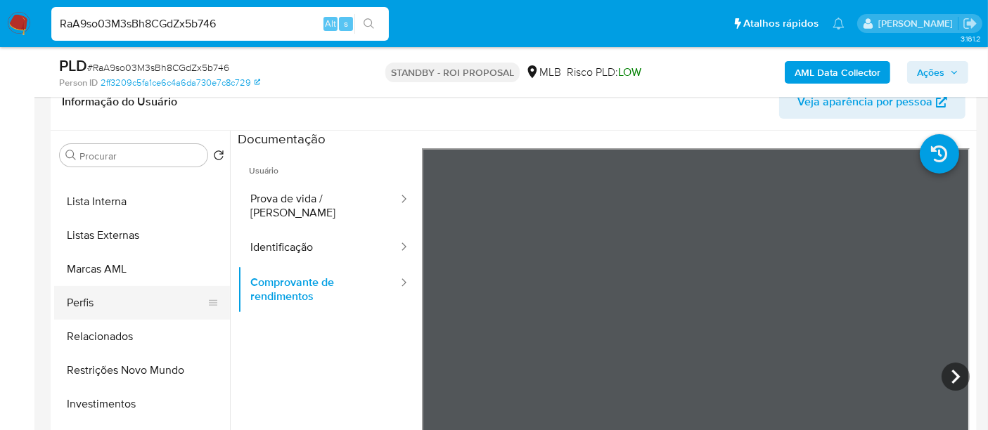
scroll to position [703, 0]
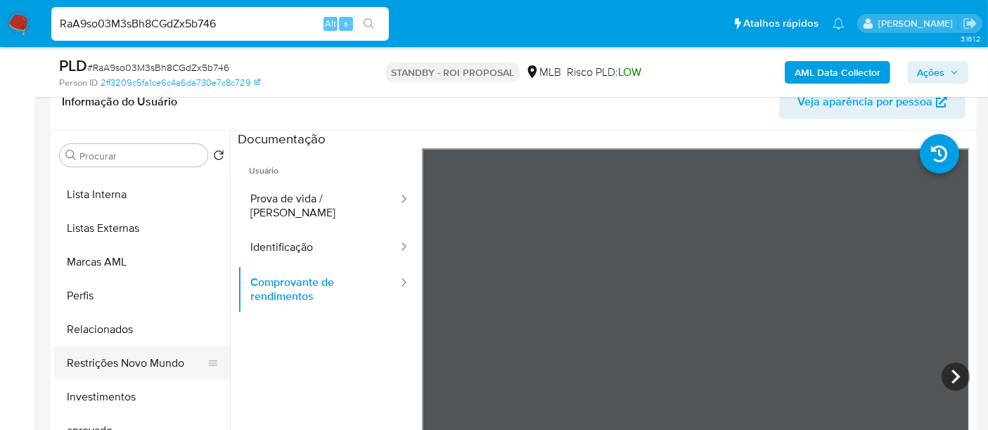
click at [143, 360] on button "Restrições Novo Mundo" at bounding box center [136, 364] width 165 height 34
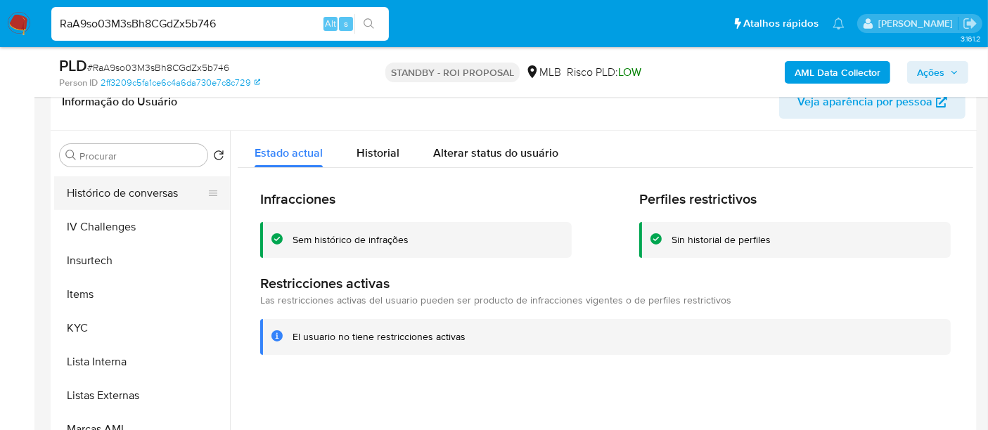
scroll to position [390, 0]
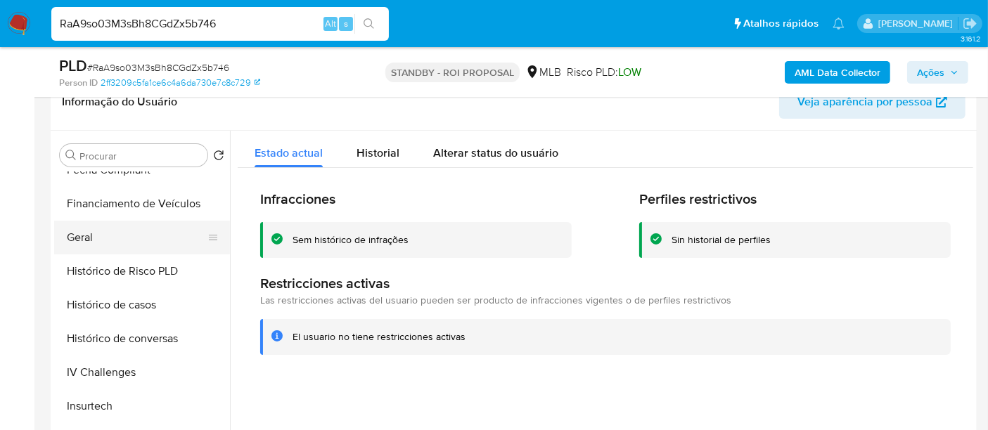
click at [89, 238] on button "Geral" at bounding box center [136, 238] width 165 height 34
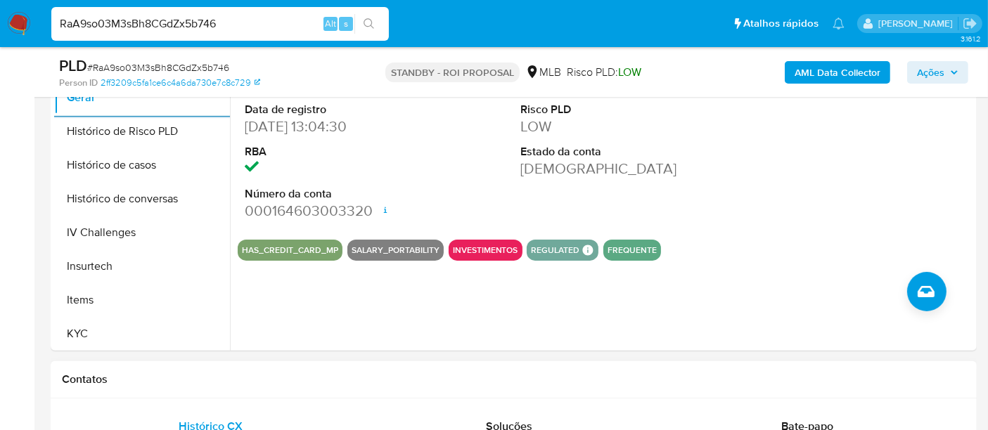
scroll to position [468, 0]
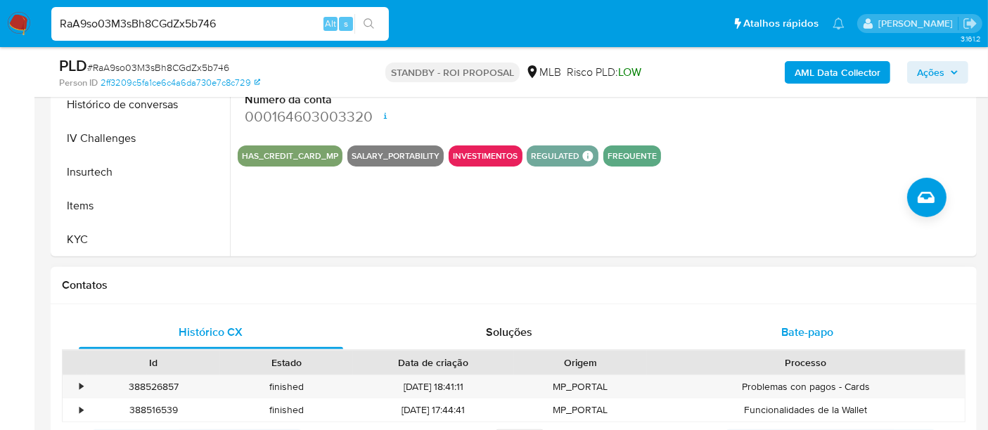
click at [797, 318] on div "Bate-papo" at bounding box center [807, 333] width 264 height 34
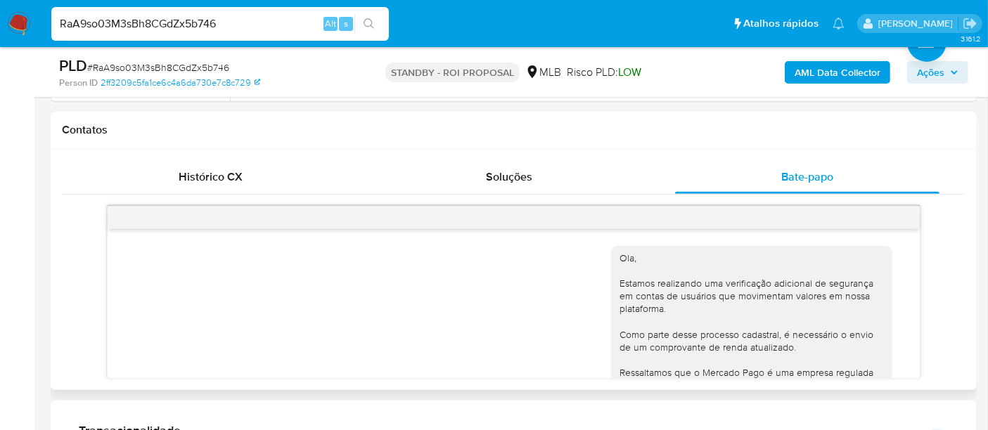
scroll to position [329, 0]
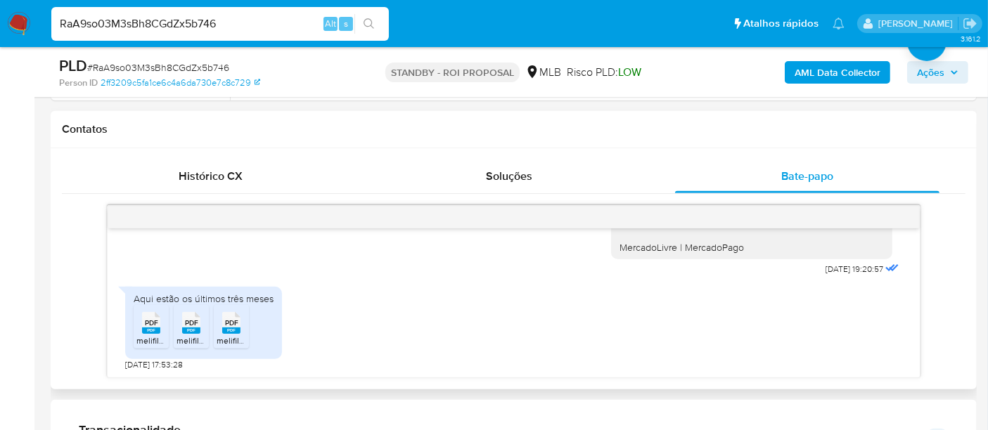
click at [146, 323] on span "PDF" at bounding box center [151, 322] width 13 height 9
click at [202, 35] on div "RaA9so03M3sBh8CGdZx5b746 Alt s" at bounding box center [219, 24] width 337 height 34
click at [203, 22] on input "RaA9so03M3sBh8CGdZx5b746" at bounding box center [219, 24] width 337 height 18
paste input "MGmth6UdRH4SD98qvWutVFjc"
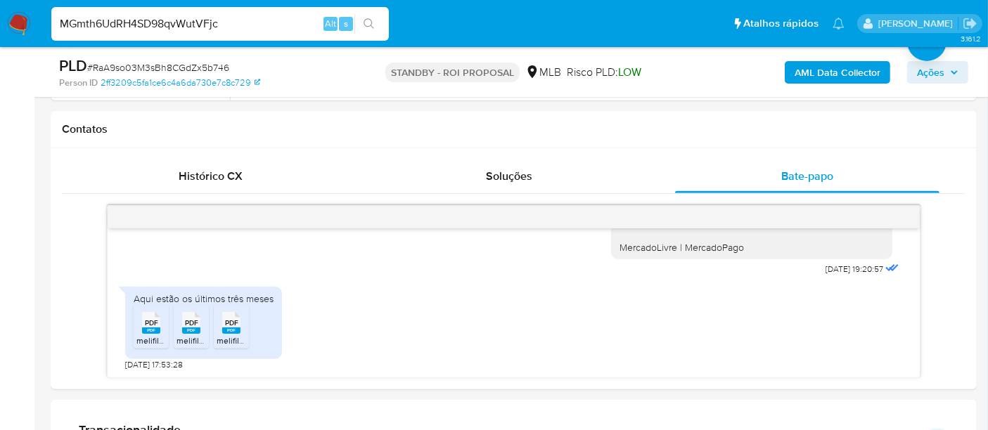
type input "MGmth6UdRH4SD98qvWutVFjc"
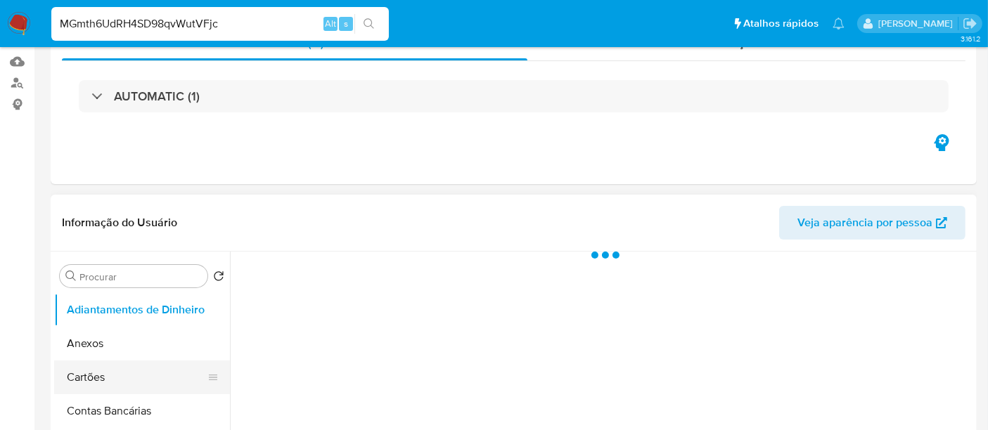
scroll to position [234, 0]
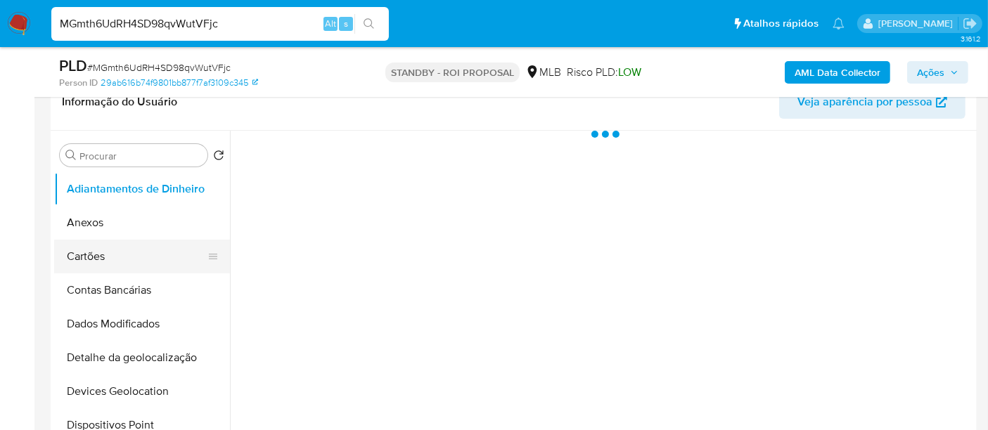
select select "10"
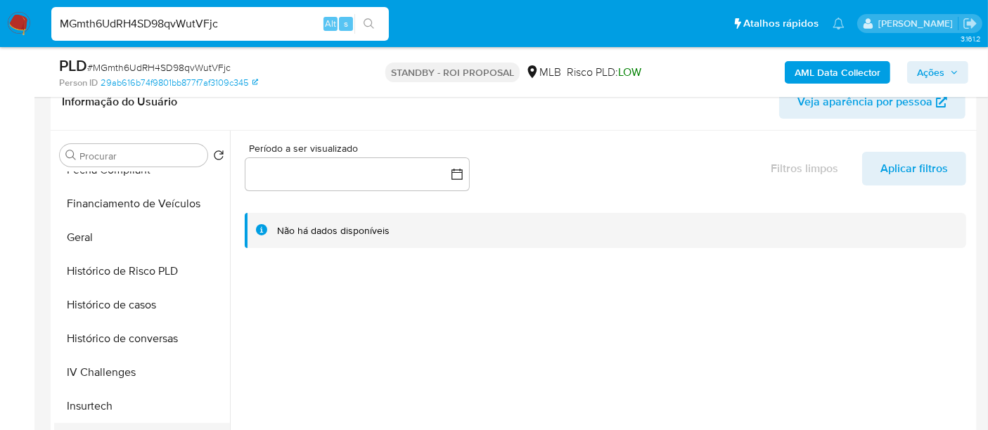
scroll to position [546, 0]
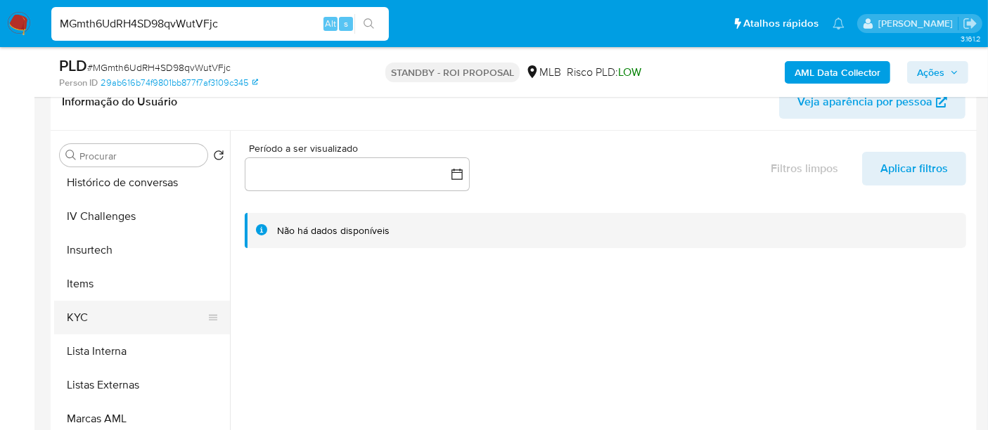
click at [75, 320] on button "KYC" at bounding box center [136, 318] width 165 height 34
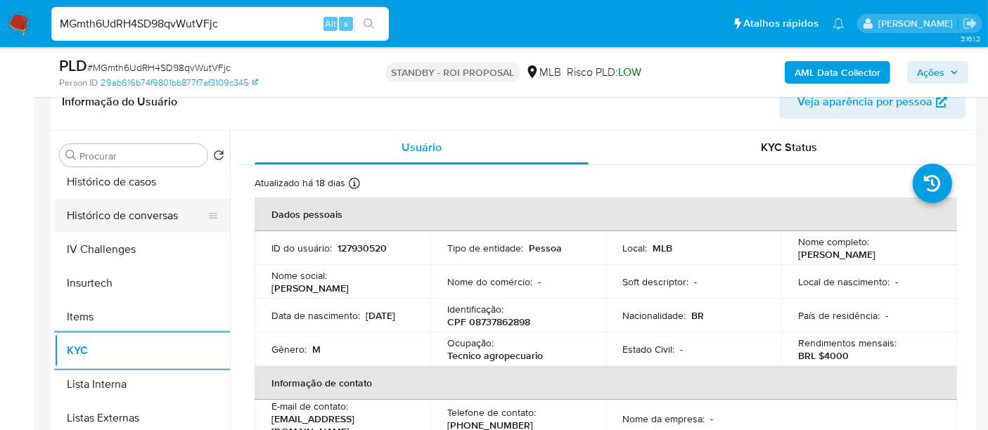
scroll to position [468, 0]
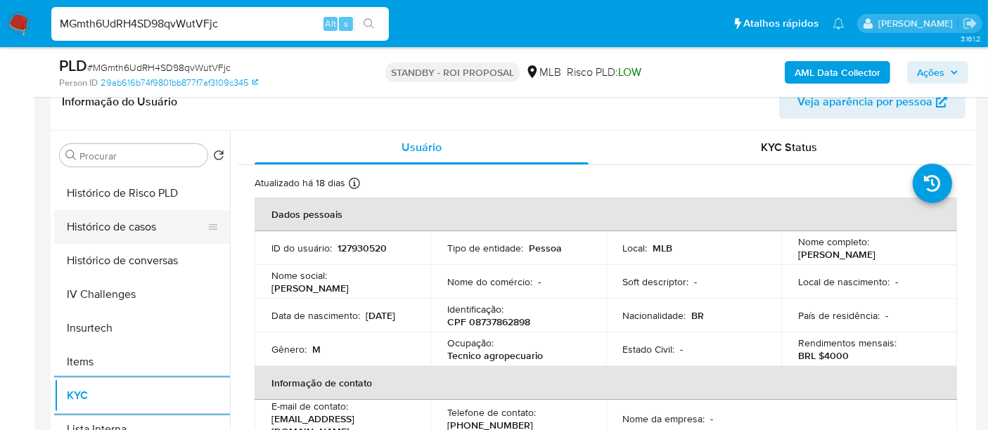
click at [136, 229] on button "Histórico de casos" at bounding box center [136, 227] width 165 height 34
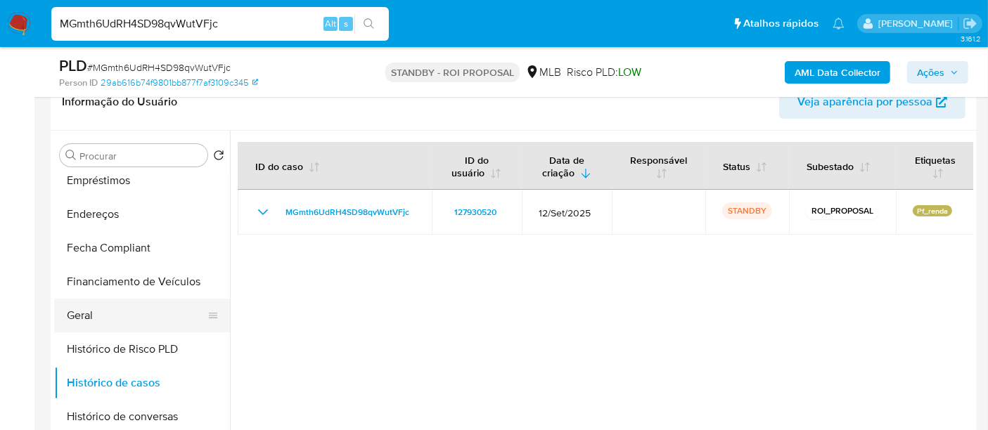
scroll to position [156, 0]
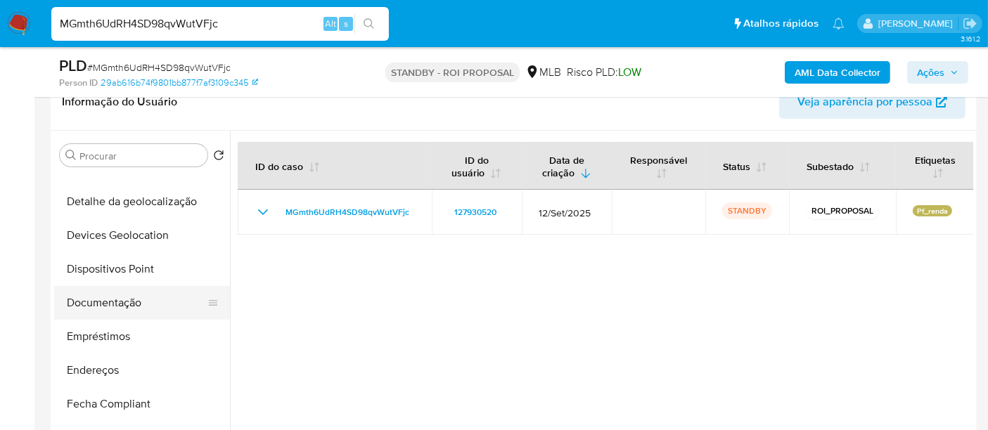
click at [131, 299] on button "Documentação" at bounding box center [136, 303] width 165 height 34
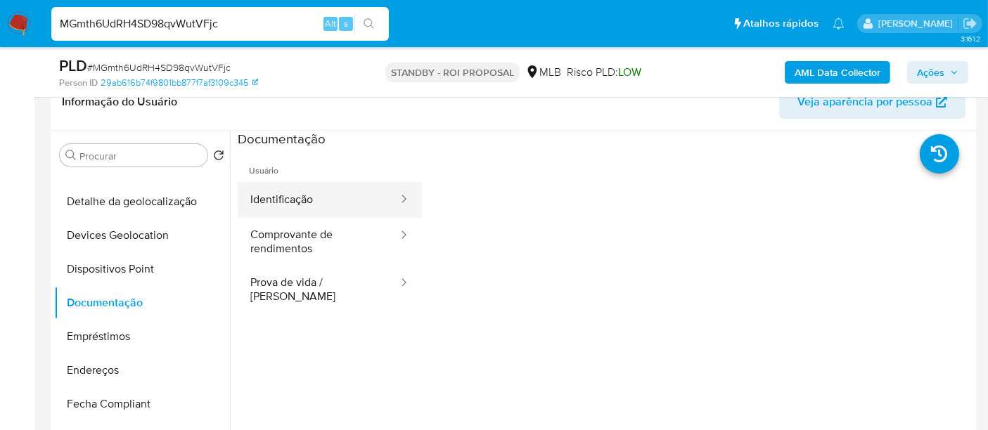
click at [313, 198] on button "Identificação" at bounding box center [319, 200] width 162 height 36
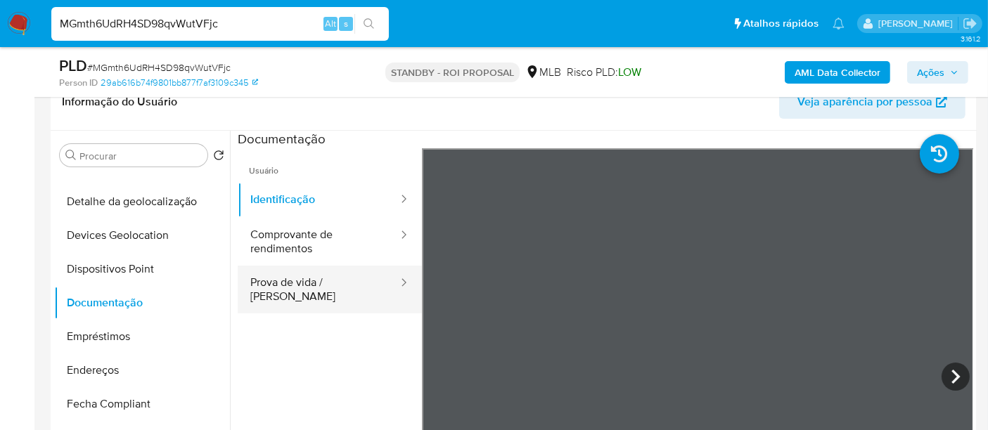
click at [291, 282] on button "Prova de vida / [PERSON_NAME]" at bounding box center [319, 290] width 162 height 48
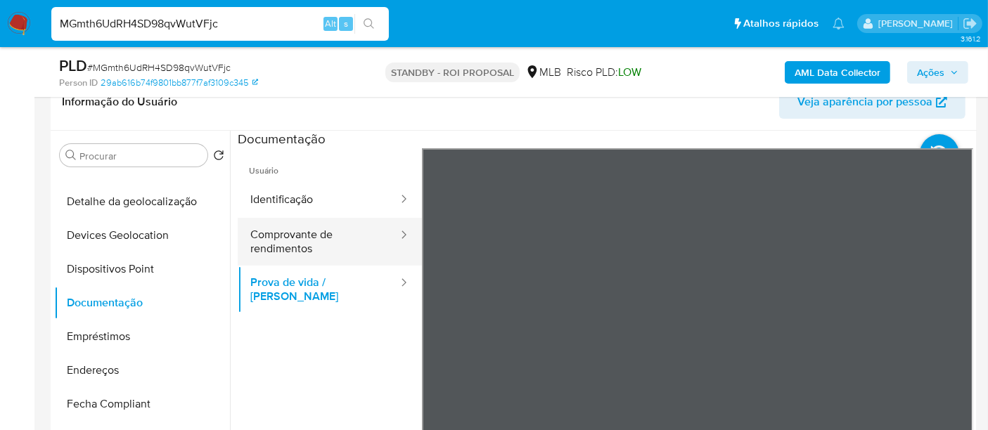
click at [323, 241] on button "Comprovante de rendimentos" at bounding box center [319, 242] width 162 height 48
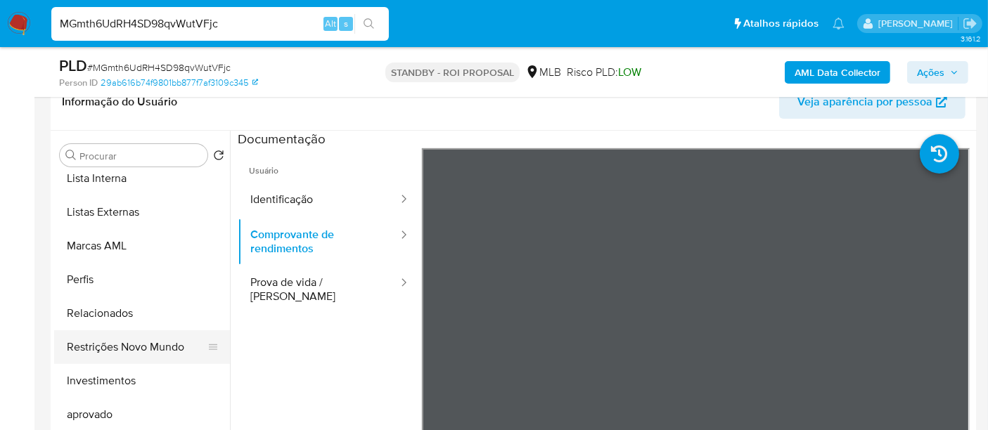
scroll to position [728, 0]
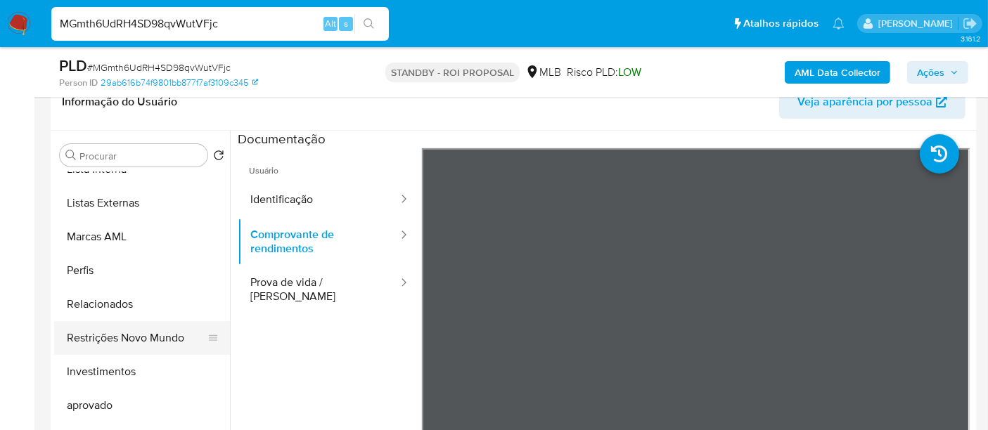
click at [162, 338] on button "Restrições Novo Mundo" at bounding box center [136, 338] width 165 height 34
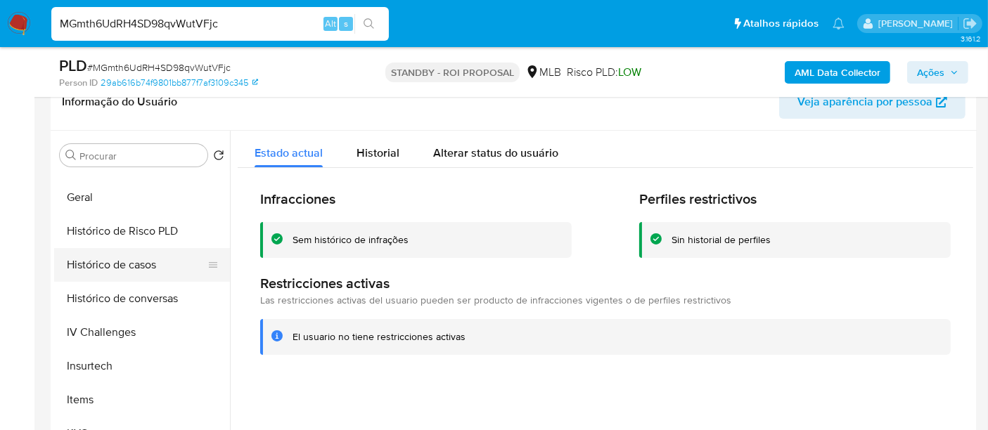
scroll to position [415, 0]
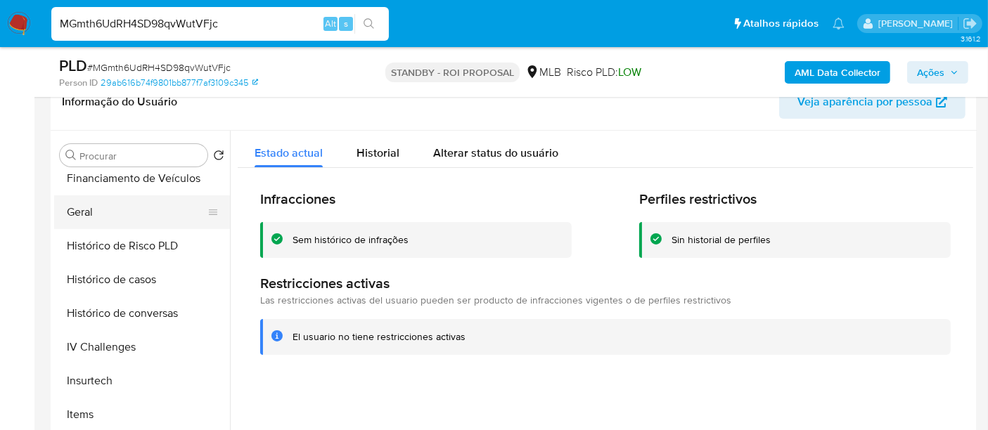
click at [82, 205] on button "Geral" at bounding box center [136, 212] width 165 height 34
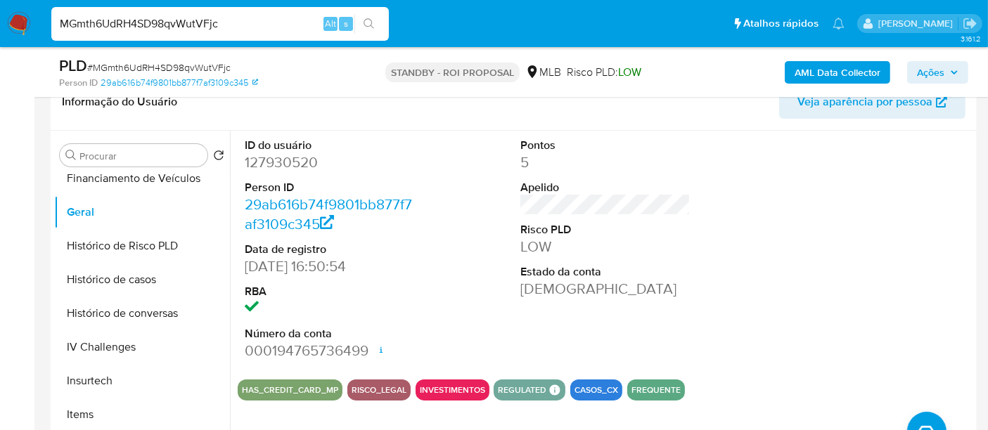
scroll to position [650, 0]
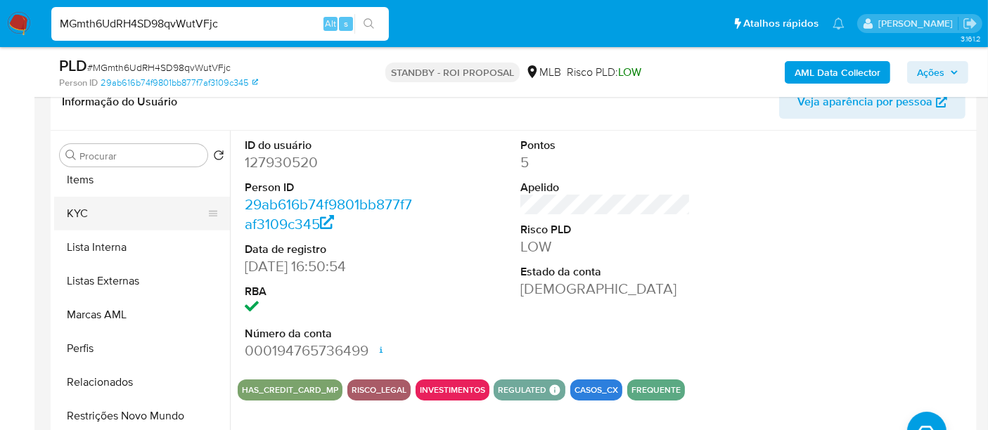
click at [79, 217] on button "KYC" at bounding box center [136, 214] width 165 height 34
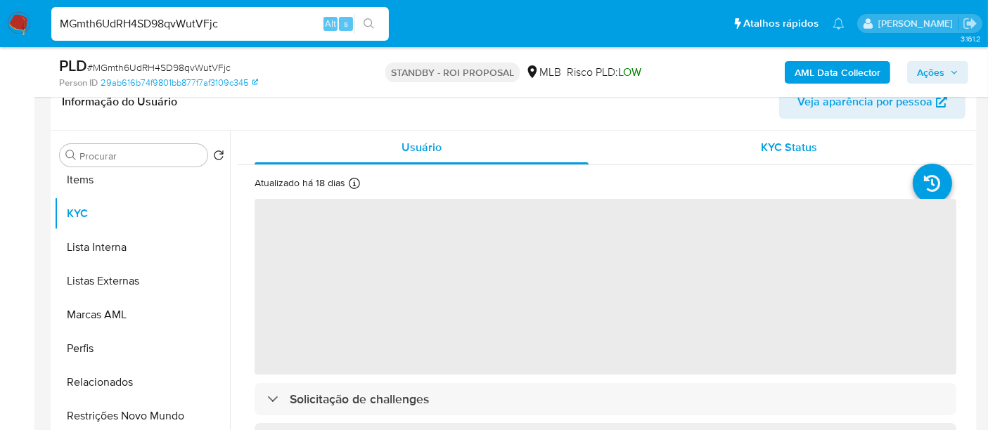
click at [761, 143] on span "KYC Status" at bounding box center [789, 147] width 56 height 16
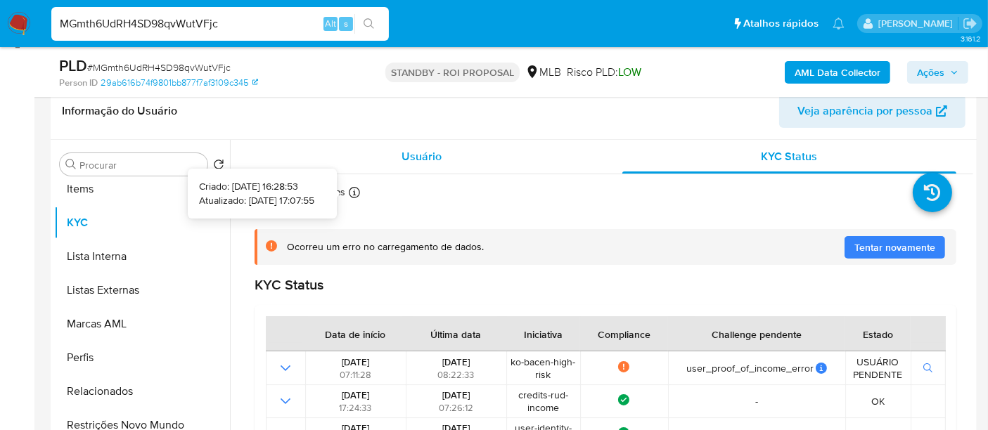
scroll to position [156, 0]
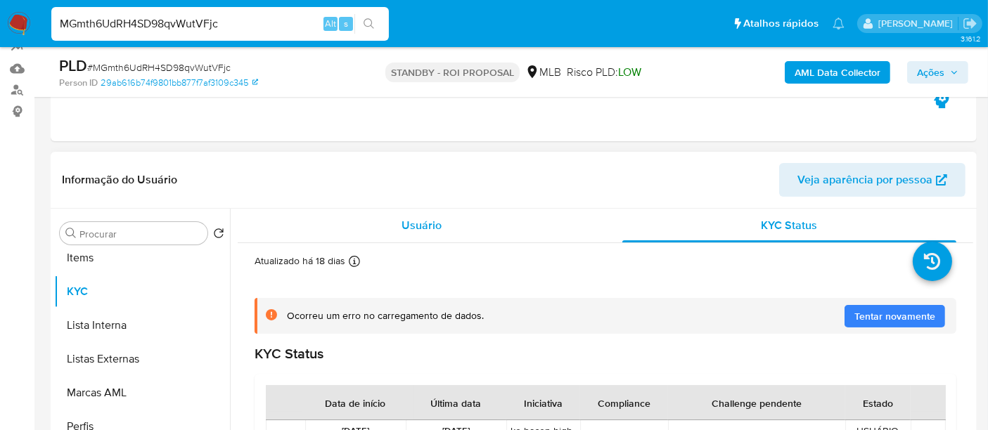
click at [426, 230] on span "Usuário" at bounding box center [421, 225] width 40 height 16
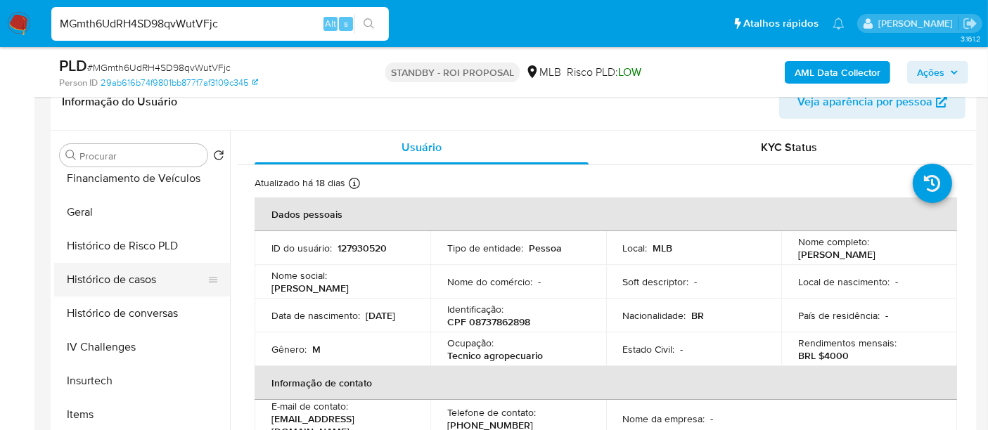
scroll to position [337, 0]
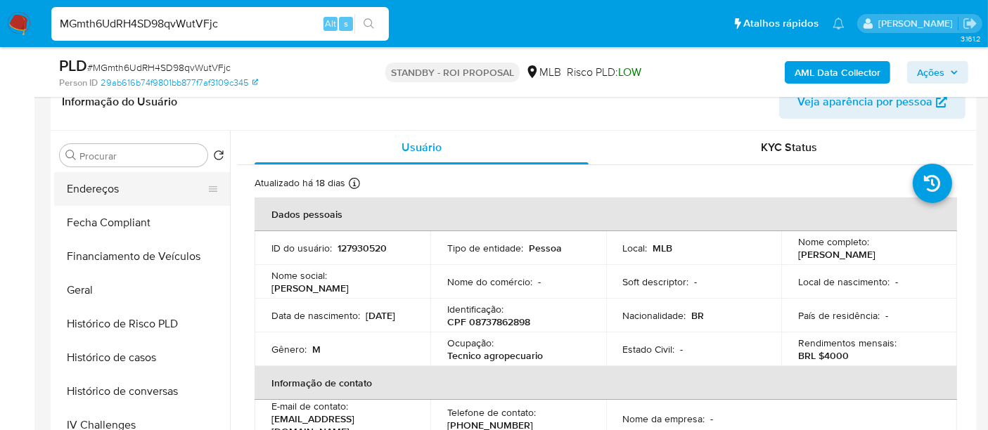
click at [94, 191] on button "Endereços" at bounding box center [136, 189] width 165 height 34
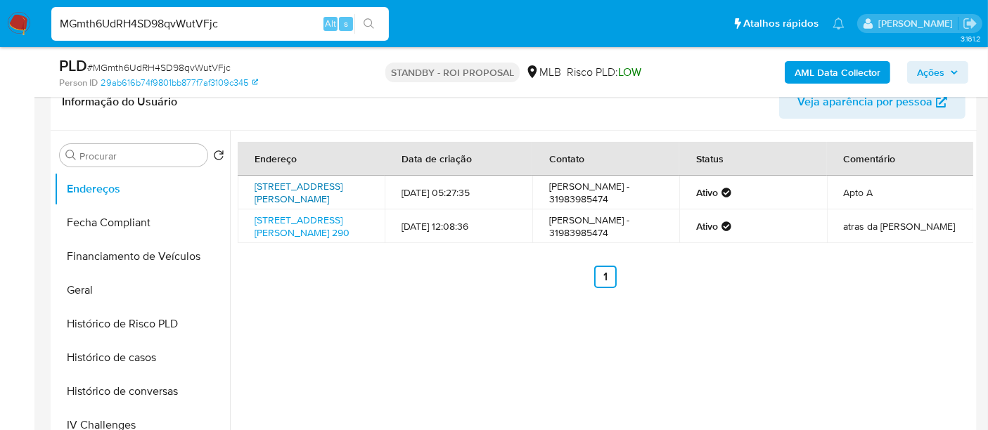
click at [274, 197] on link "Rua Josefa Da Costa Neves 41, Umbaúba, Sergipe, 49260000, Brasil 41" at bounding box center [298, 192] width 88 height 27
click at [290, 240] on link "Avenida Mário Wetterich 290, Matão, São Paulo, 15993616, Brasil 290" at bounding box center [301, 226] width 95 height 27
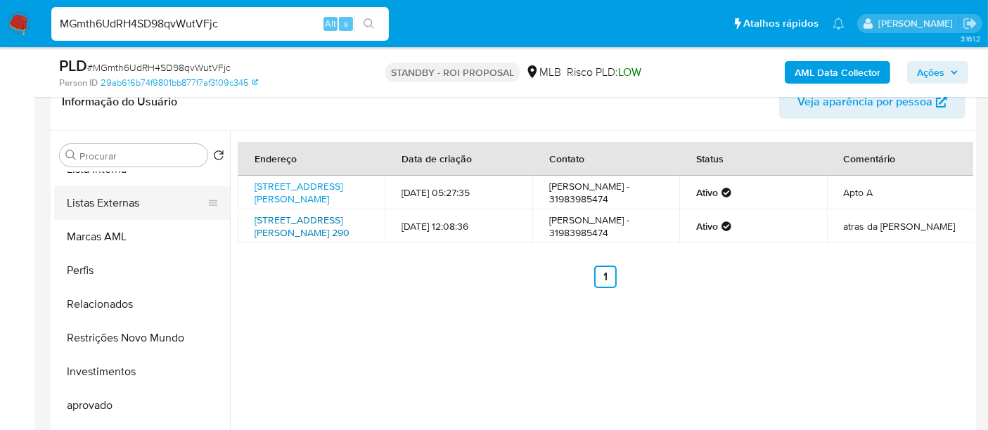
scroll to position [650, 0]
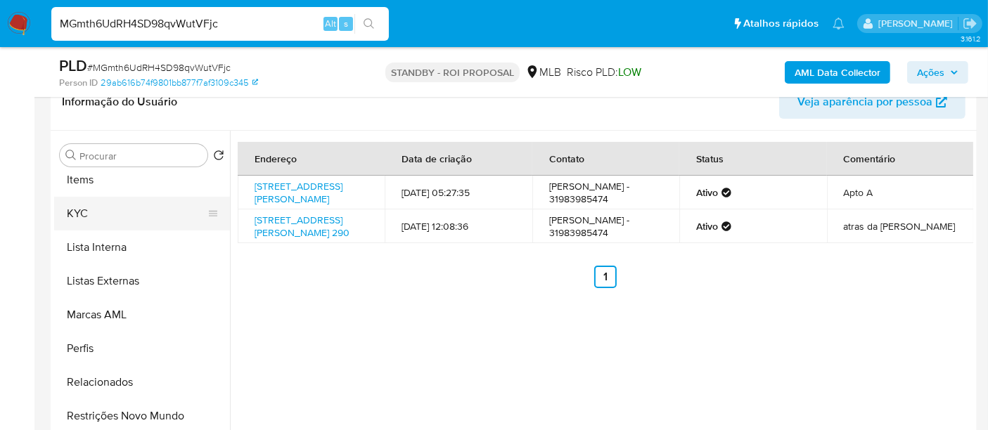
click at [79, 210] on button "KYC" at bounding box center [136, 214] width 165 height 34
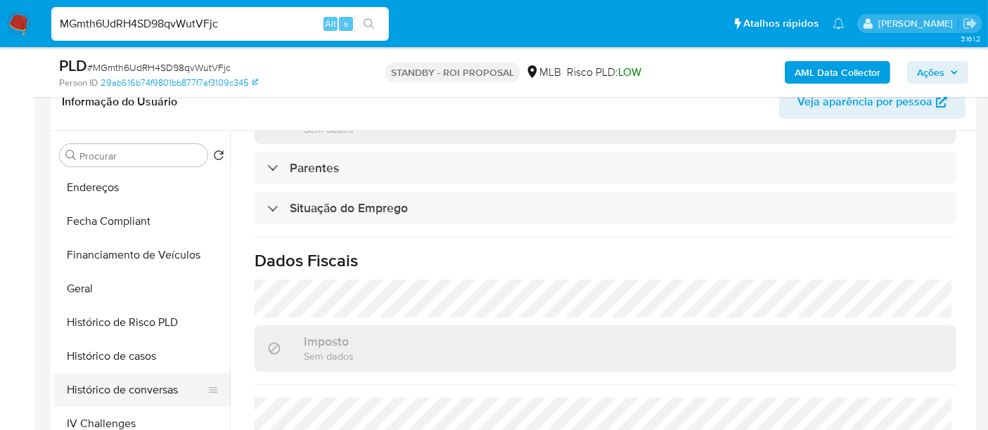
scroll to position [337, 0]
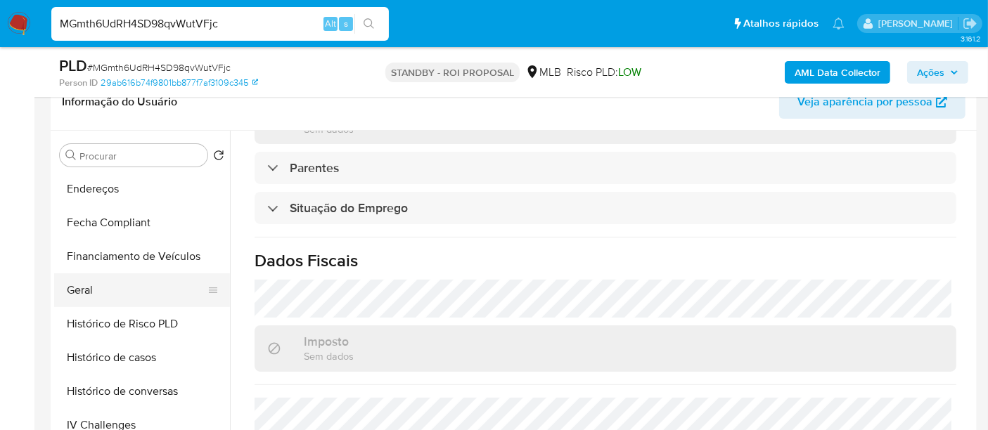
click at [79, 290] on button "Geral" at bounding box center [136, 290] width 165 height 34
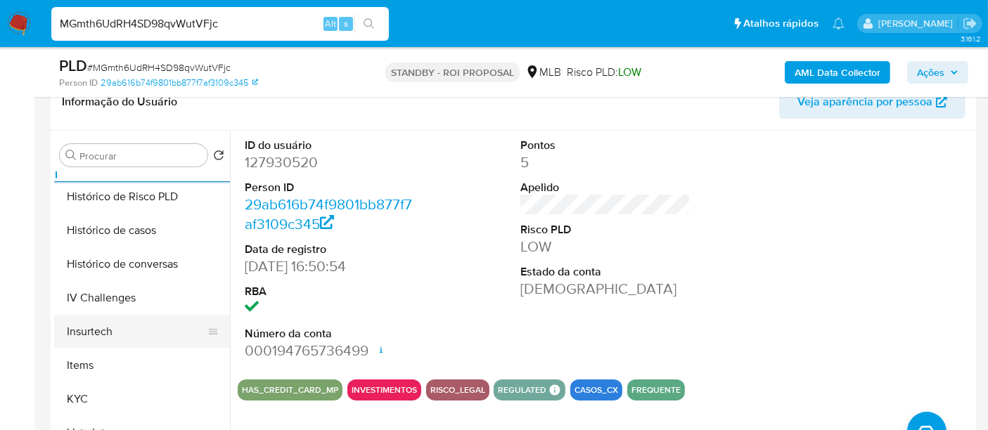
scroll to position [415, 0]
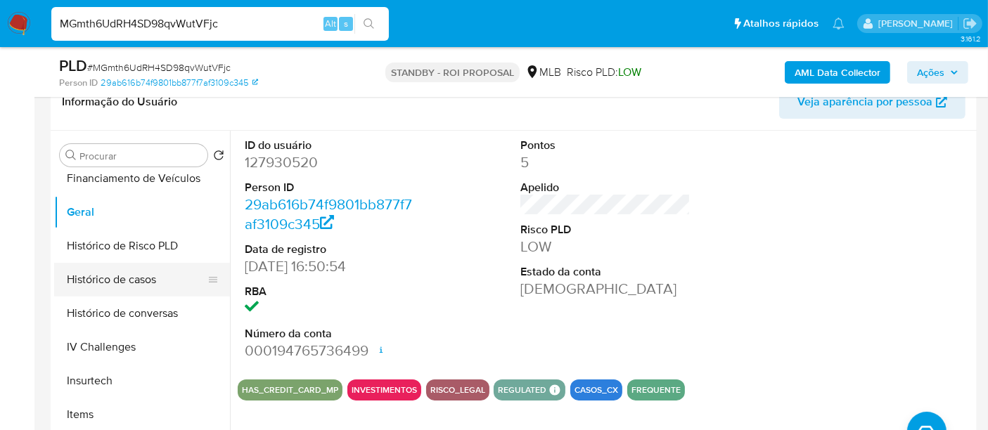
drag, startPoint x: 98, startPoint y: 284, endPoint x: 115, endPoint y: 283, distance: 16.2
click at [98, 284] on button "Histórico de casos" at bounding box center [136, 280] width 165 height 34
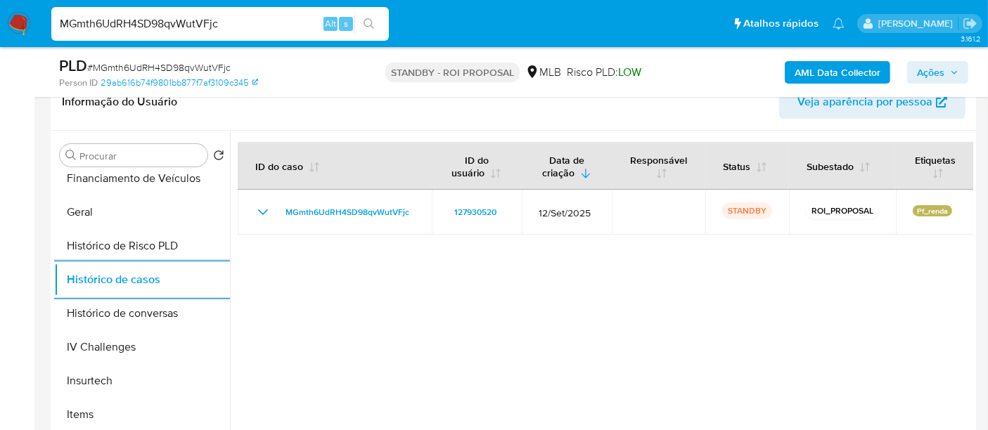
click at [200, 28] on input "MGmth6UdRH4SD98qvWutVFjc" at bounding box center [219, 24] width 337 height 18
paste input "xNeG9YGO2nvUO0b4AJehbqkO"
type input "xNeG9YGO2nvUO0b4AJehbqkO"
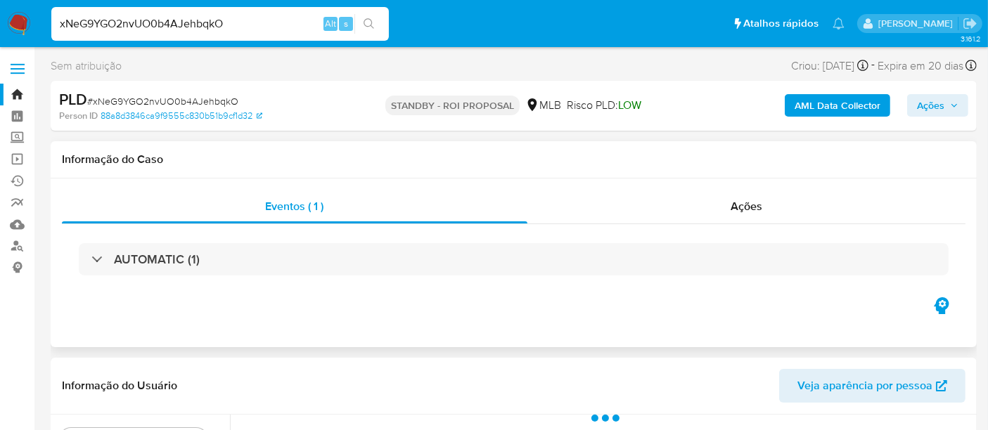
select select "10"
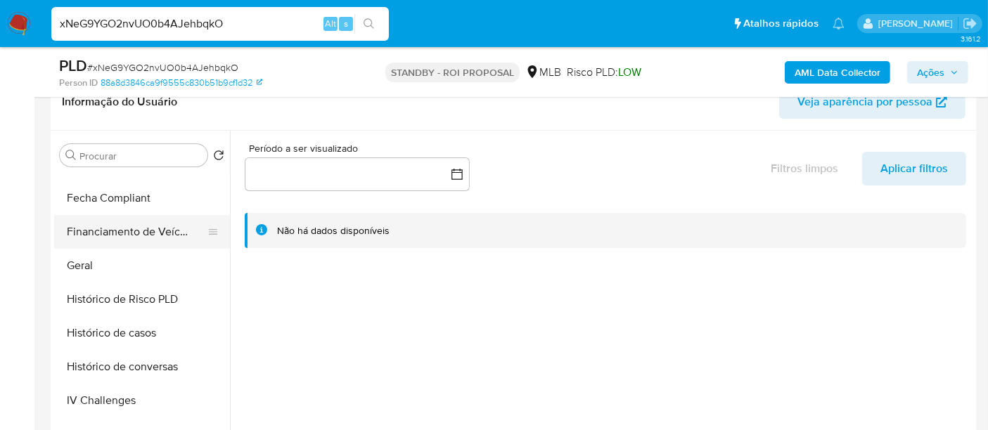
scroll to position [546, 0]
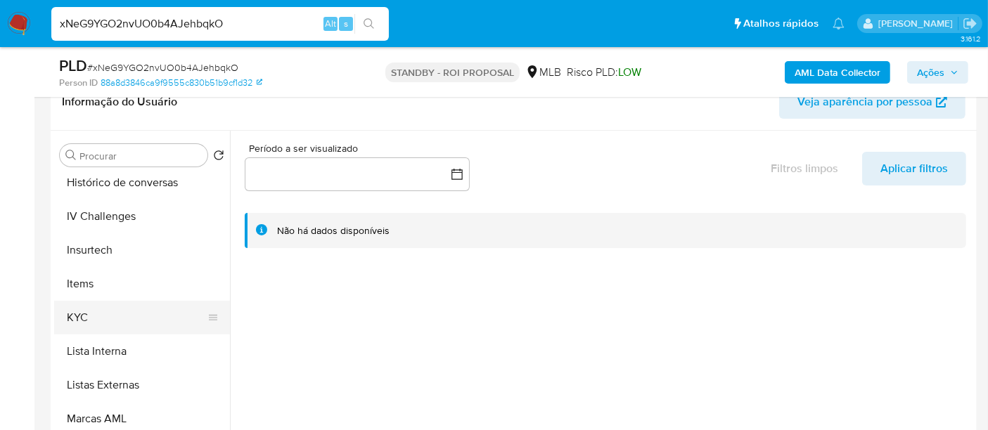
click at [80, 319] on button "KYC" at bounding box center [136, 318] width 165 height 34
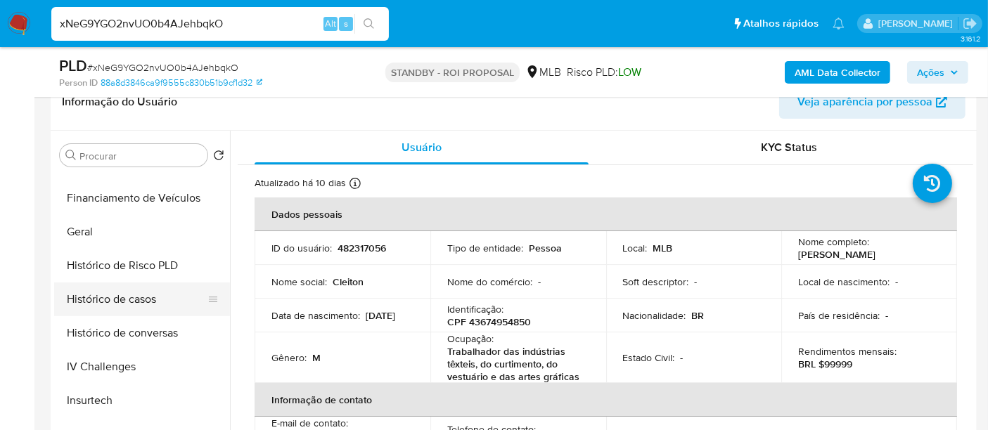
scroll to position [390, 0]
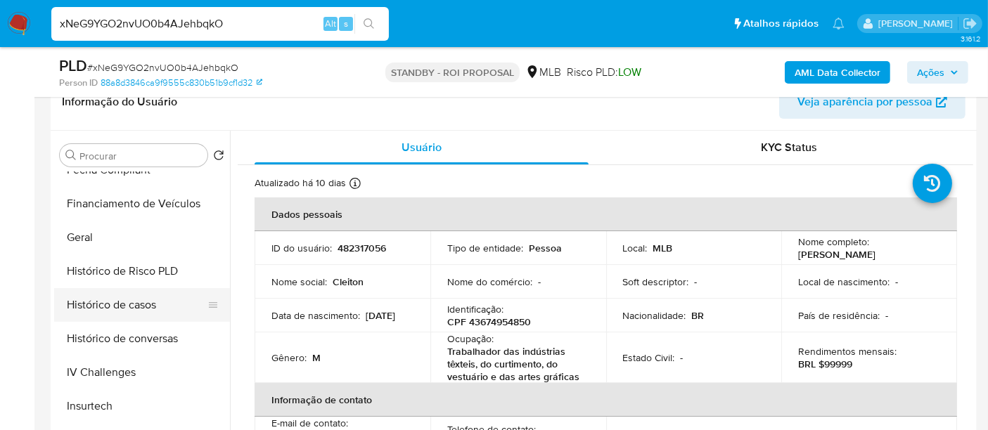
click at [116, 307] on button "Histórico de casos" at bounding box center [136, 305] width 165 height 34
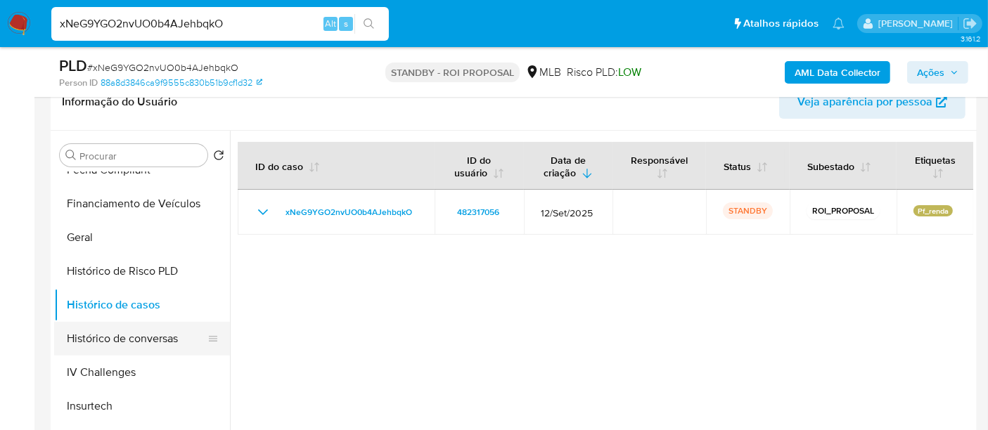
scroll to position [156, 0]
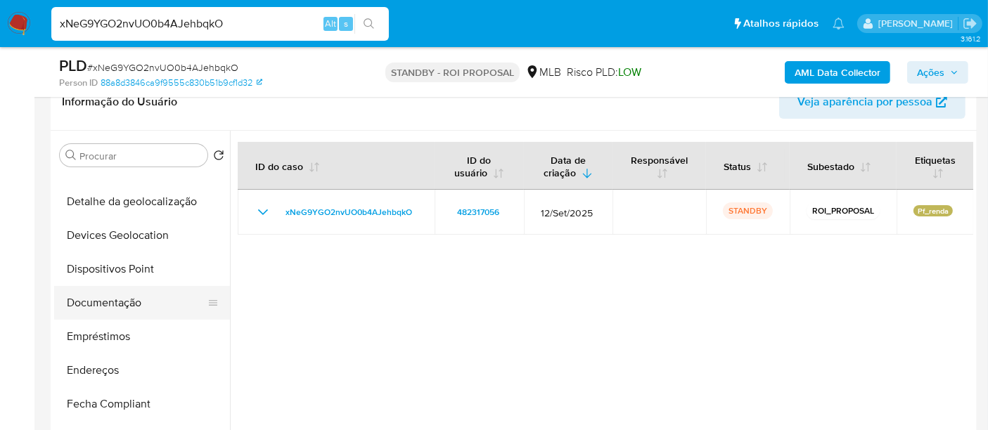
click at [99, 297] on button "Documentação" at bounding box center [136, 303] width 165 height 34
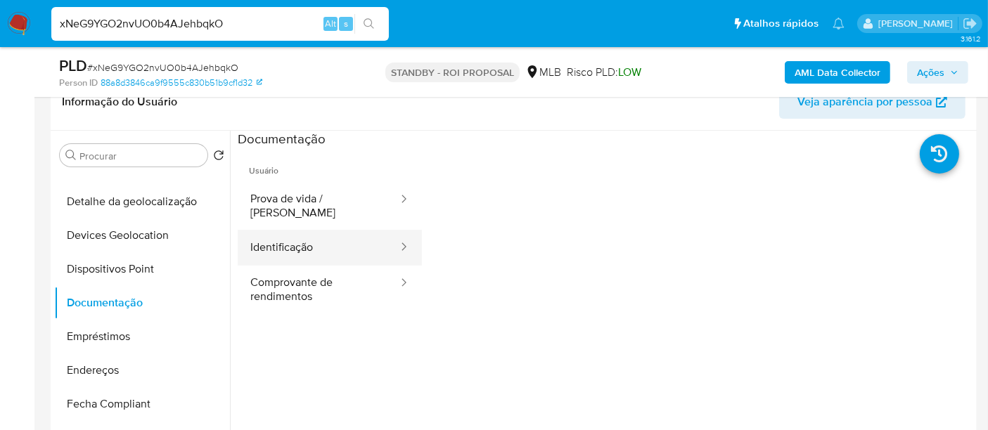
click at [292, 230] on button "Identificação" at bounding box center [319, 248] width 162 height 36
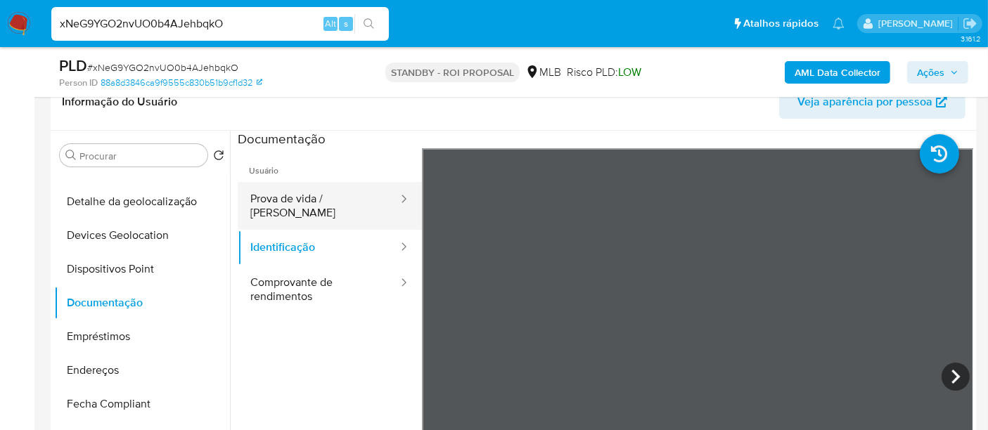
click at [301, 205] on button "Prova de vida / [PERSON_NAME]" at bounding box center [319, 206] width 162 height 48
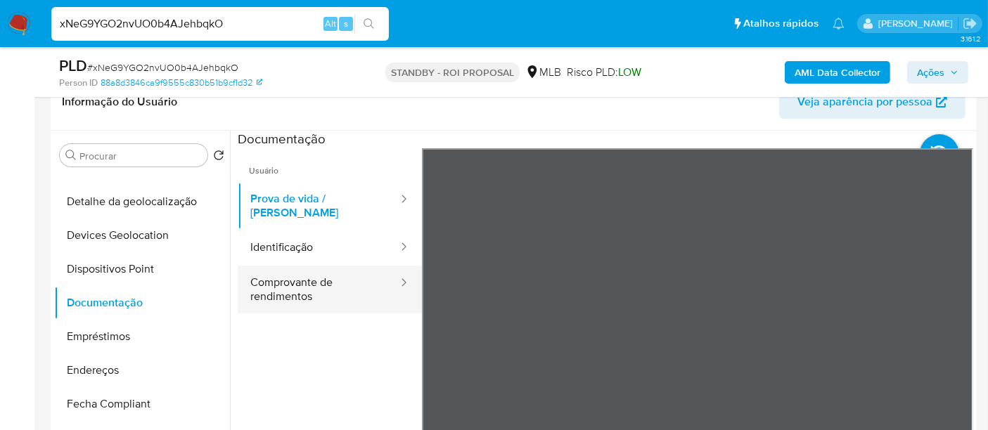
click at [301, 274] on button "Comprovante de rendimentos" at bounding box center [319, 290] width 162 height 48
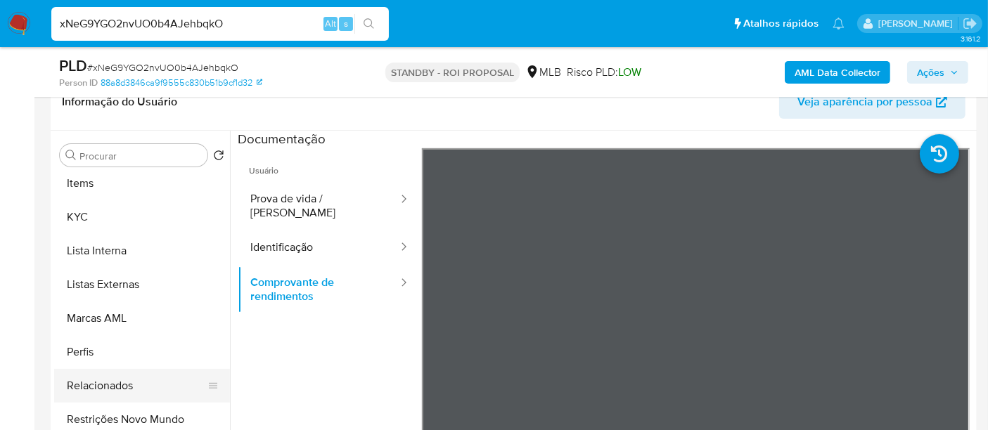
scroll to position [703, 0]
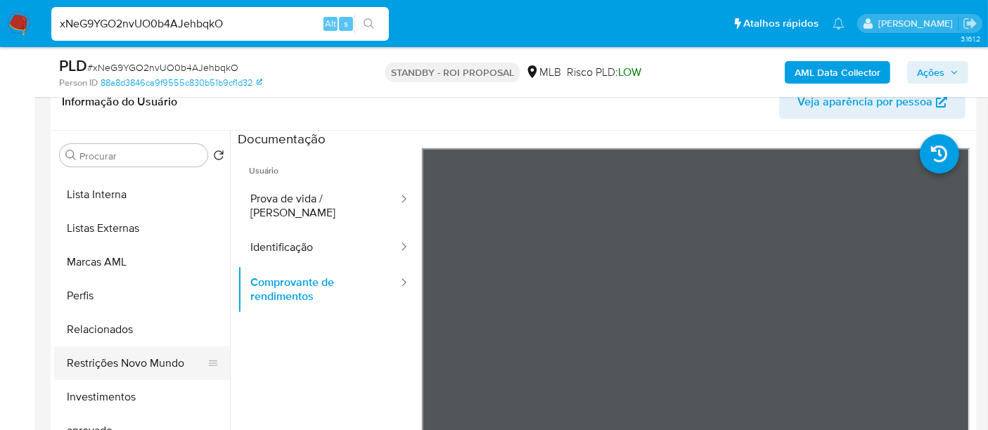
click at [149, 361] on button "Restrições Novo Mundo" at bounding box center [136, 364] width 165 height 34
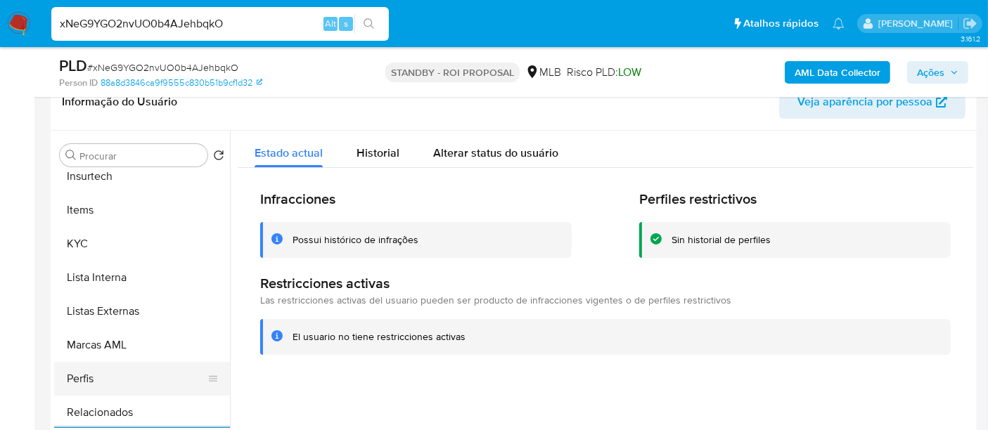
scroll to position [390, 0]
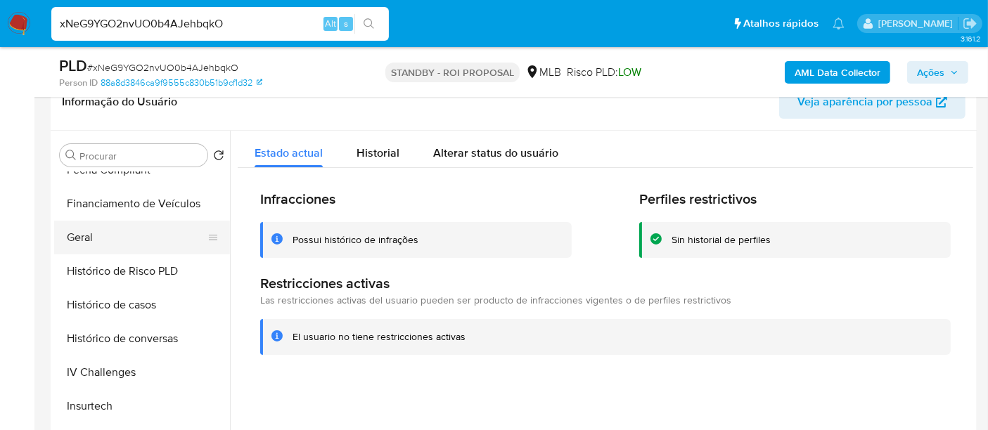
click at [84, 233] on button "Geral" at bounding box center [136, 238] width 165 height 34
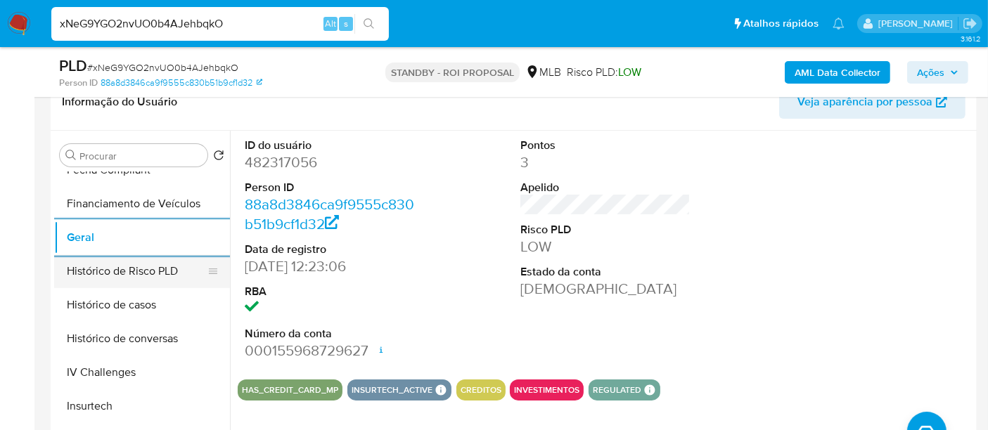
scroll to position [624, 0]
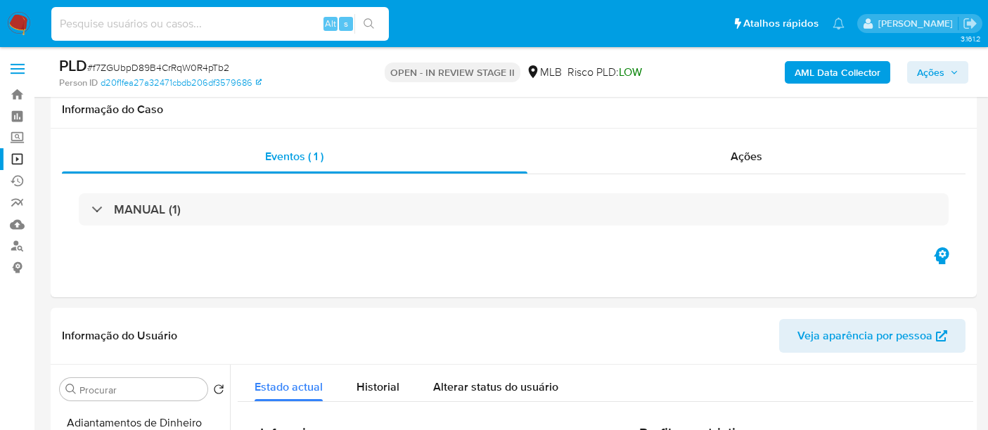
select select "10"
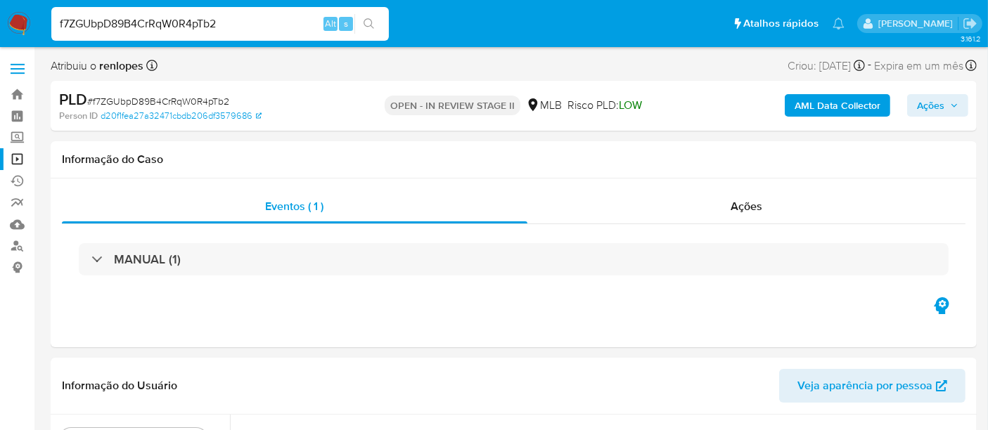
click at [276, 29] on input "f7ZGUbpD89B4CrRqW0R4pTb2" at bounding box center [219, 24] width 337 height 18
type input "f7ZGUbpD89B4CrRqW0R4pTb2"
click at [753, 219] on div "Ações" at bounding box center [746, 207] width 439 height 34
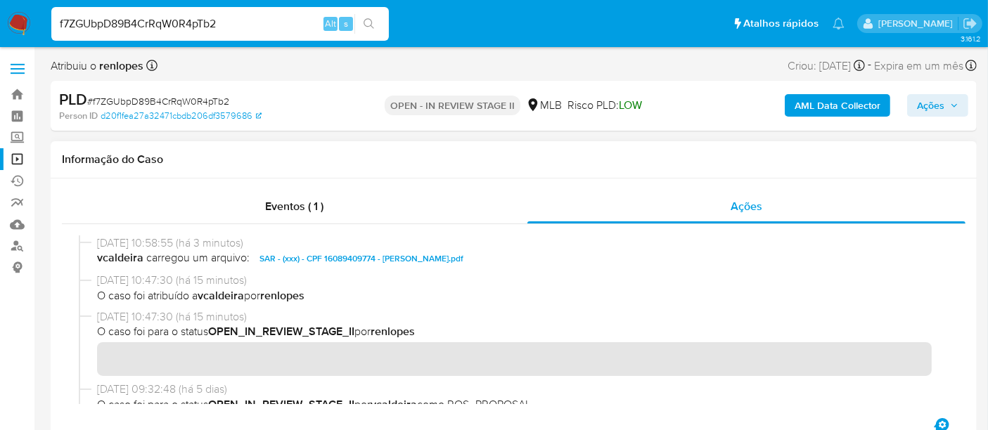
drag, startPoint x: 328, startPoint y: 302, endPoint x: 90, endPoint y: 278, distance: 238.9
click at [90, 278] on div "[DATE] 10:47:30 (há 15 minutos) O caso foi atribuído a vcaldeira por renlopes" at bounding box center [514, 291] width 870 height 36
drag, startPoint x: 23, startPoint y: 23, endPoint x: 60, endPoint y: 34, distance: 38.0
click at [23, 23] on img at bounding box center [19, 24] width 24 height 24
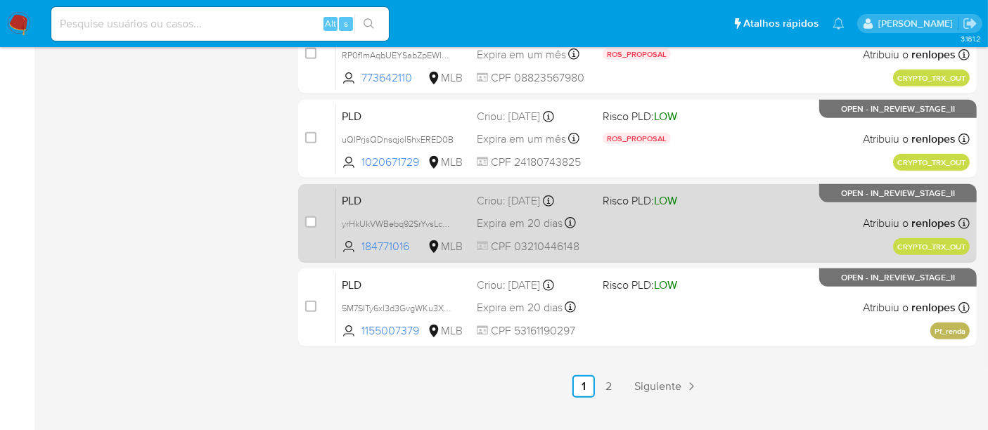
scroll to position [728, 0]
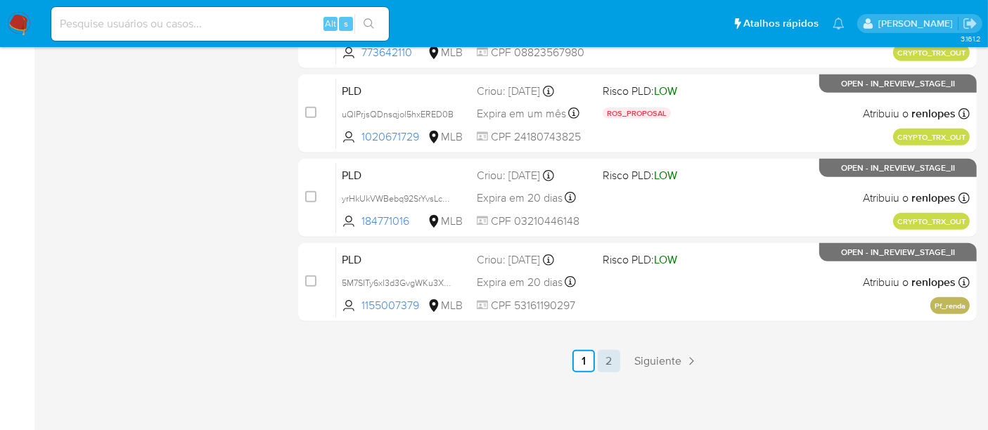
click at [608, 365] on link "2" at bounding box center [609, 361] width 22 height 22
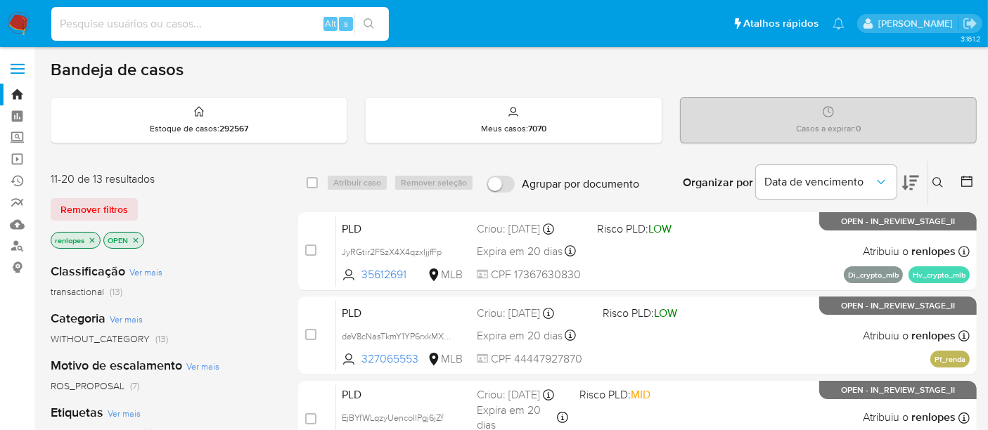
click at [193, 29] on input at bounding box center [219, 24] width 337 height 18
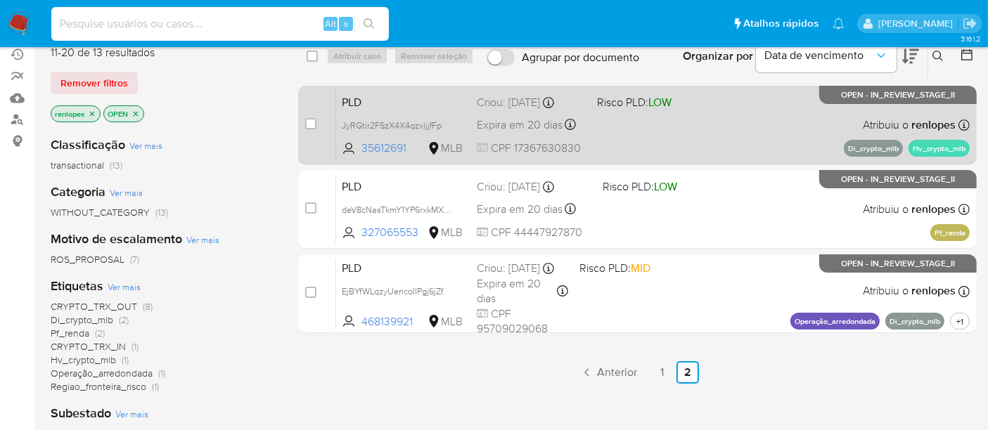
scroll to position [234, 0]
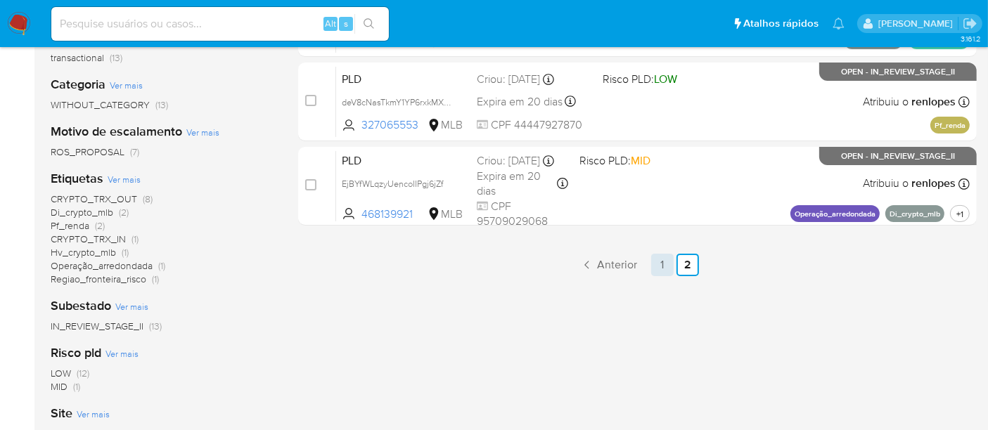
click at [667, 266] on link "1" at bounding box center [662, 265] width 22 height 22
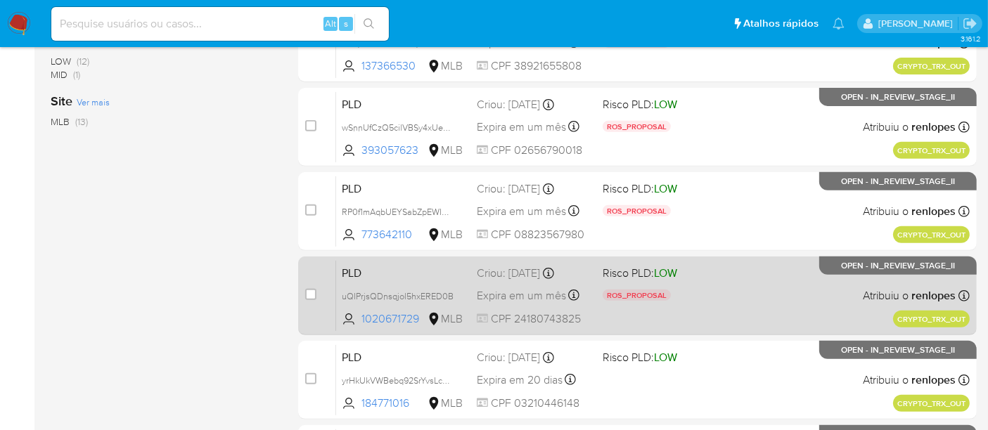
scroll to position [703, 0]
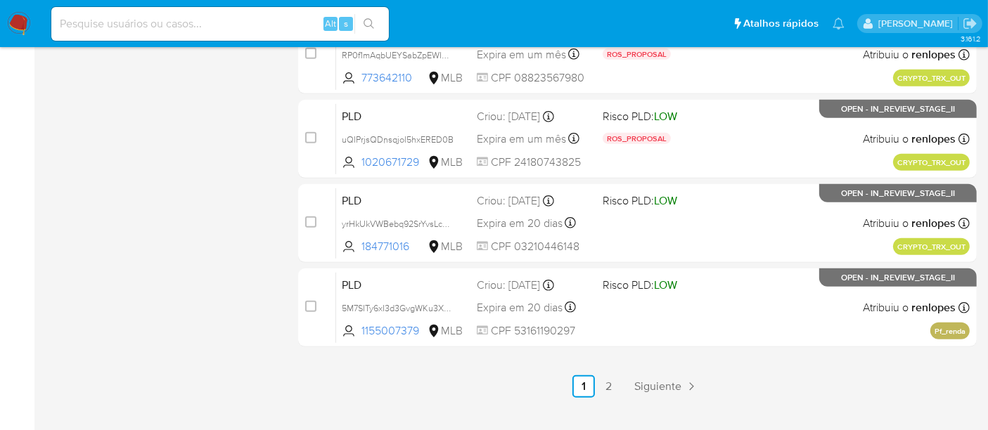
click at [182, 24] on input at bounding box center [219, 24] width 337 height 18
paste input "f7ZGUbpD89B4CrRqW0R4pTb2"
type input "f7ZGUbpD89B4CrRqW0R4pTb2"
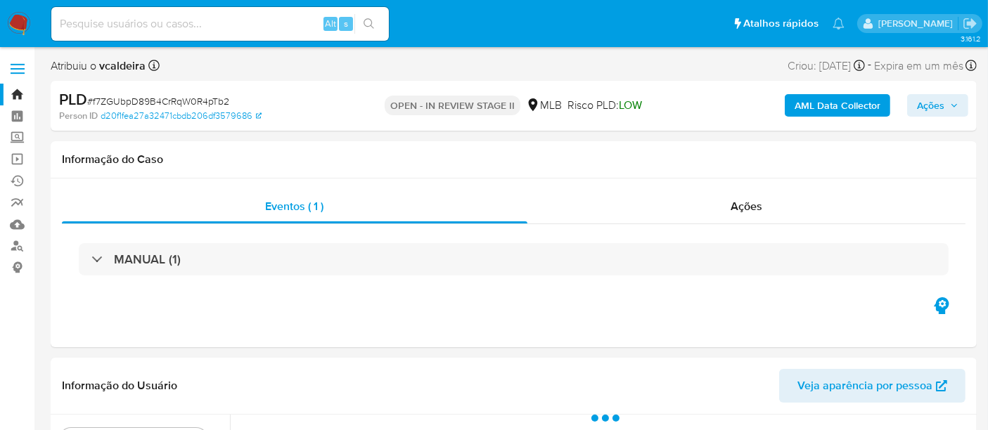
select select "10"
click at [15, 25] on img at bounding box center [19, 24] width 24 height 24
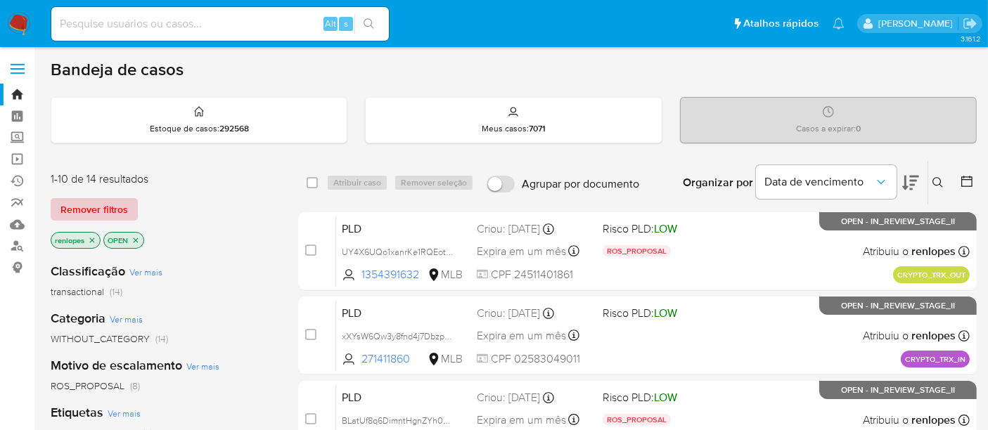
click at [104, 205] on span "Remover filtros" at bounding box center [93, 210] width 67 height 20
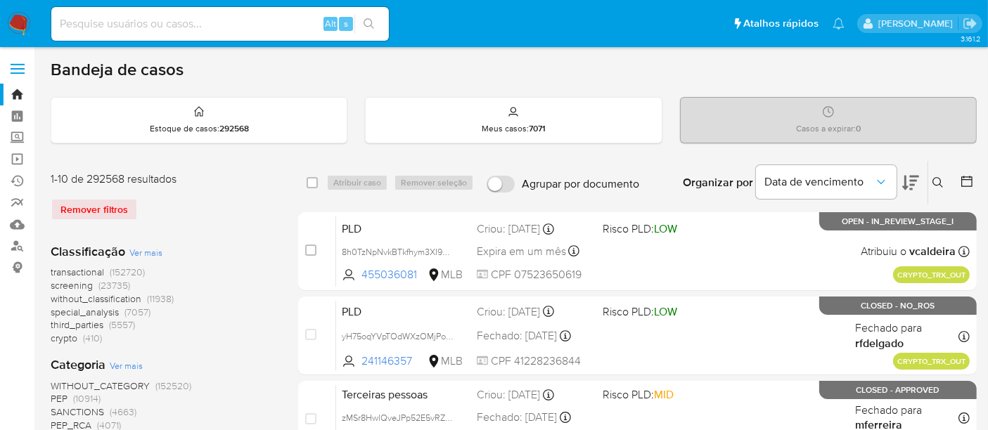
click at [937, 180] on icon at bounding box center [937, 182] width 11 height 11
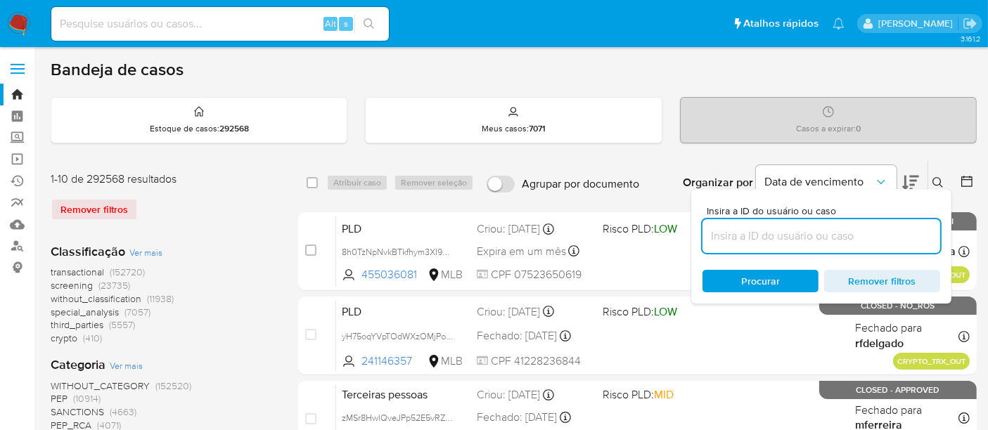
click at [803, 232] on input at bounding box center [821, 236] width 238 height 18
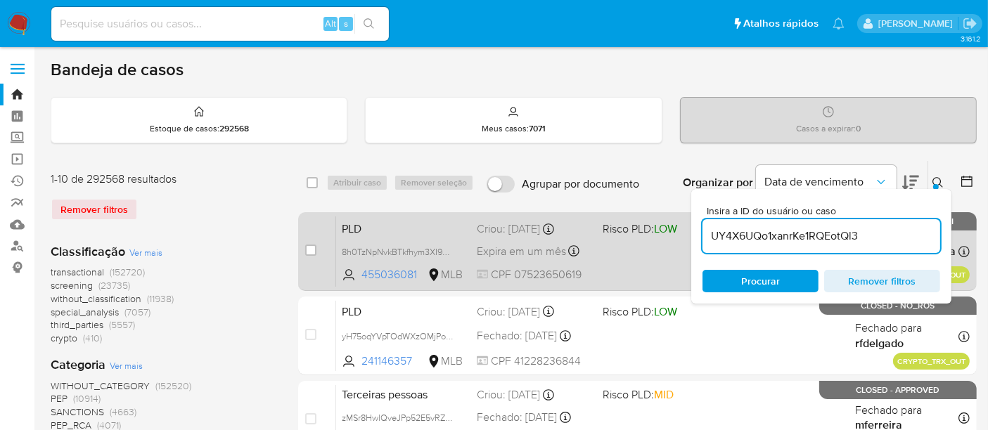
type input "UY4X6UQo1xanrKe1RQEotQl3"
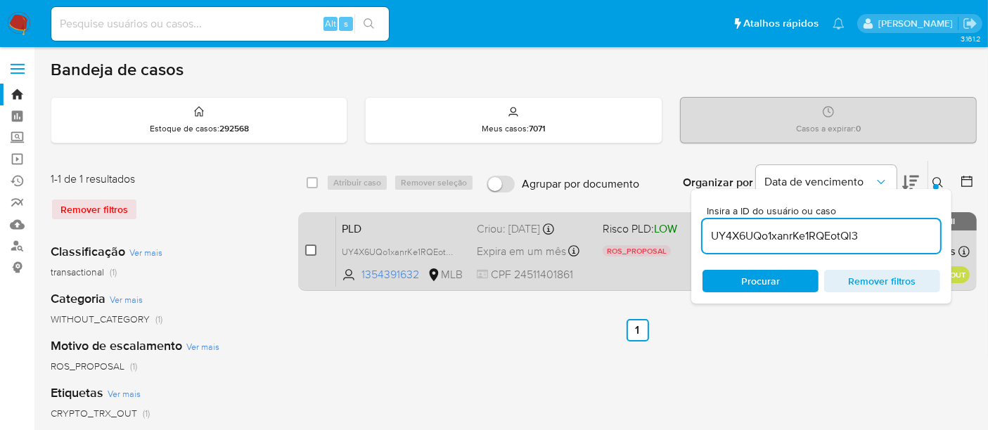
click at [312, 248] on input "checkbox" at bounding box center [310, 250] width 11 height 11
checkbox input "true"
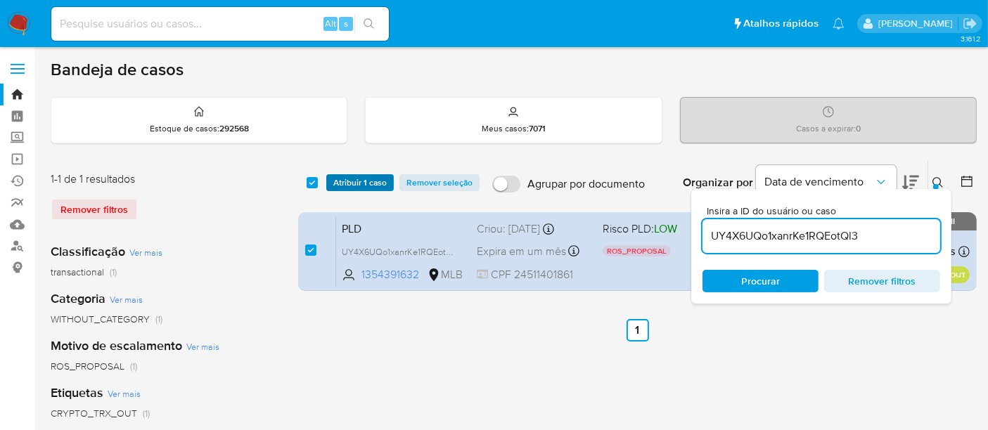
click at [363, 186] on span "Atribuir 1 caso" at bounding box center [359, 183] width 53 height 14
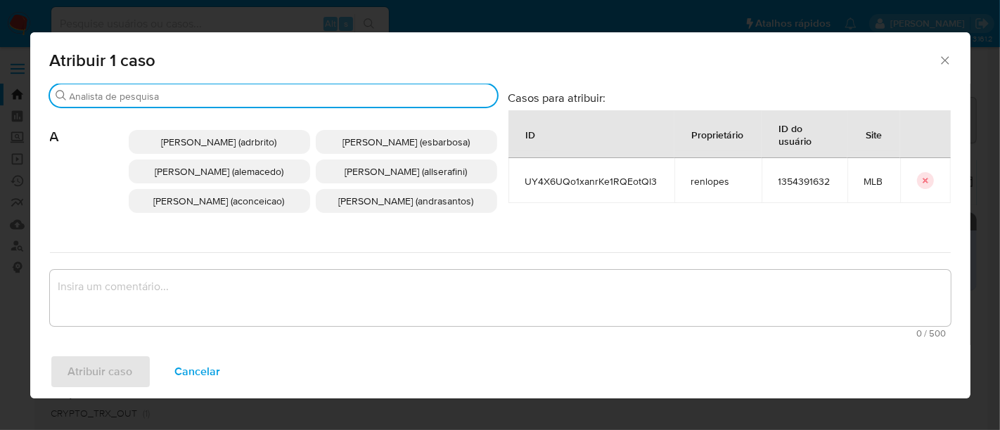
click at [317, 91] on input "Buscar" at bounding box center [281, 96] width 422 height 13
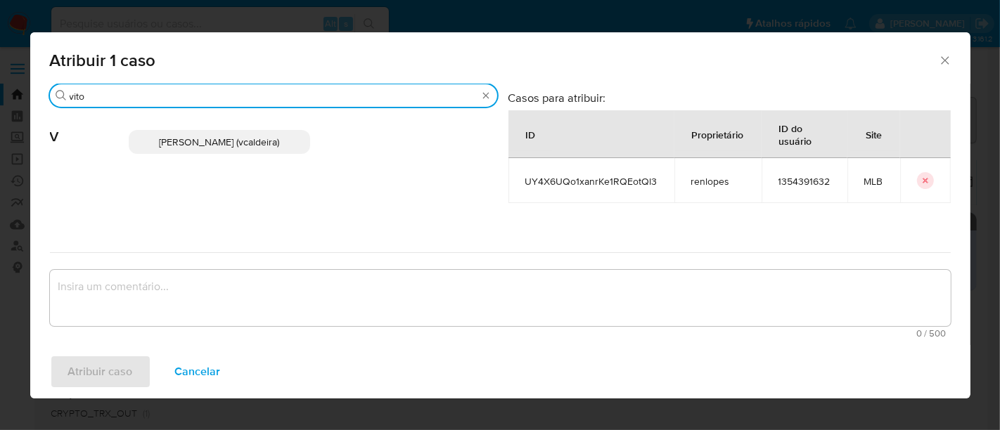
type input "vito"
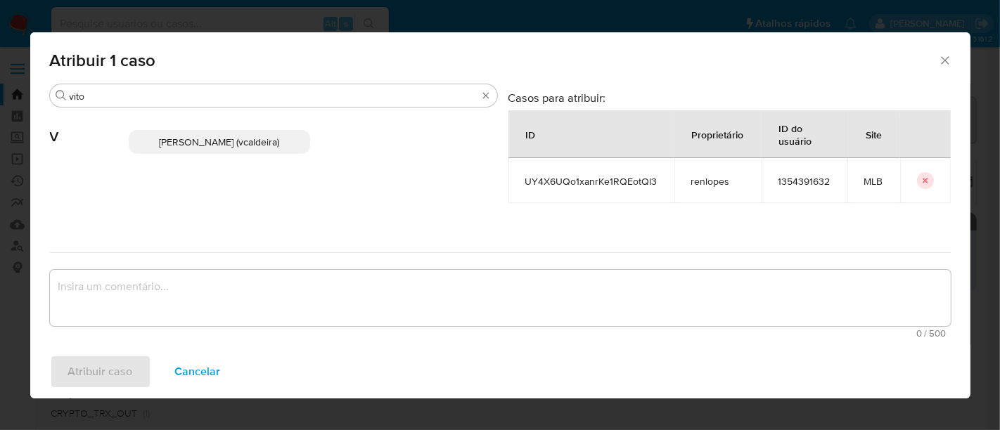
click at [197, 137] on span "[PERSON_NAME] (vcaldeira)" at bounding box center [219, 142] width 120 height 14
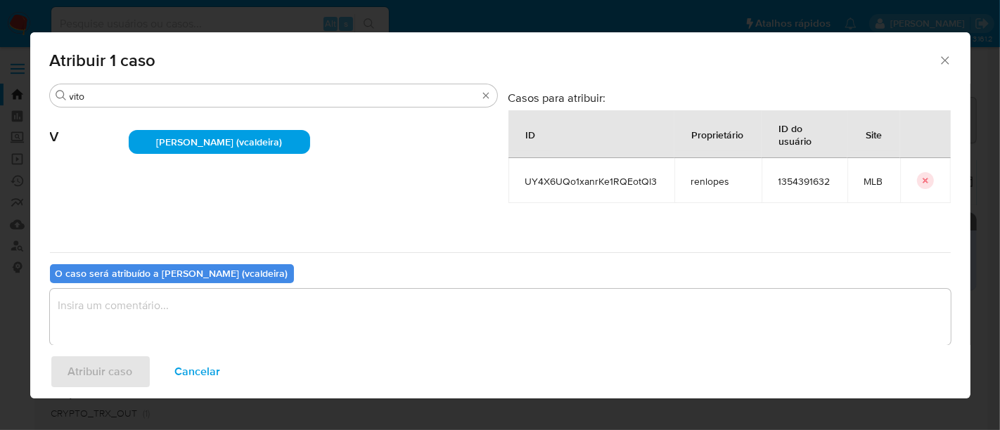
click at [307, 331] on textarea "assign-modal" at bounding box center [500, 317] width 901 height 56
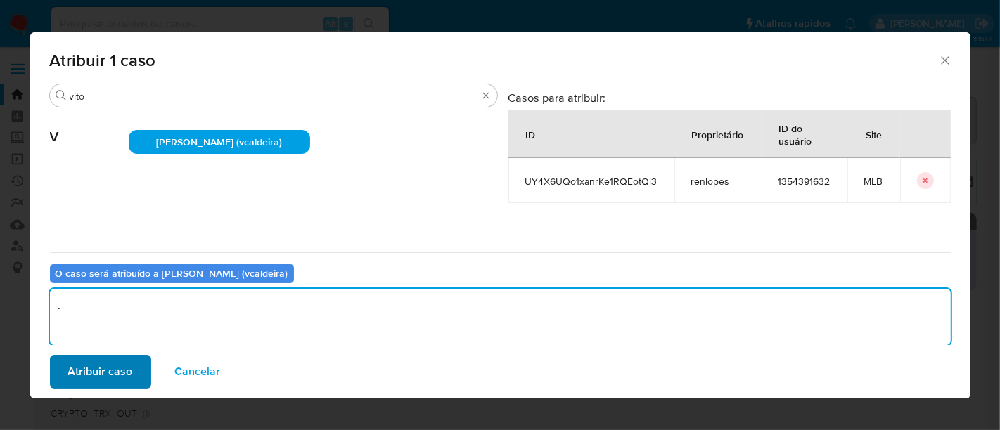
type textarea "."
click at [106, 364] on span "Atribuir caso" at bounding box center [100, 371] width 65 height 31
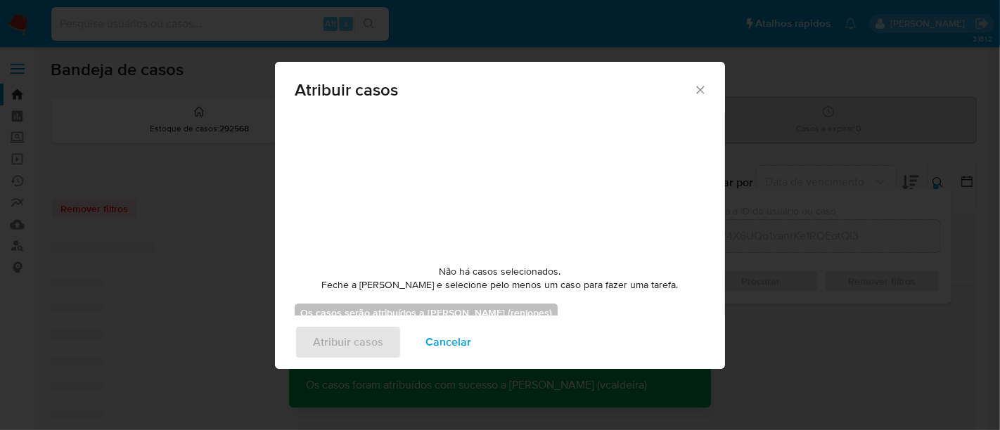
checkbox input "false"
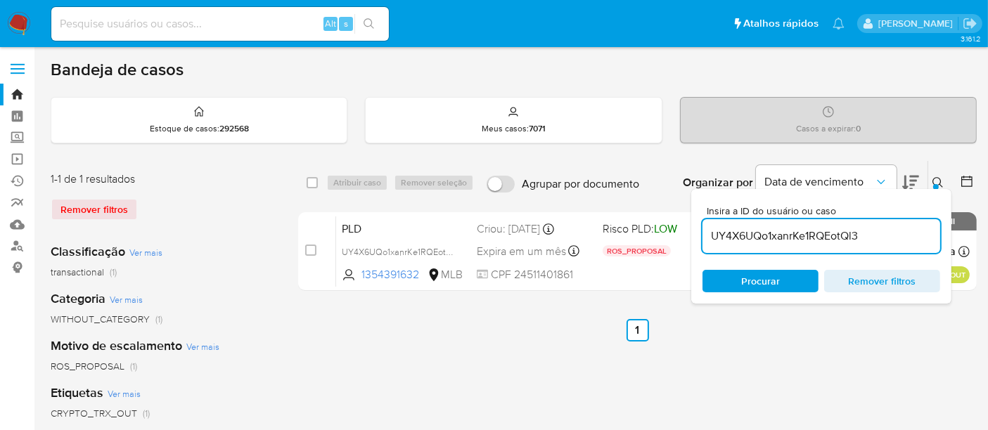
click at [819, 237] on input "UY4X6UQo1xanrKe1RQEotQl3" at bounding box center [821, 236] width 238 height 18
paste input "f7ZGUbpD89B4CrRqW0R4pTb2"
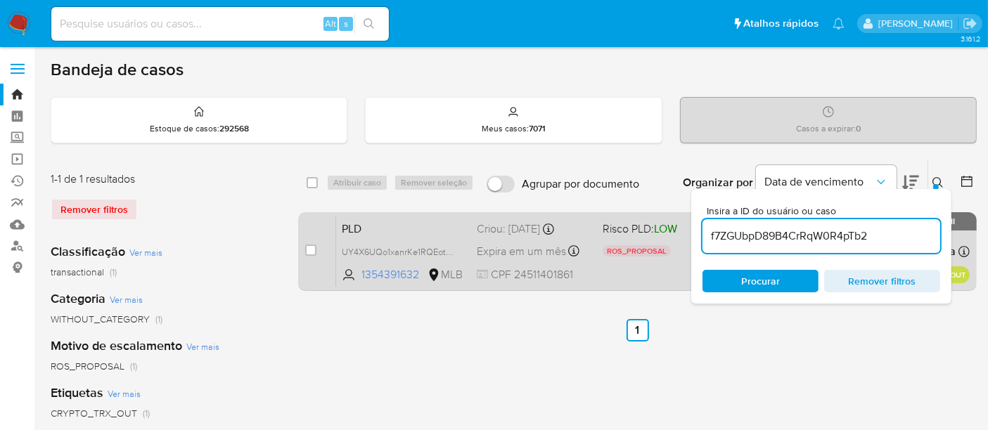
type input "f7ZGUbpD89B4CrRqW0R4pTb2"
click at [307, 246] on input "checkbox" at bounding box center [310, 250] width 11 height 11
checkbox input "true"
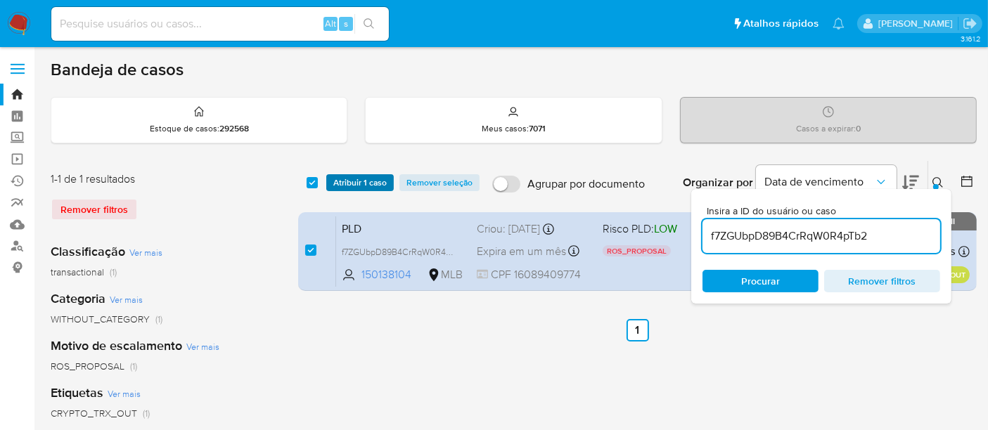
click at [350, 183] on span "Atribuir 1 caso" at bounding box center [359, 183] width 53 height 14
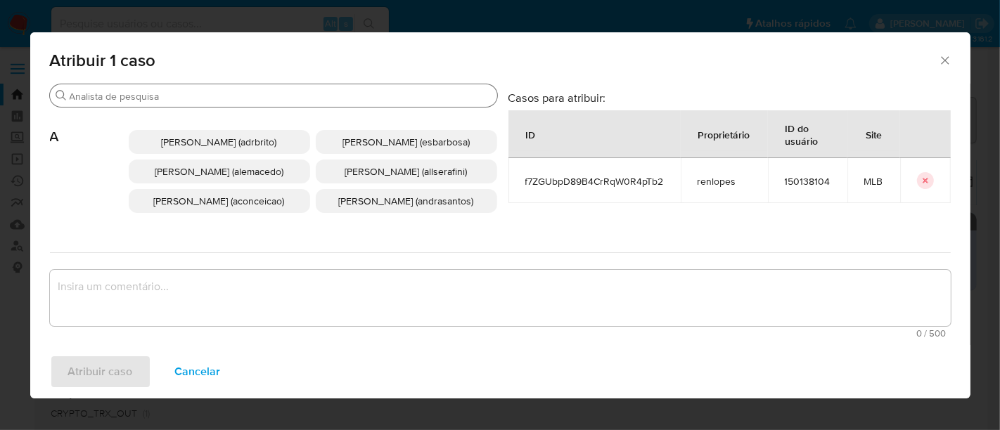
click at [273, 94] on input "Buscar" at bounding box center [281, 96] width 422 height 13
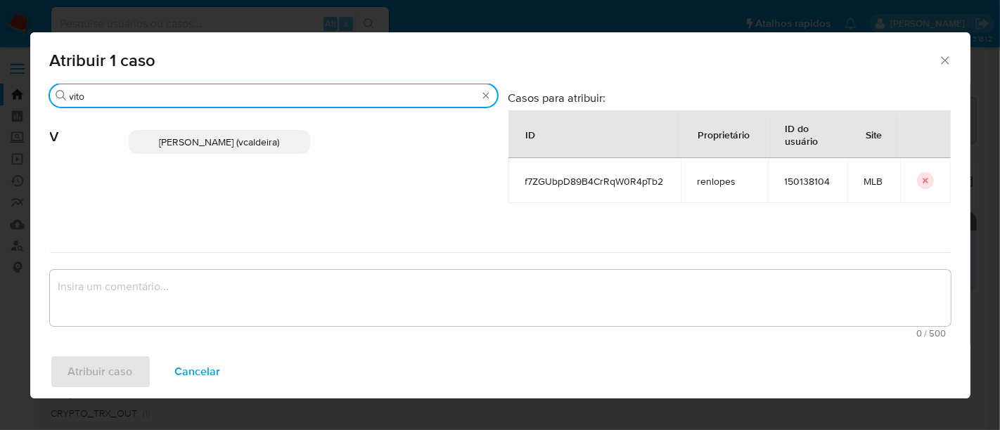
type input "vito"
click at [218, 135] on span "Vitoria Rodrigues Caldeira (vcaldeira)" at bounding box center [219, 142] width 120 height 14
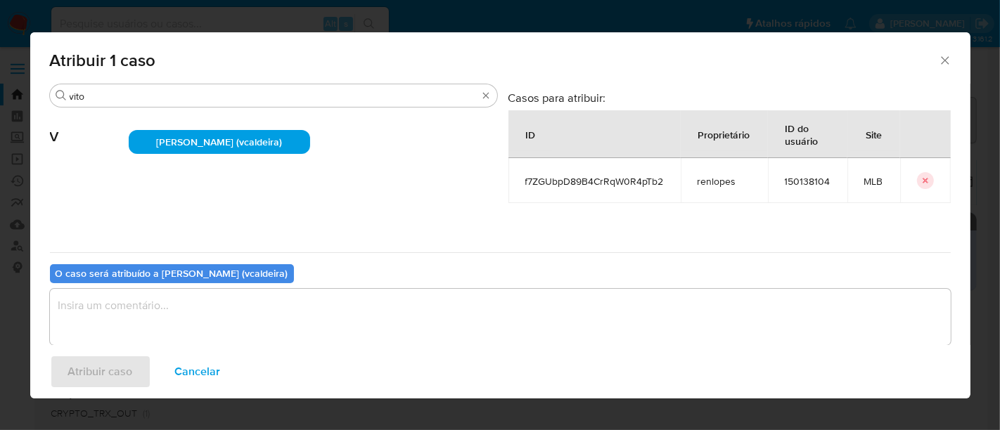
click at [280, 311] on textarea "assign-modal" at bounding box center [500, 317] width 901 height 56
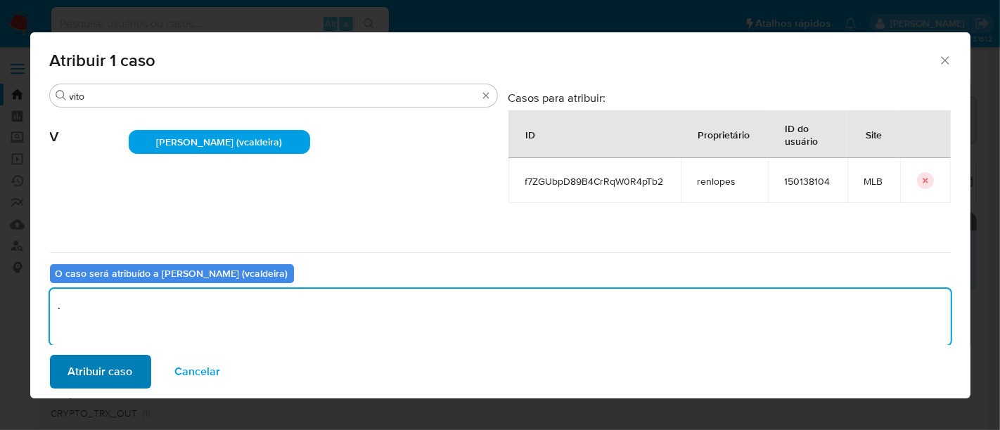
type textarea "."
click at [112, 371] on span "Atribuir caso" at bounding box center [100, 371] width 65 height 31
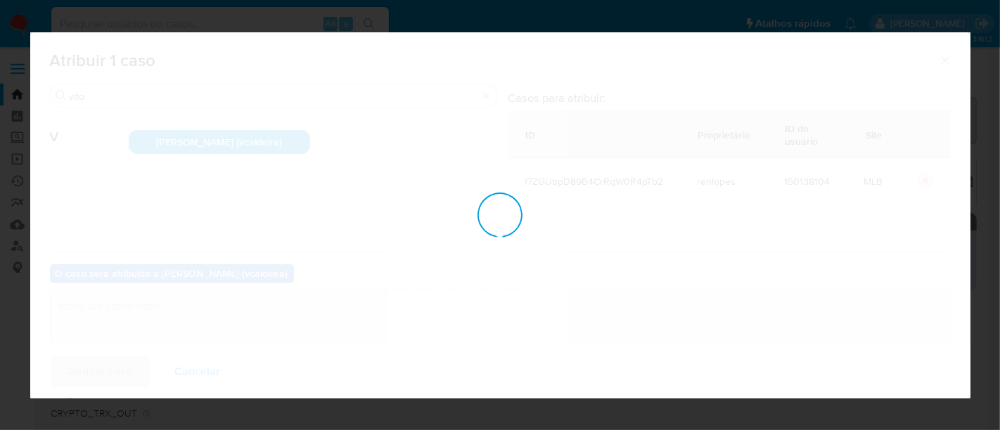
checkbox input "false"
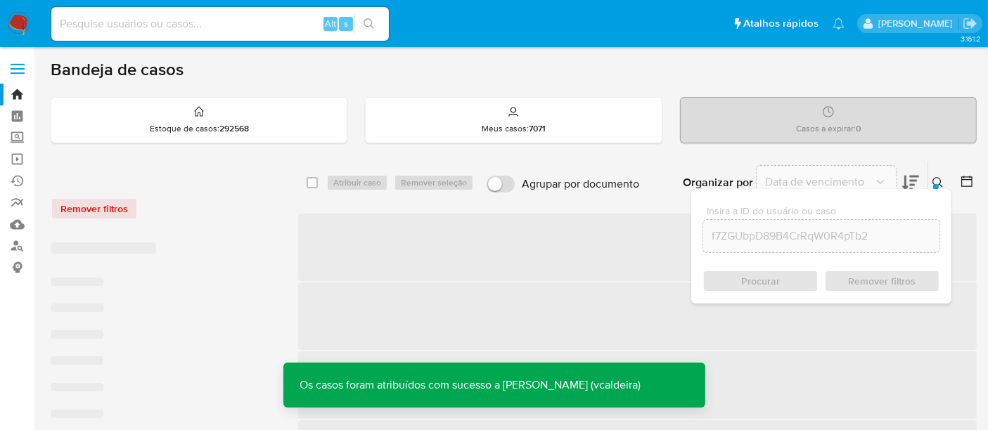
click at [238, 33] on div "Alt s" at bounding box center [219, 24] width 337 height 34
click at [233, 26] on input at bounding box center [219, 24] width 337 height 18
paste input "uQIPrjsQDnsqjol5hxERED0B"
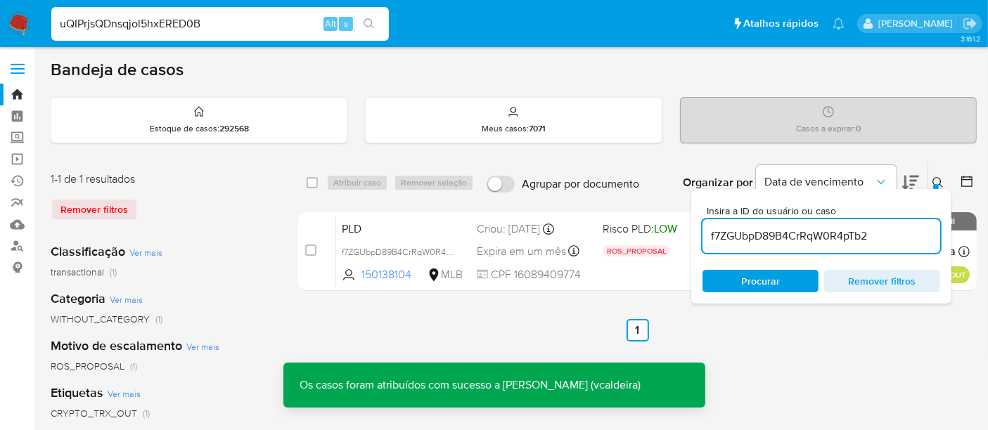
type input "uQIPrjsQDnsqjol5hxERED0B"
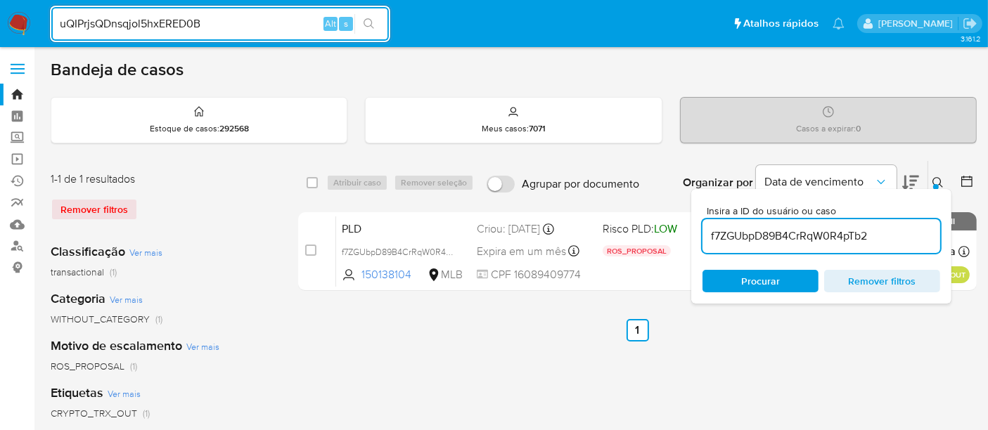
click at [795, 233] on input "f7ZGUbpD89B4CrRqW0R4pTb2" at bounding box center [821, 236] width 238 height 18
paste input "uQIPrjsQDnsqjol5hxERED0B"
type input "uQIPrjsQDnsqjol5hxERED0B"
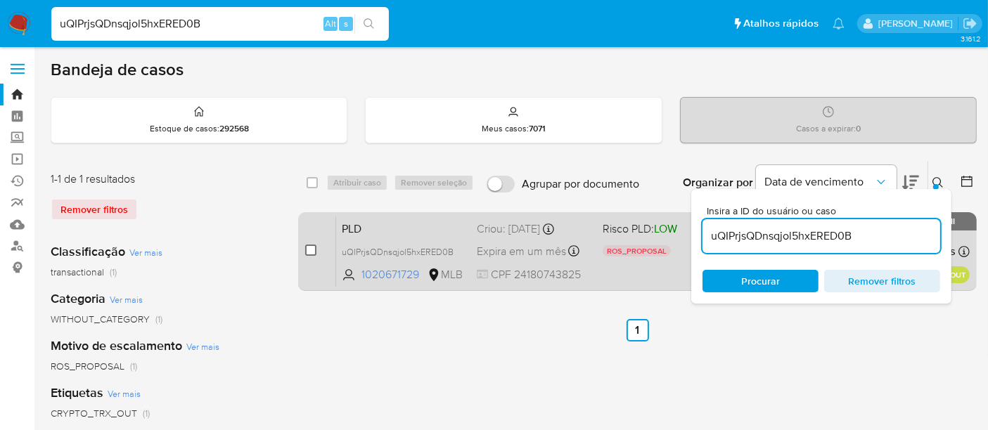
click at [313, 247] on input "checkbox" at bounding box center [310, 250] width 11 height 11
checkbox input "true"
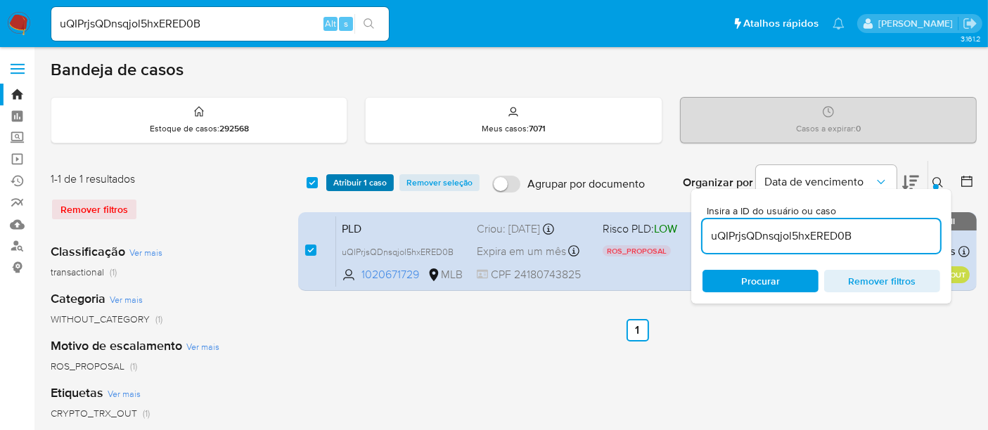
click at [353, 184] on span "Atribuir 1 caso" at bounding box center [359, 183] width 53 height 14
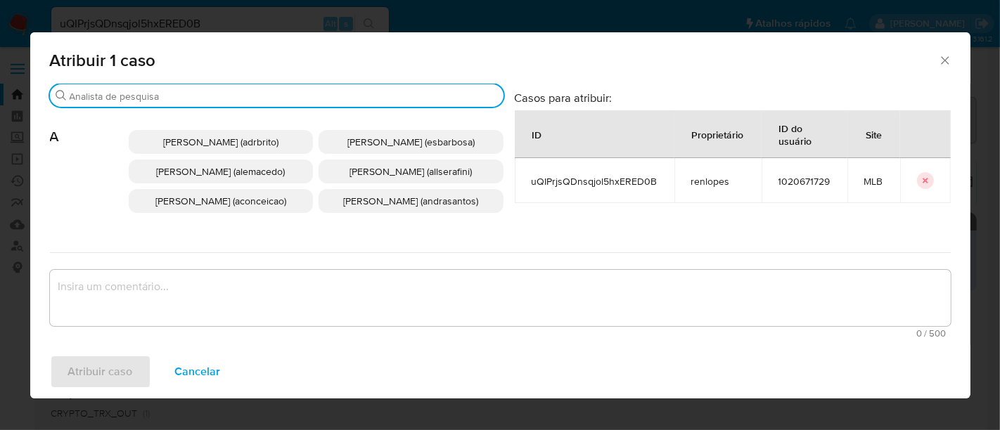
click at [337, 96] on input "Buscar" at bounding box center [284, 96] width 428 height 13
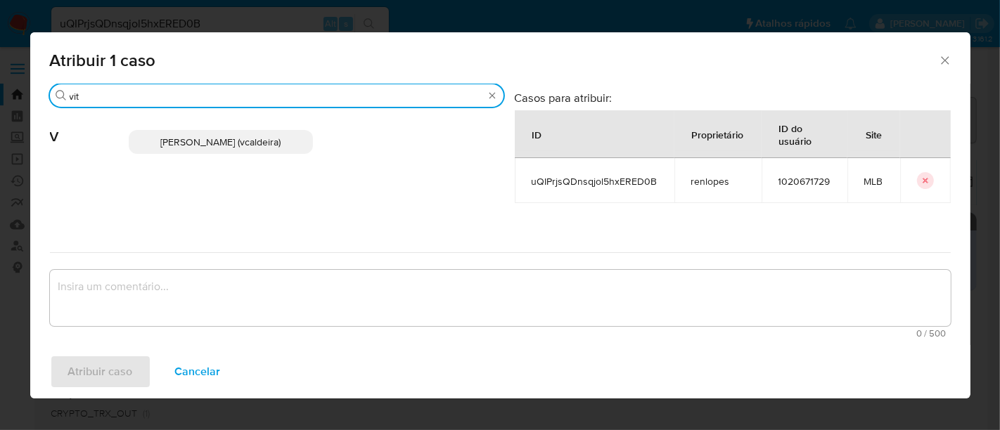
type input "vit"
click at [222, 145] on span "Vitoria Rodrigues Caldeira (vcaldeira)" at bounding box center [220, 142] width 120 height 14
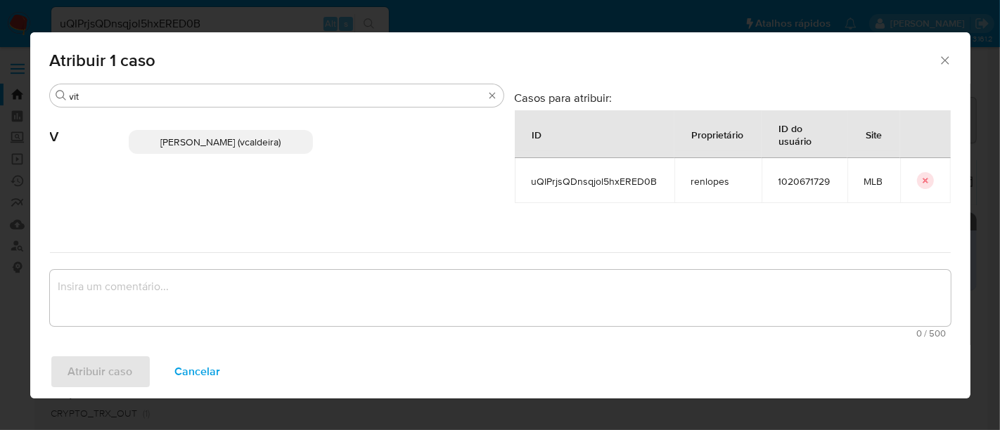
click at [211, 142] on span "Vitoria Rodrigues Caldeira (vcaldeira)" at bounding box center [220, 142] width 120 height 14
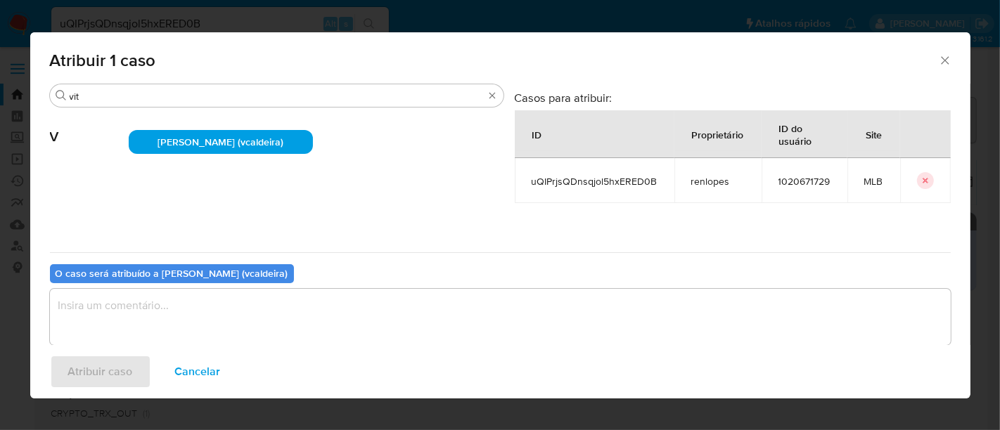
click at [219, 306] on textarea "assign-modal" at bounding box center [500, 317] width 901 height 56
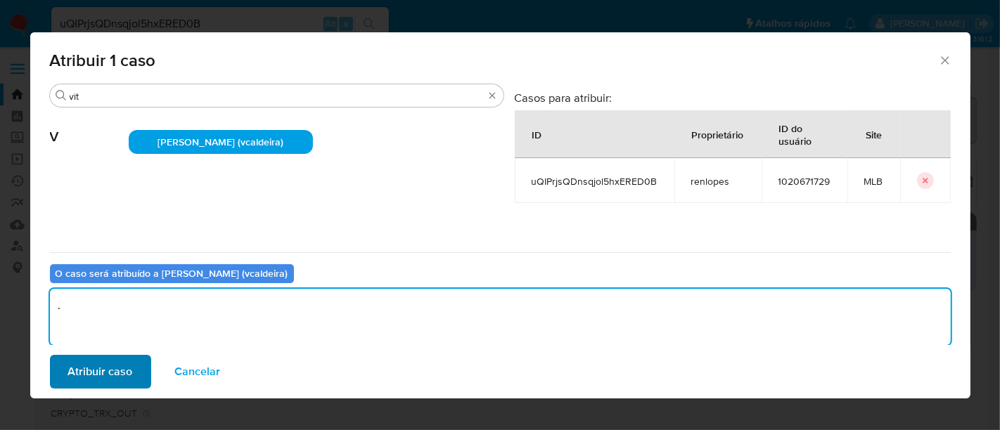
type textarea "."
click at [95, 368] on span "Atribuir caso" at bounding box center [100, 371] width 65 height 31
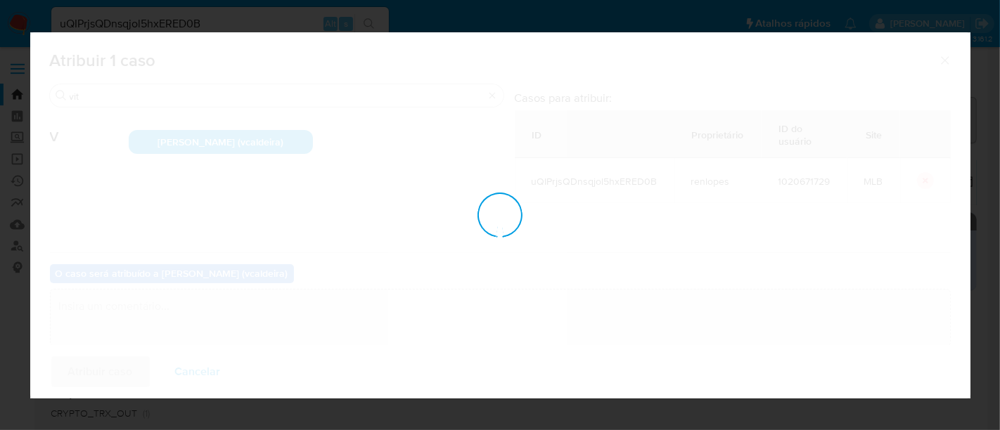
checkbox input "false"
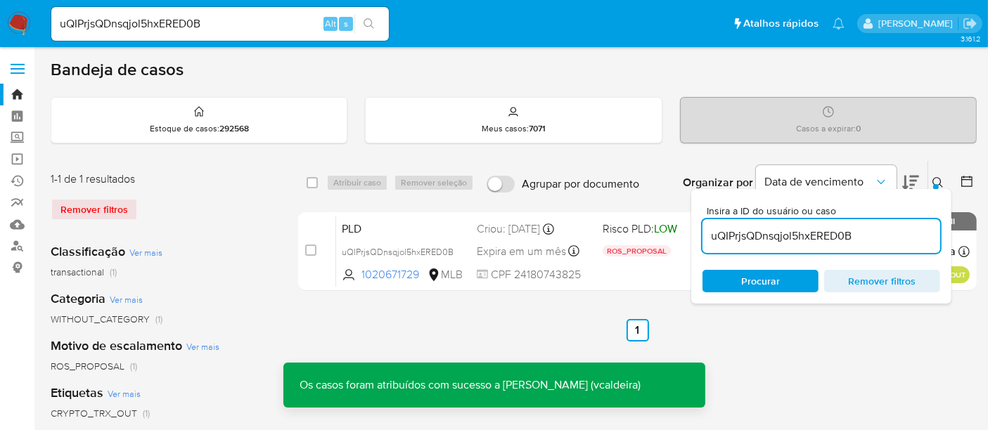
click at [791, 235] on input "uQIPrjsQDnsqjol5hxERED0B" at bounding box center [821, 236] width 238 height 18
paste input "89rqVFb1kNa0s93q9VKERM8c"
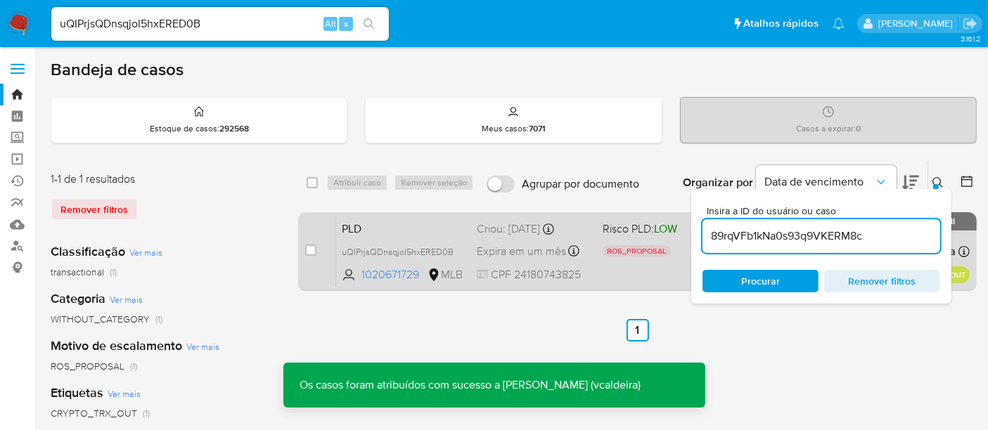
type input "89rqVFb1kNa0s93q9VKERM8c"
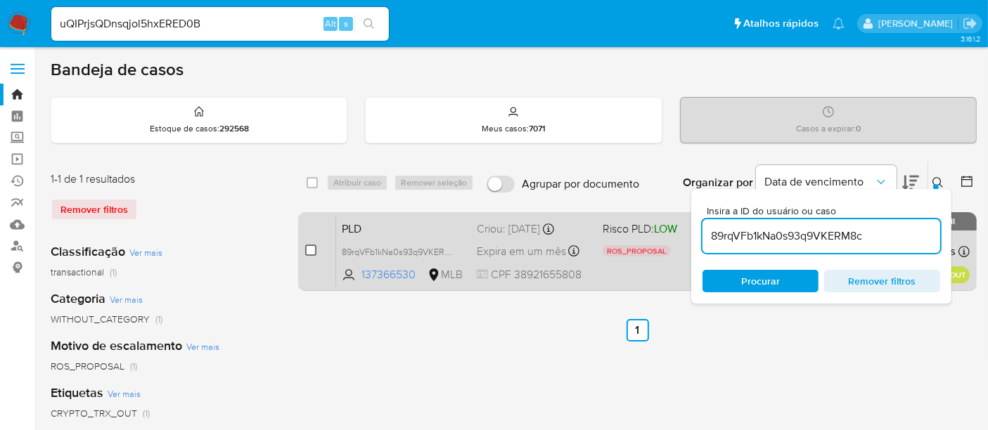
click at [310, 249] on input "checkbox" at bounding box center [310, 250] width 11 height 11
checkbox input "true"
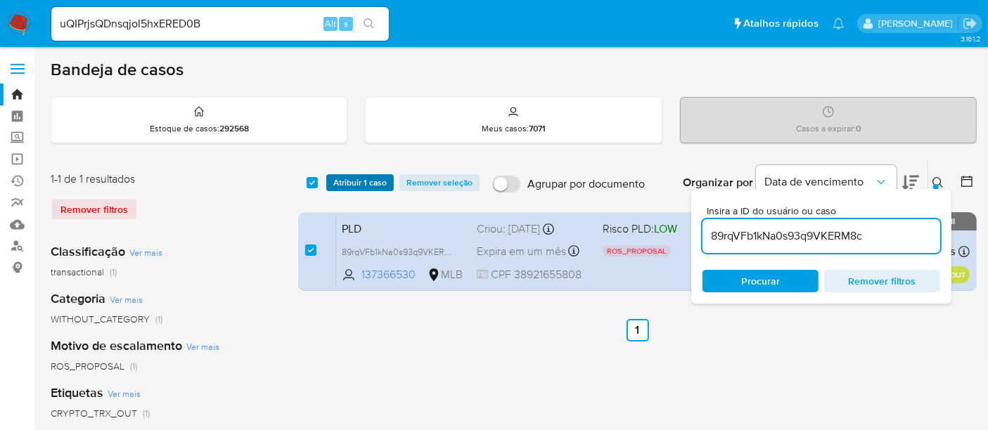
click at [342, 181] on span "Atribuir 1 caso" at bounding box center [359, 183] width 53 height 14
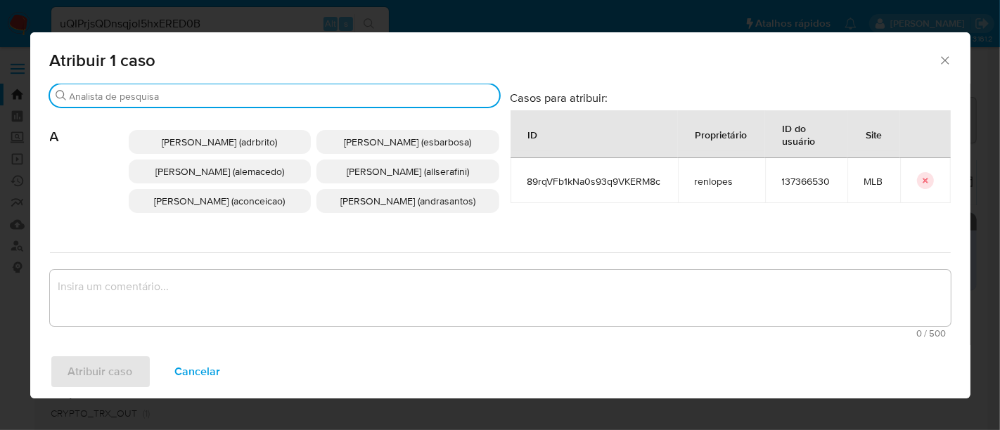
click at [264, 93] on input "Buscar" at bounding box center [282, 96] width 424 height 13
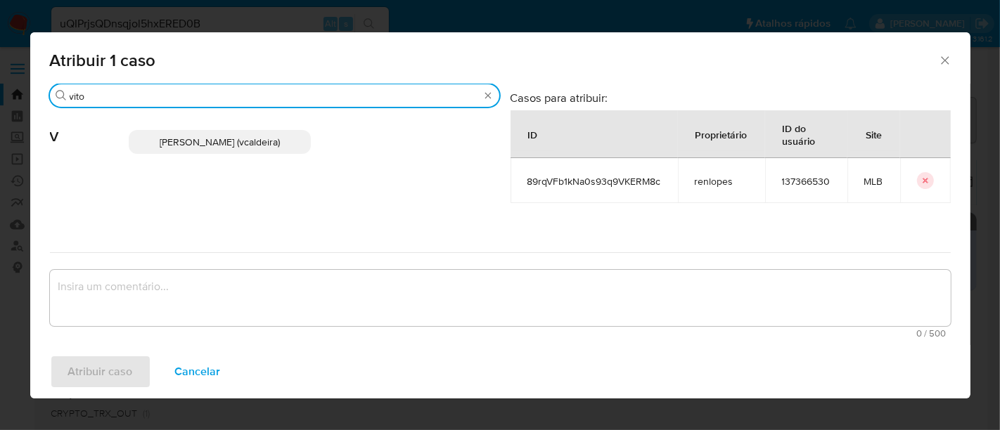
type input "vito"
click at [213, 135] on span "Vitoria Rodrigues Caldeira (vcaldeira)" at bounding box center [220, 142] width 120 height 14
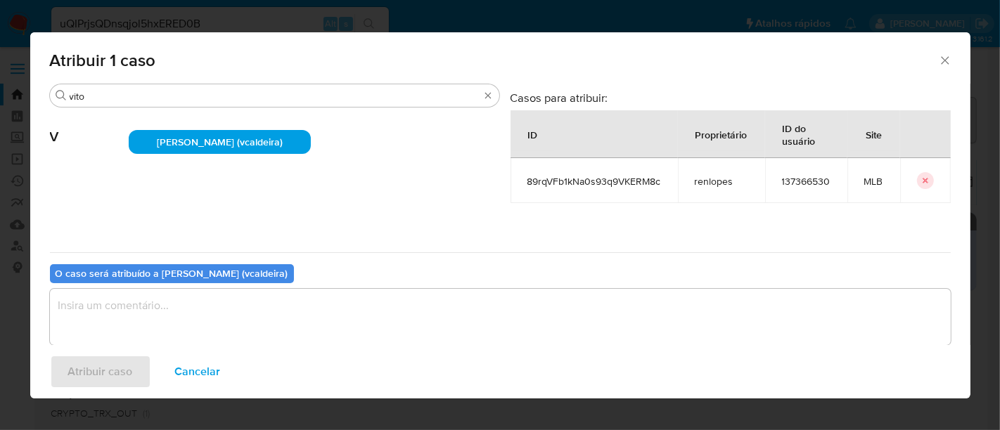
click at [224, 309] on textarea "assign-modal" at bounding box center [500, 317] width 901 height 56
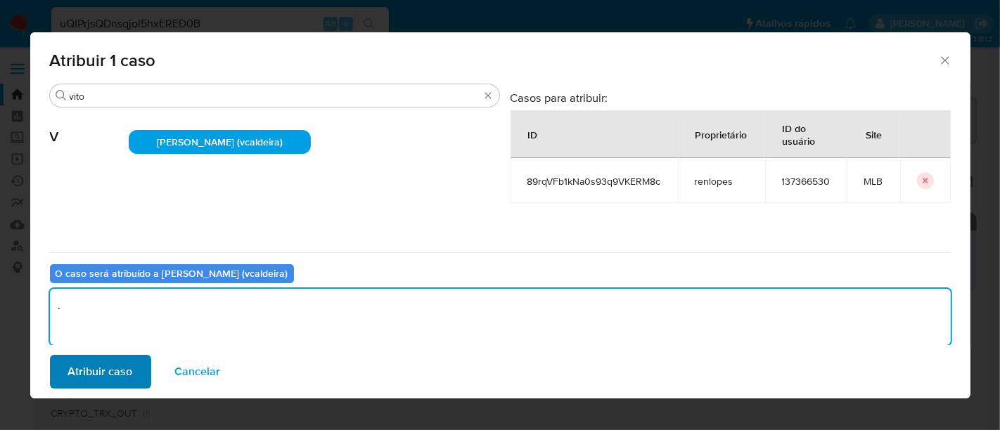
type textarea "."
click at [76, 364] on span "Atribuir caso" at bounding box center [100, 371] width 65 height 31
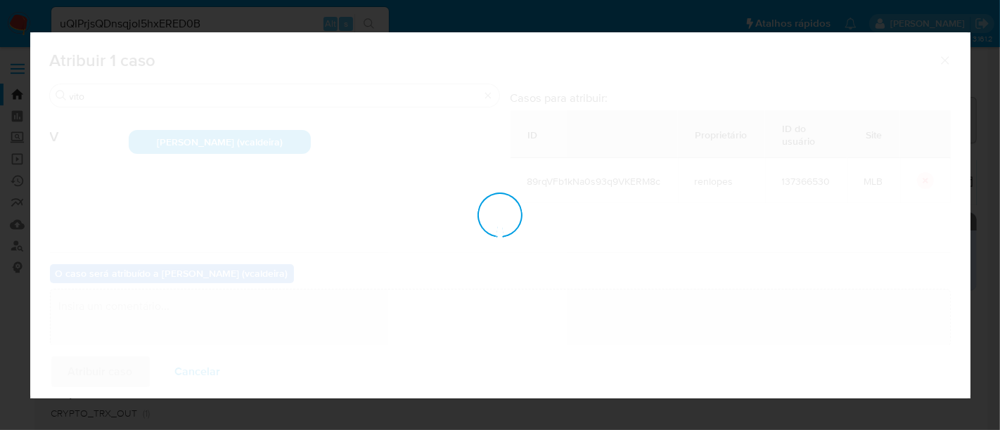
checkbox input "false"
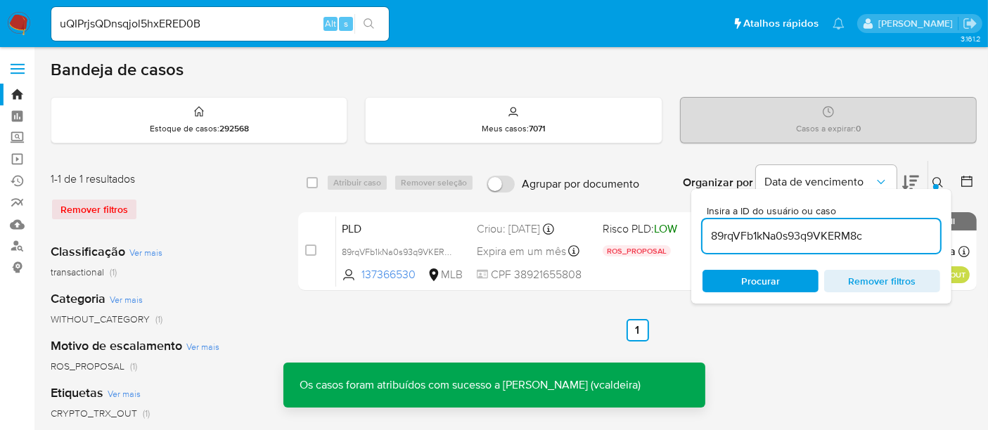
click at [748, 233] on input "89rqVFb1kNa0s93q9VKERM8c" at bounding box center [821, 236] width 238 height 18
paste input "u8URQl74zo0GLN4MK51W6BjI"
type input "u8URQl74zo0GLN4MK51W6BjI"
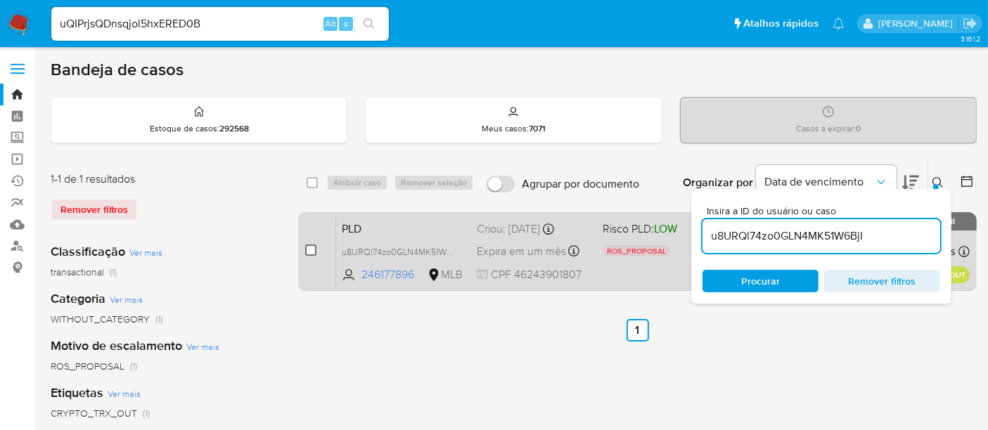
click at [309, 247] on input "checkbox" at bounding box center [310, 250] width 11 height 11
checkbox input "true"
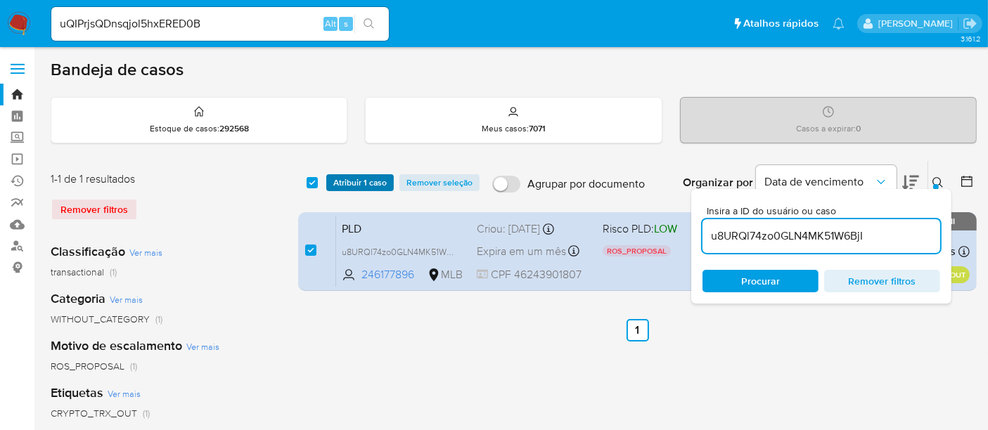
click at [354, 184] on span "Atribuir 1 caso" at bounding box center [359, 183] width 53 height 14
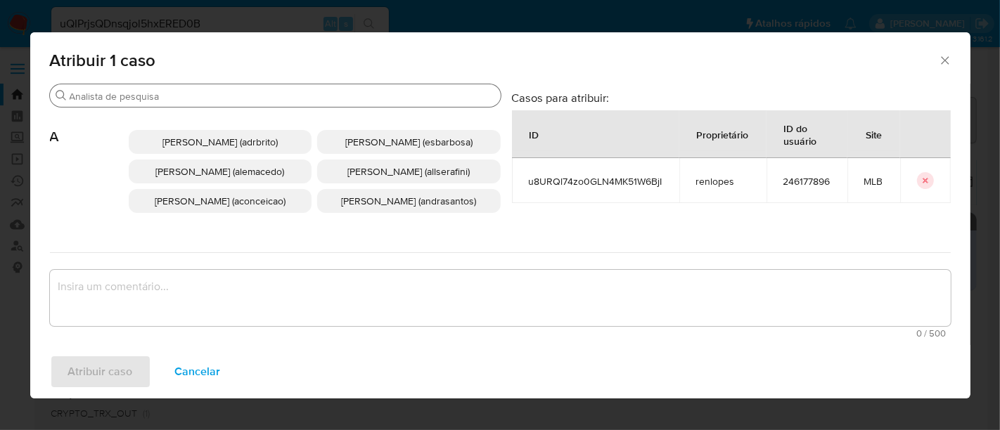
click at [316, 99] on input "Buscar" at bounding box center [282, 96] width 425 height 13
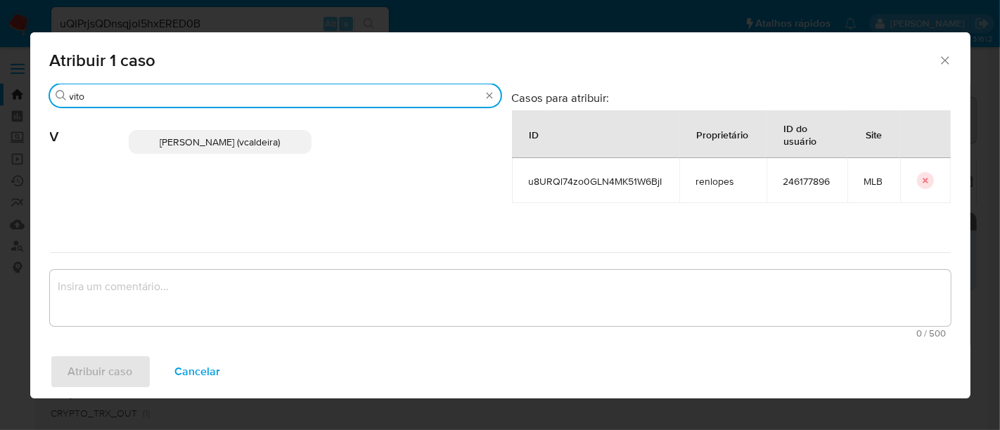
type input "vito"
click at [243, 135] on span "Vitoria Rodrigues Caldeira (vcaldeira)" at bounding box center [220, 142] width 120 height 14
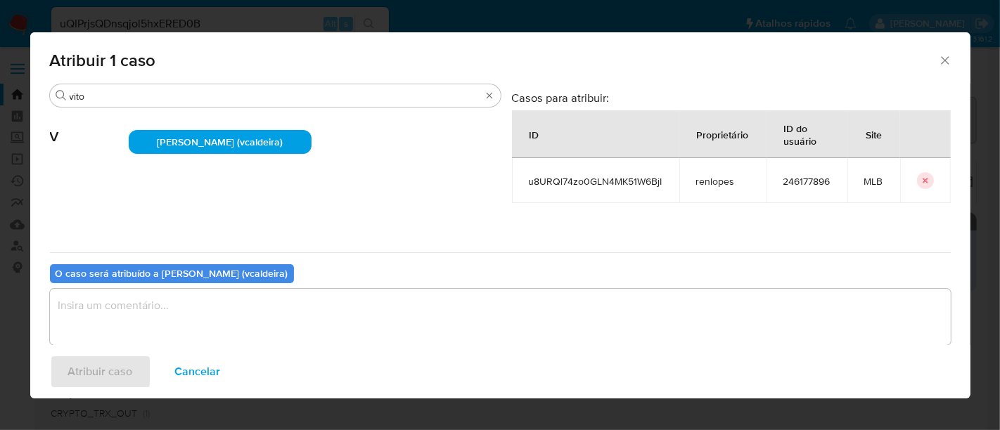
click at [299, 310] on textarea "assign-modal" at bounding box center [500, 317] width 901 height 56
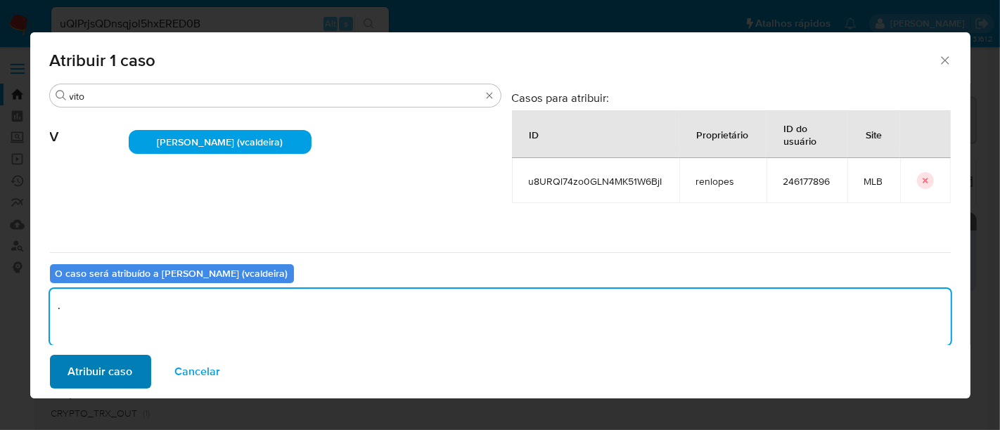
type textarea "."
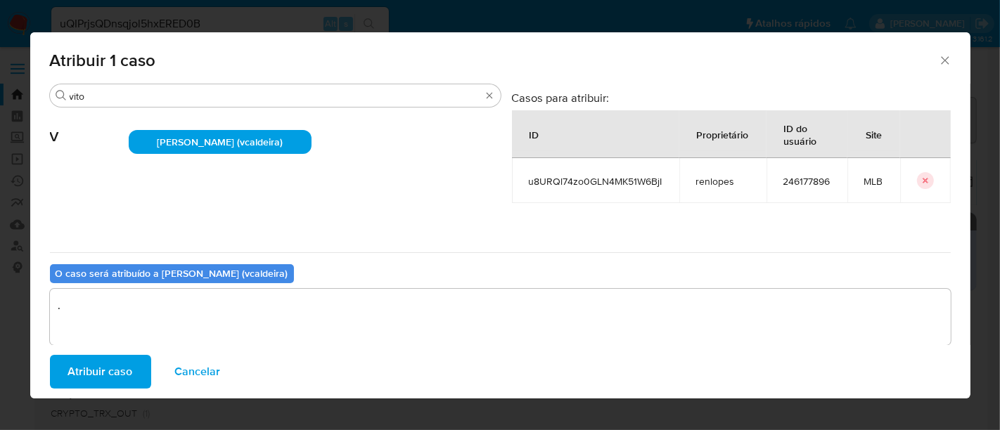
click at [136, 368] on button "Atribuir caso" at bounding box center [100, 372] width 101 height 34
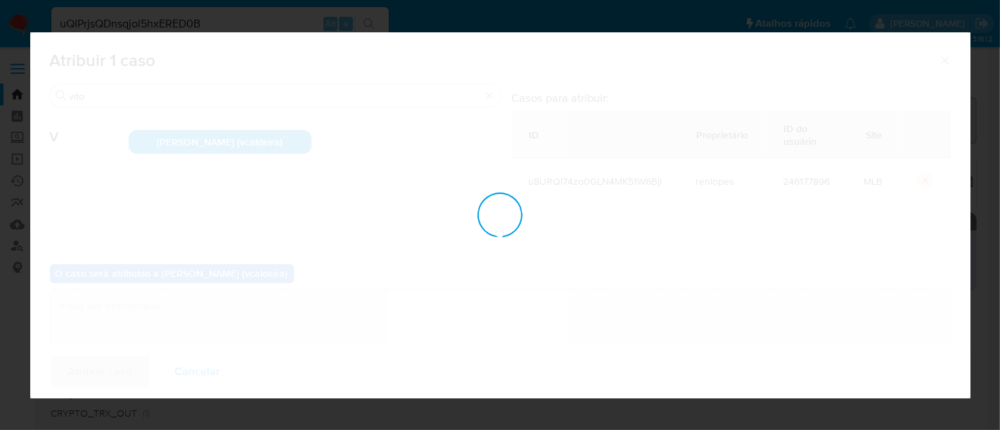
checkbox input "false"
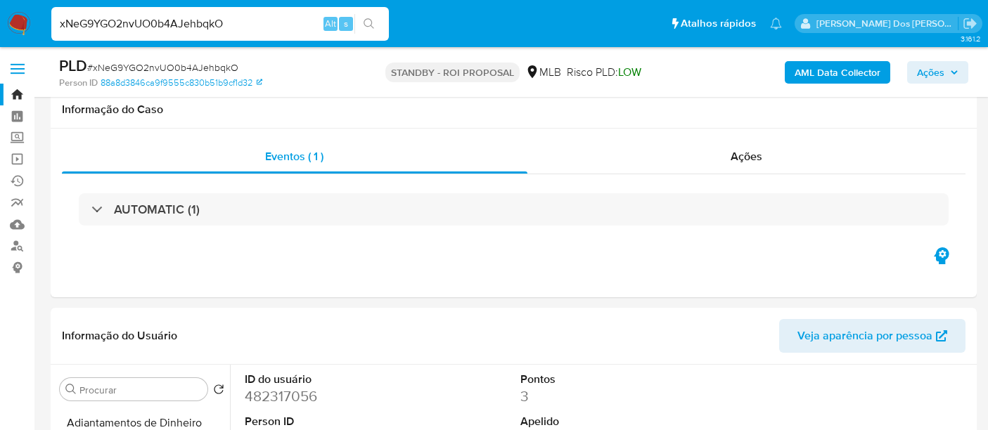
select select "10"
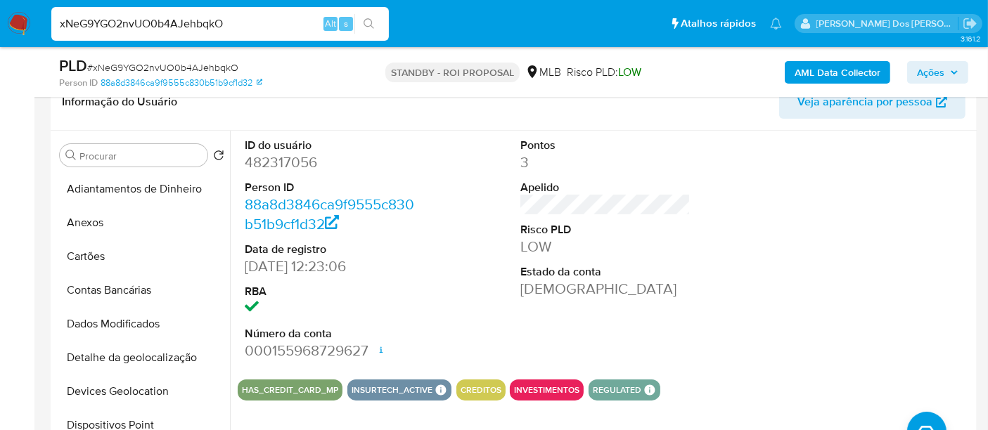
scroll to position [624, 0]
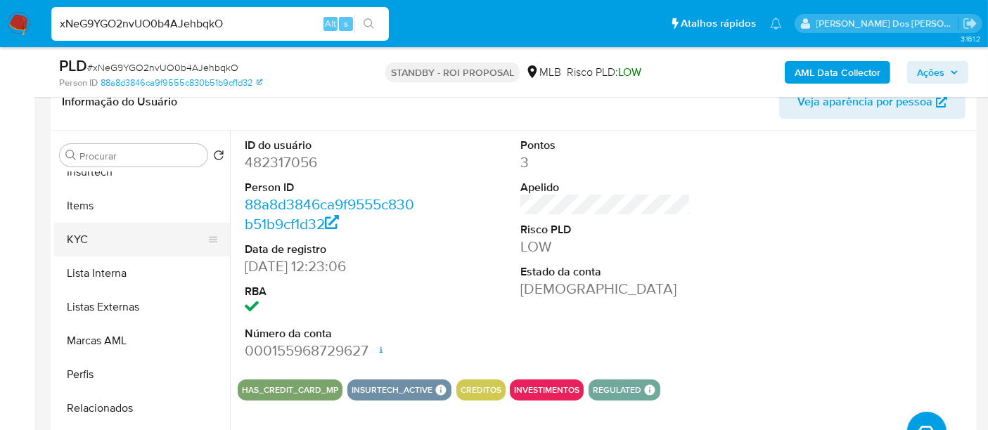
click at [85, 237] on button "KYC" at bounding box center [136, 240] width 165 height 34
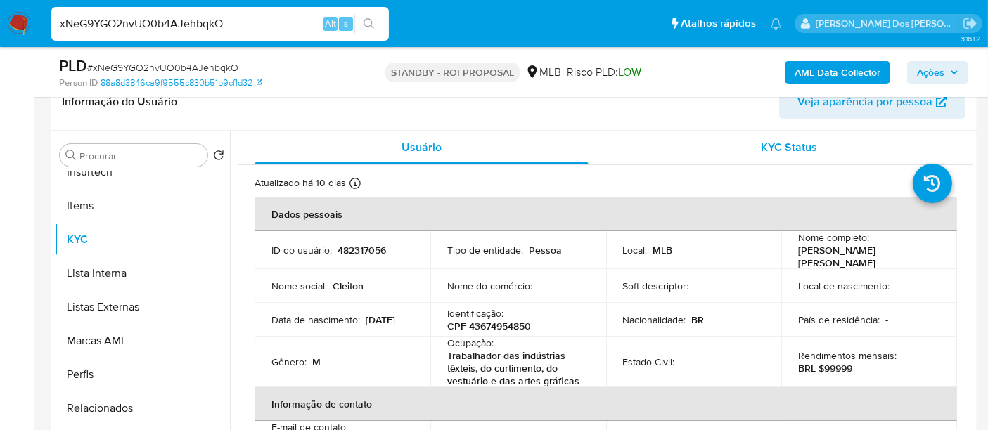
click at [761, 148] on span "KYC Status" at bounding box center [789, 147] width 56 height 16
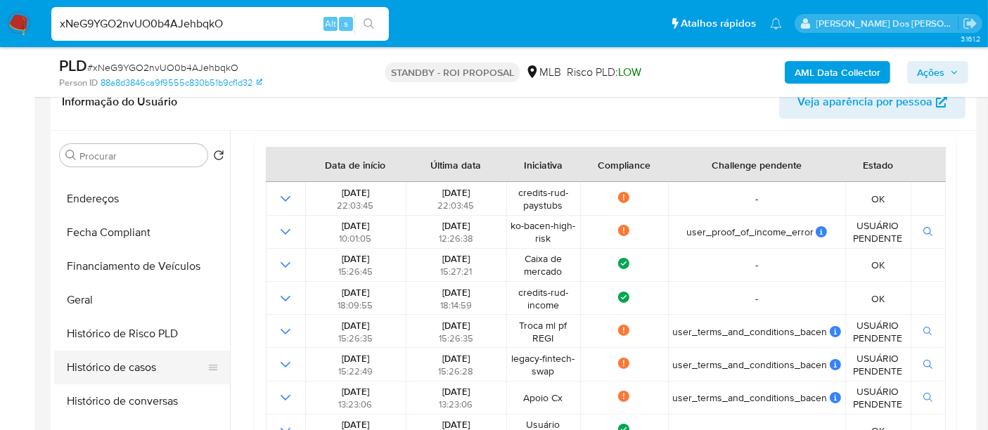
scroll to position [234, 0]
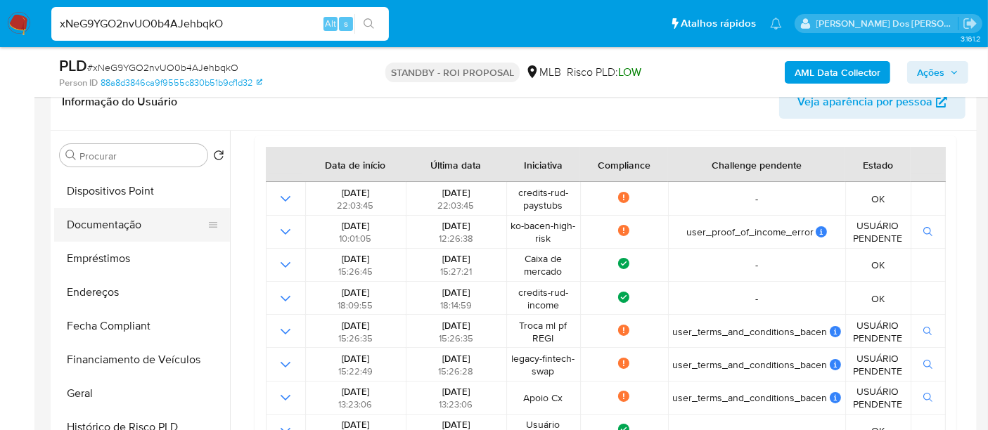
click at [118, 232] on button "Documentação" at bounding box center [136, 225] width 165 height 34
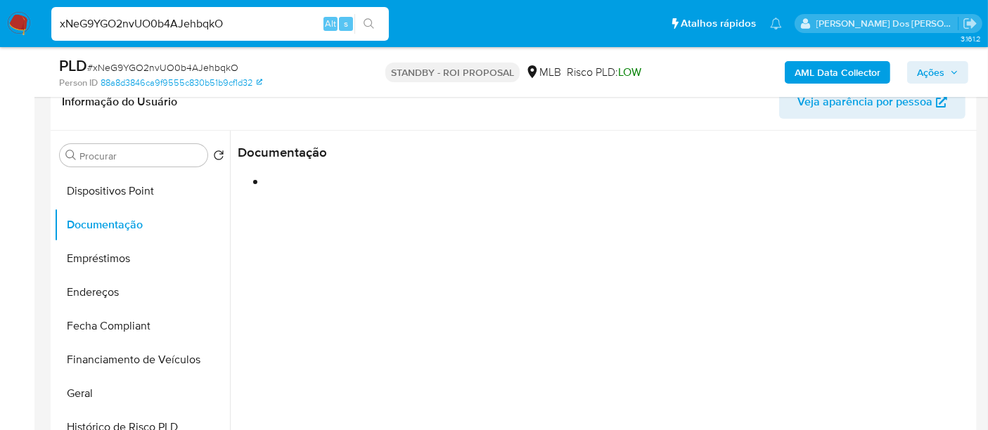
scroll to position [0, 0]
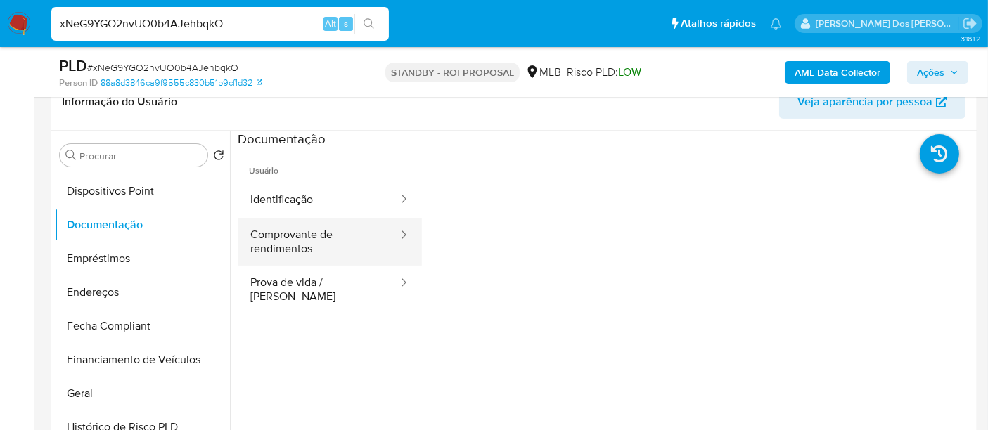
click at [286, 242] on button "Comprovante de rendimentos" at bounding box center [319, 242] width 162 height 48
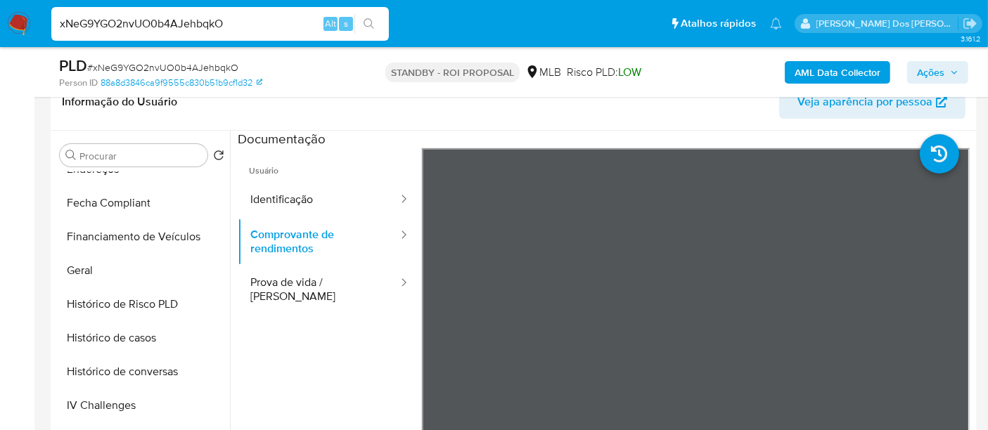
scroll to position [546, 0]
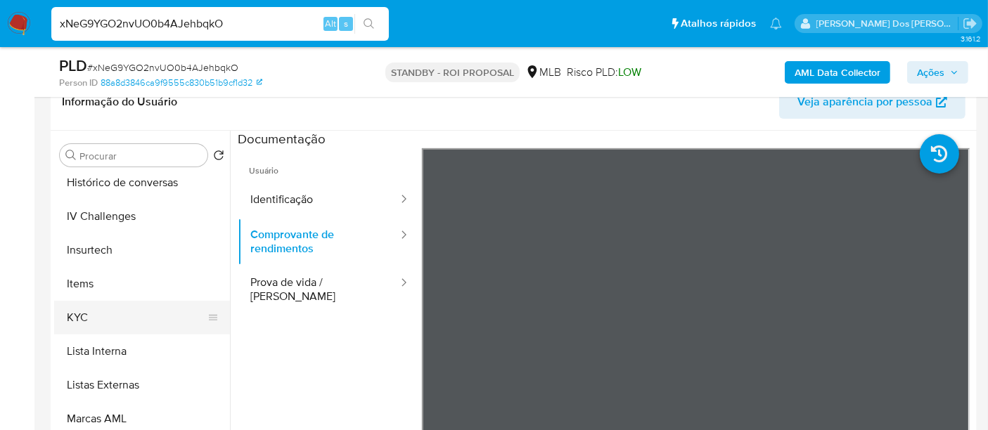
click at [79, 316] on button "KYC" at bounding box center [136, 318] width 165 height 34
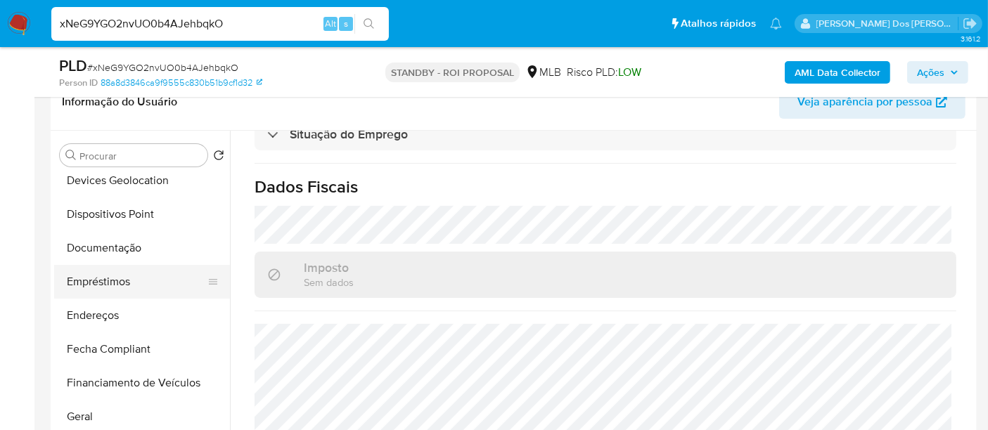
scroll to position [155, 0]
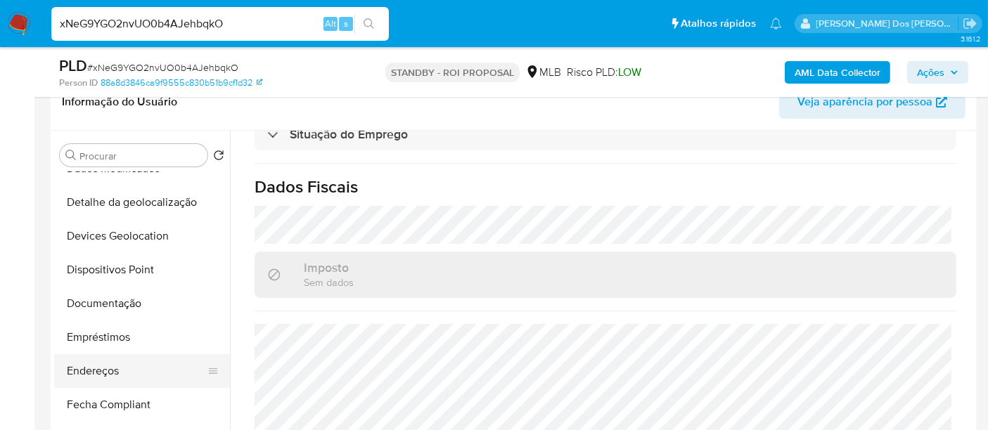
click at [105, 370] on button "Endereços" at bounding box center [136, 371] width 165 height 34
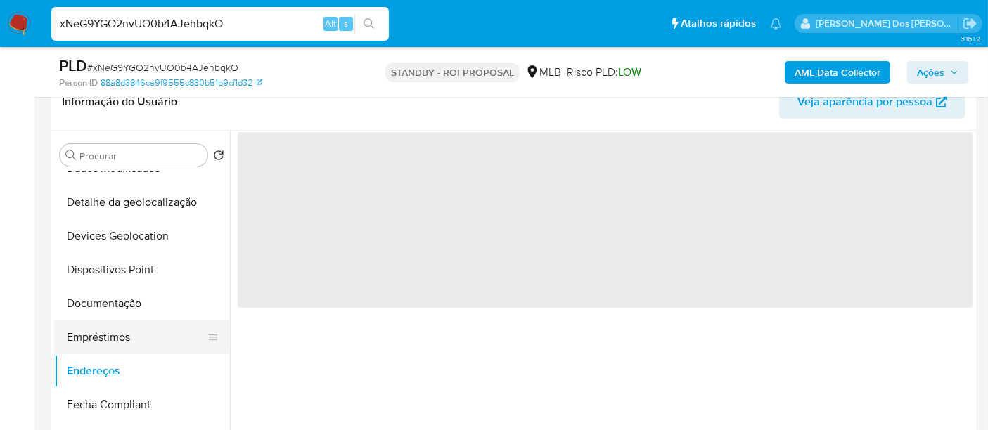
scroll to position [0, 0]
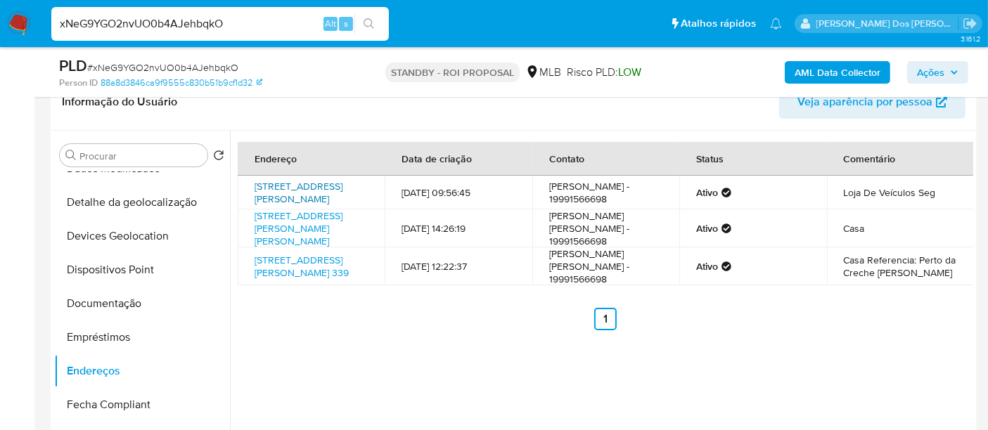
click at [299, 195] on link "[STREET_ADDRESS][PERSON_NAME]" at bounding box center [298, 192] width 88 height 27
drag, startPoint x: 252, startPoint y: 179, endPoint x: 339, endPoint y: 195, distance: 87.8
click at [339, 195] on td "[STREET_ADDRESS][PERSON_NAME]" at bounding box center [311, 193] width 147 height 34
copy link "[STREET_ADDRESS][PERSON_NAME]"
click at [292, 247] on link "[STREET_ADDRESS][PERSON_NAME][PERSON_NAME]" at bounding box center [298, 228] width 88 height 39
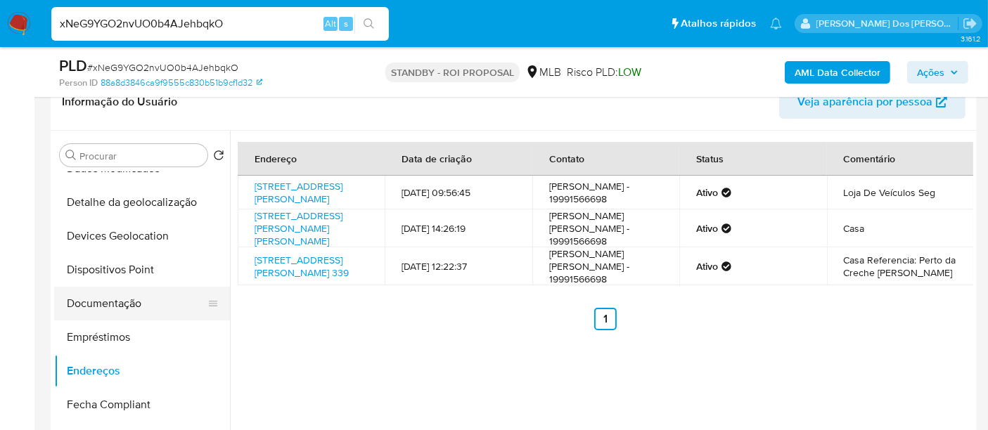
click at [114, 299] on button "Documentação" at bounding box center [136, 304] width 165 height 34
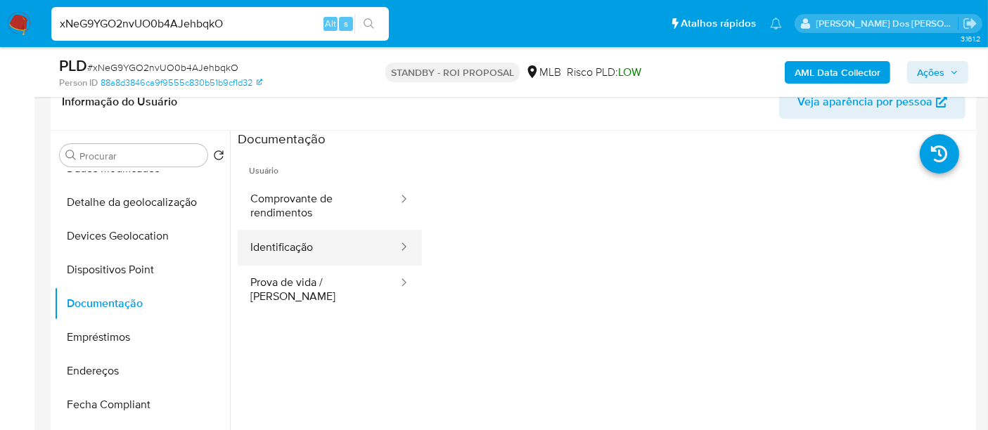
click at [305, 245] on button "Identificação" at bounding box center [319, 248] width 162 height 36
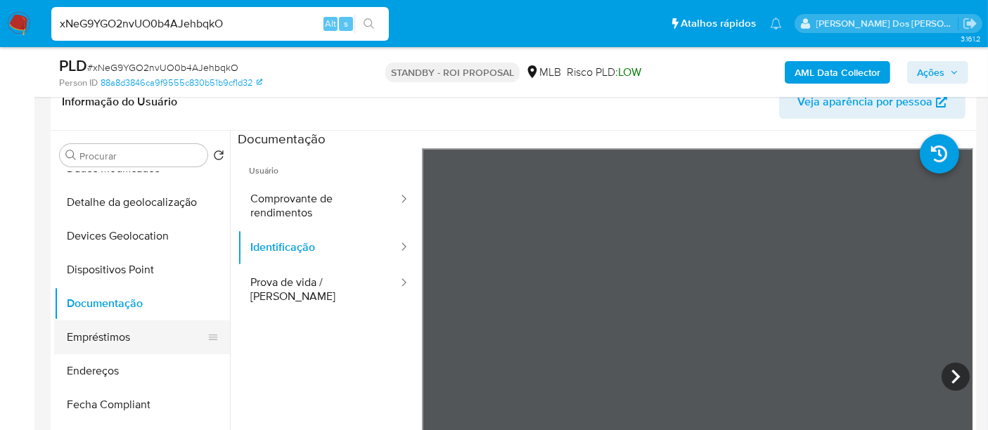
scroll to position [233, 0]
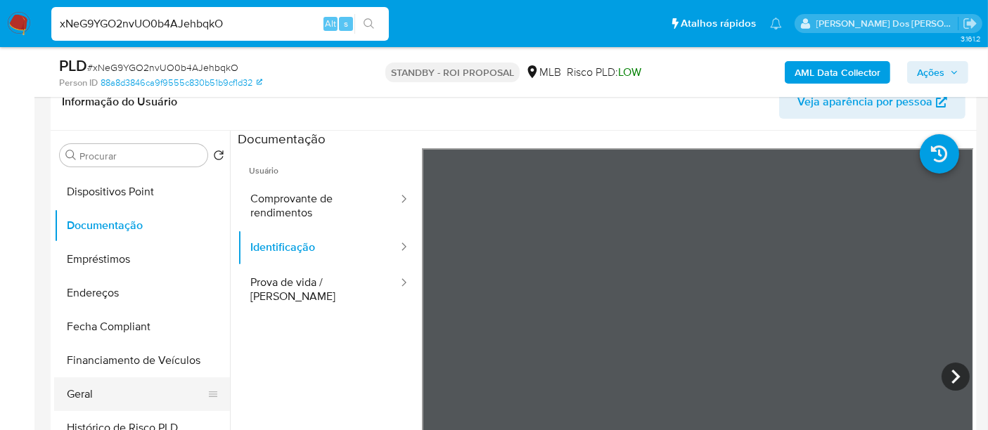
click at [81, 378] on button "Geral" at bounding box center [136, 395] width 165 height 34
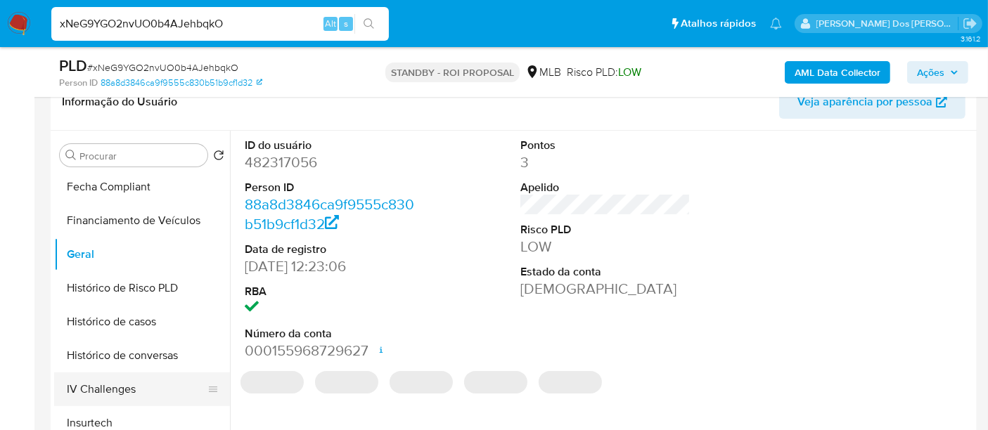
scroll to position [468, 0]
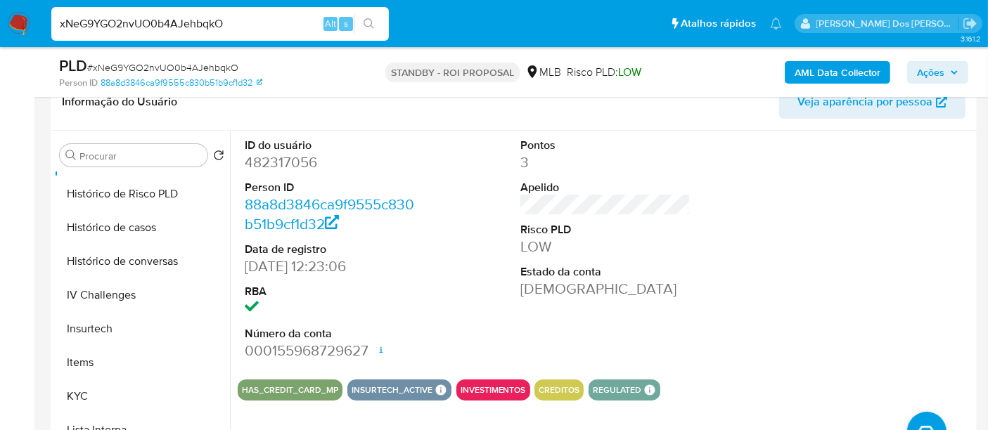
drag, startPoint x: 117, startPoint y: 230, endPoint x: 361, endPoint y: 258, distance: 245.6
click at [120, 229] on button "Histórico de casos" at bounding box center [142, 228] width 176 height 34
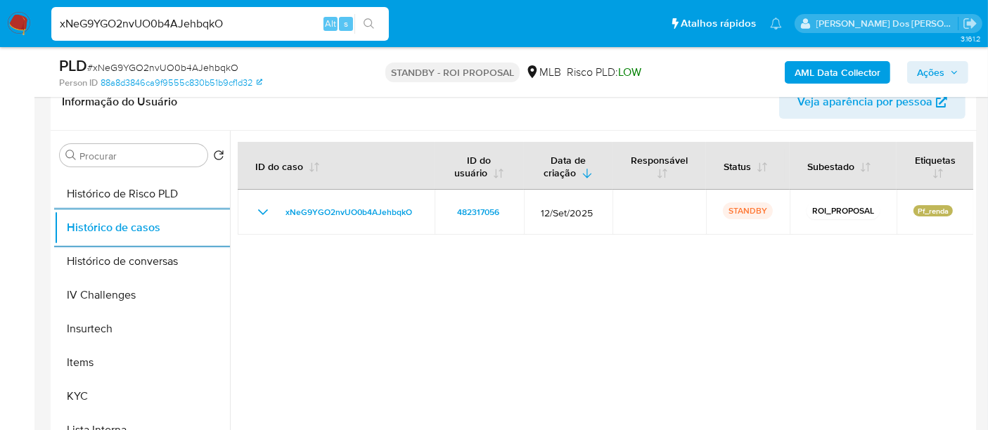
click at [153, 24] on input "xNeG9YGO2nvUO0b4AJehbqkO" at bounding box center [219, 24] width 337 height 18
click at [153, 25] on input "xNeG9YGO2nvUO0b4AJehbqkO" at bounding box center [219, 24] width 337 height 18
paste input "deV8cNasTkmY1YP6rxkMXxqj"
type input "deV8cNasTkmY1YP6rxkMXxqj"
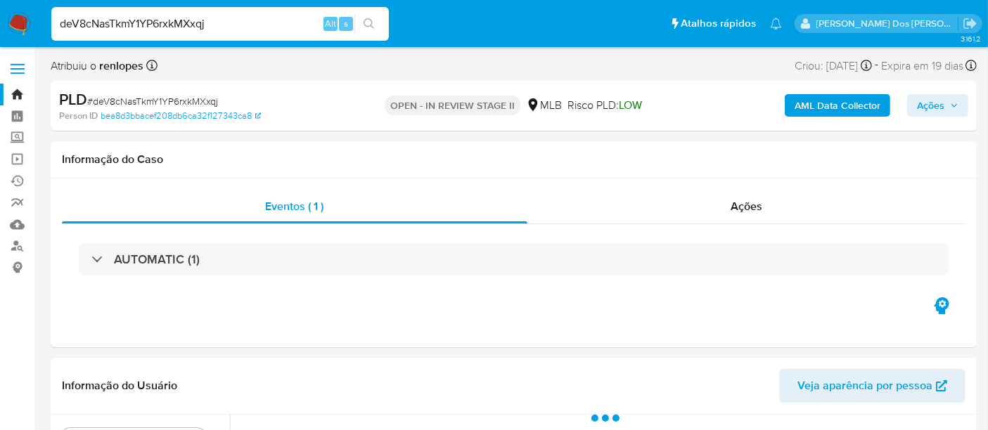
select select "10"
